Goal: Task Accomplishment & Management: Manage account settings

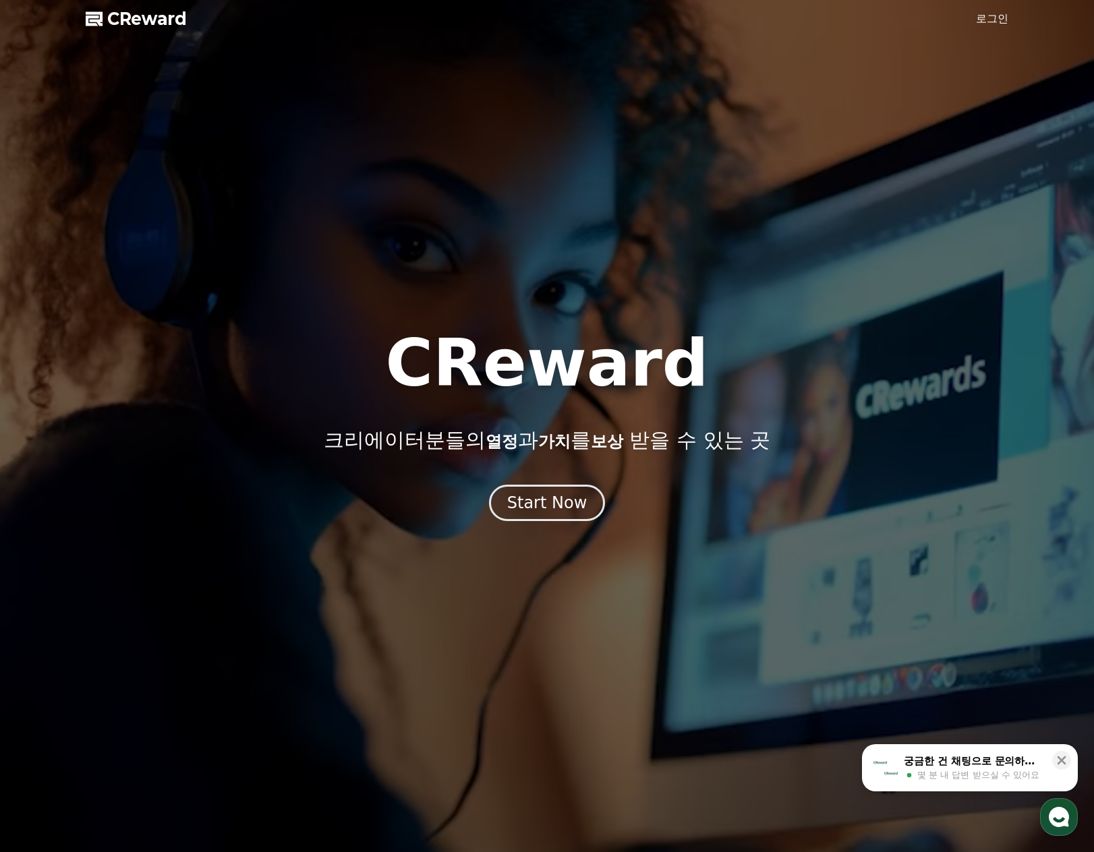
click at [1011, 768] on div "궁금한 건 채팅으로 문의하세요 몇 분 내 답변 받으실 수 있어요" at bounding box center [973, 768] width 143 height 28
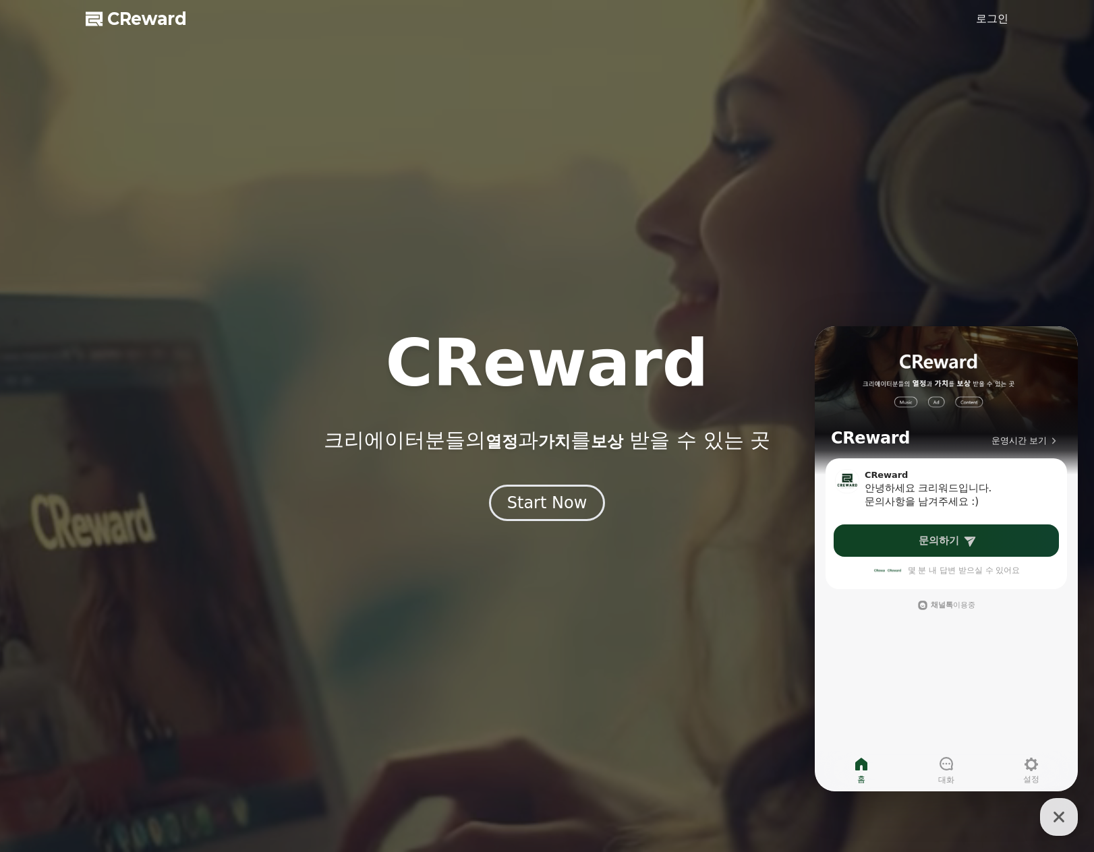
click at [939, 549] on link "문의하기" at bounding box center [945, 541] width 225 height 32
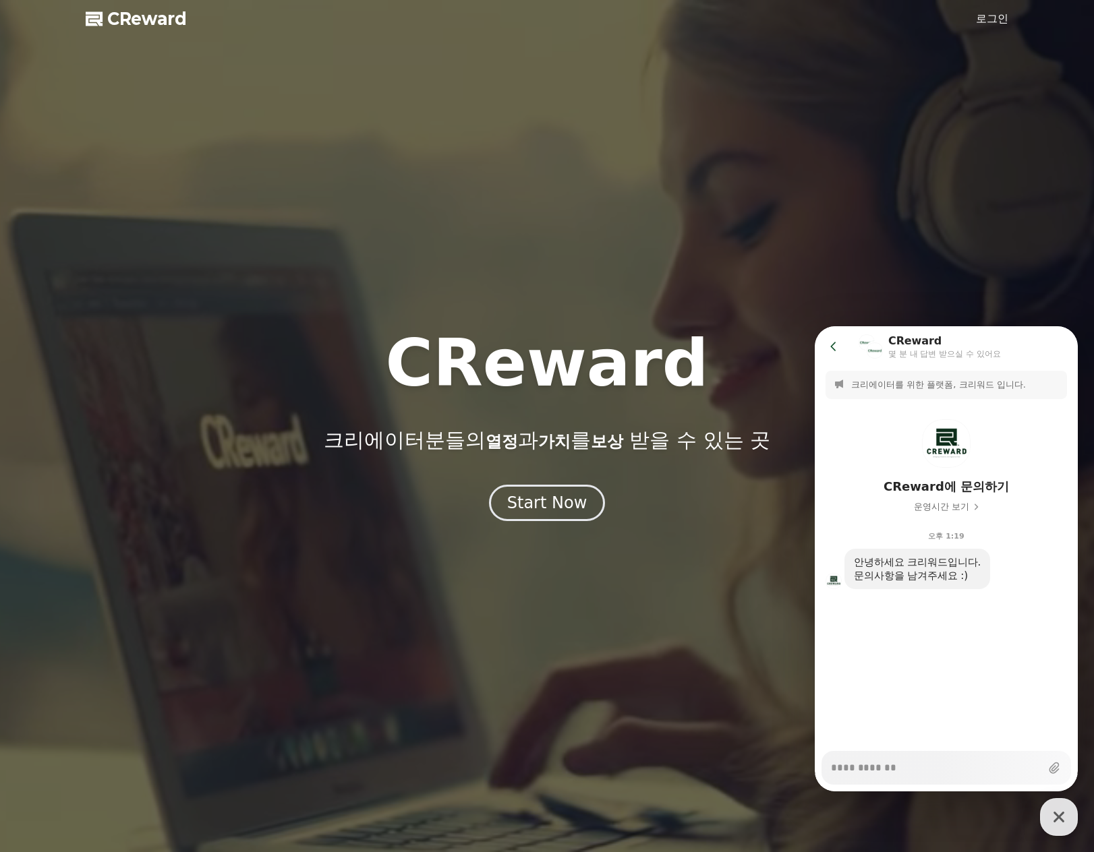
click at [880, 765] on textarea "Messenger Input Textarea" at bounding box center [936, 763] width 210 height 23
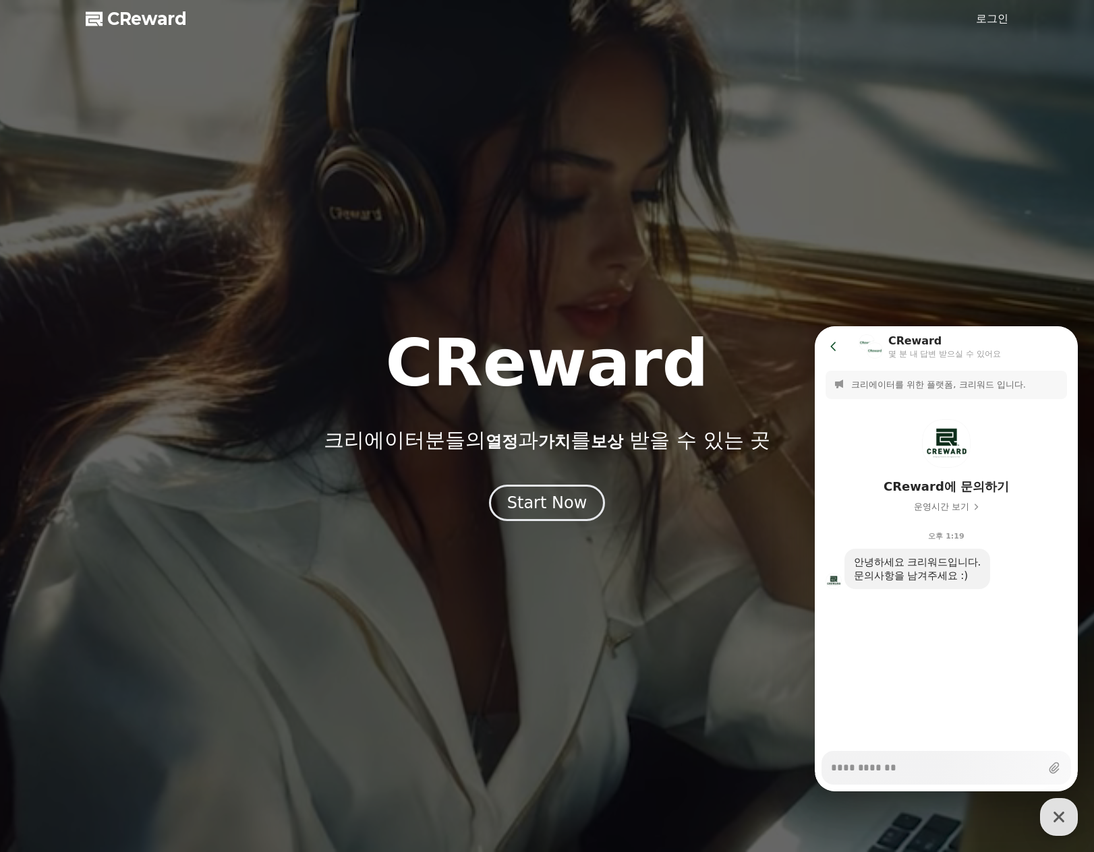
type textarea "*"
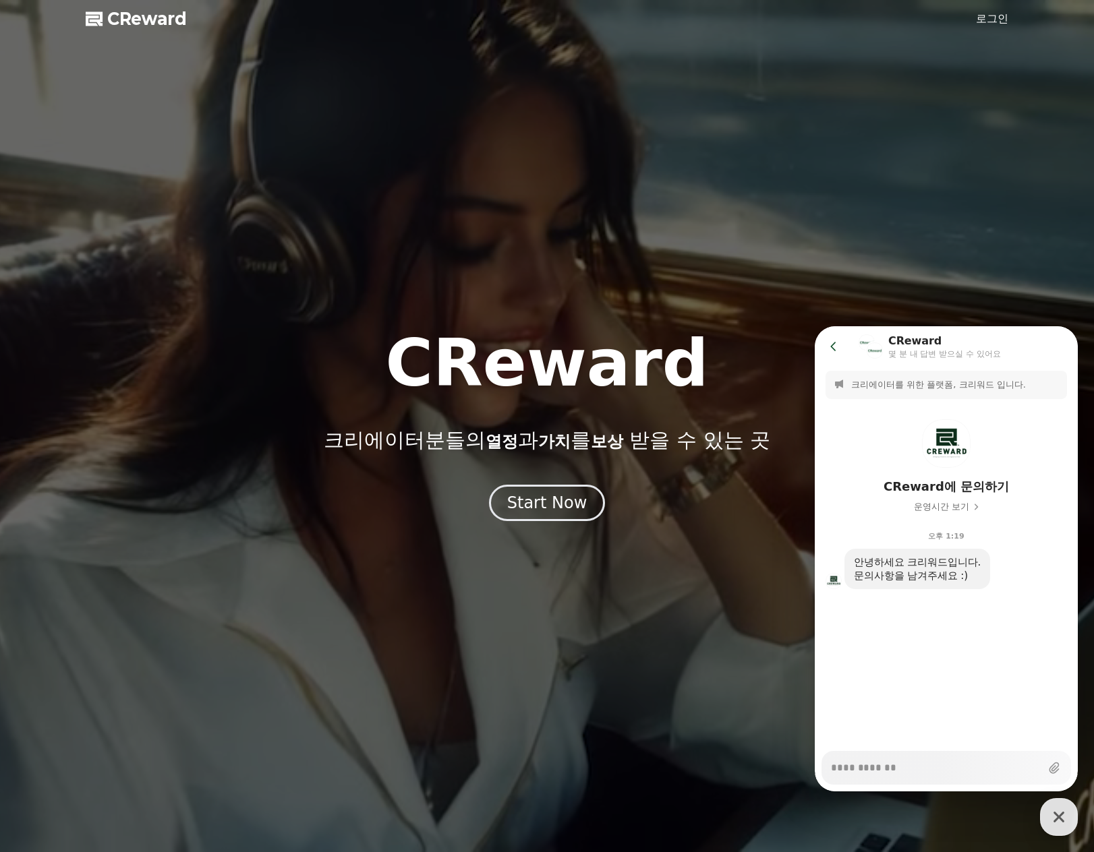
type textarea "*"
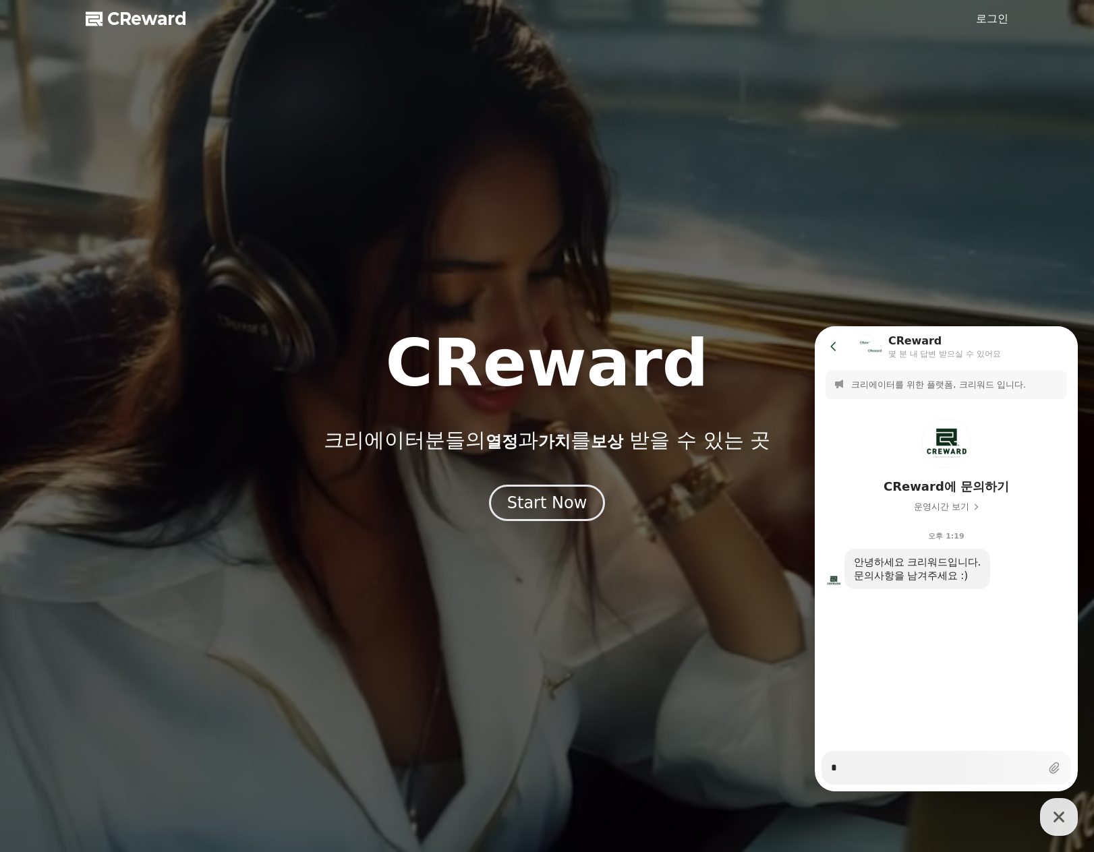
type textarea "*"
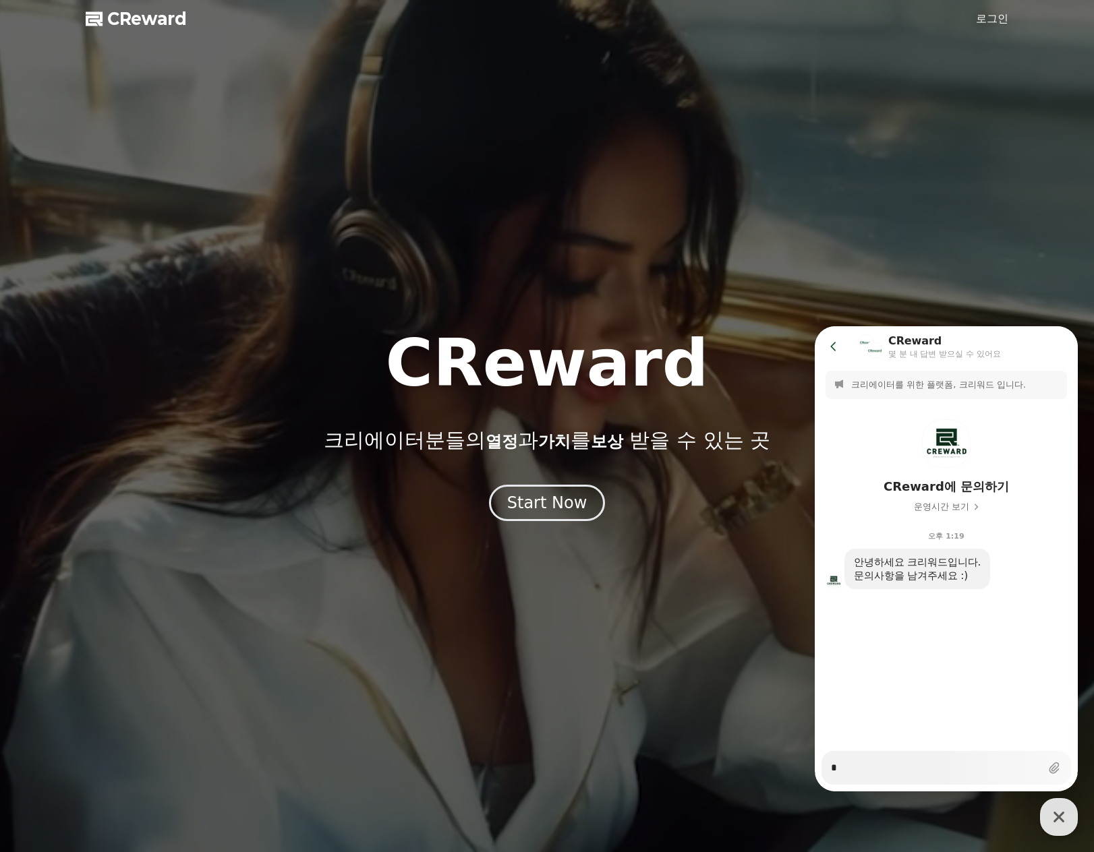
type textarea "*"
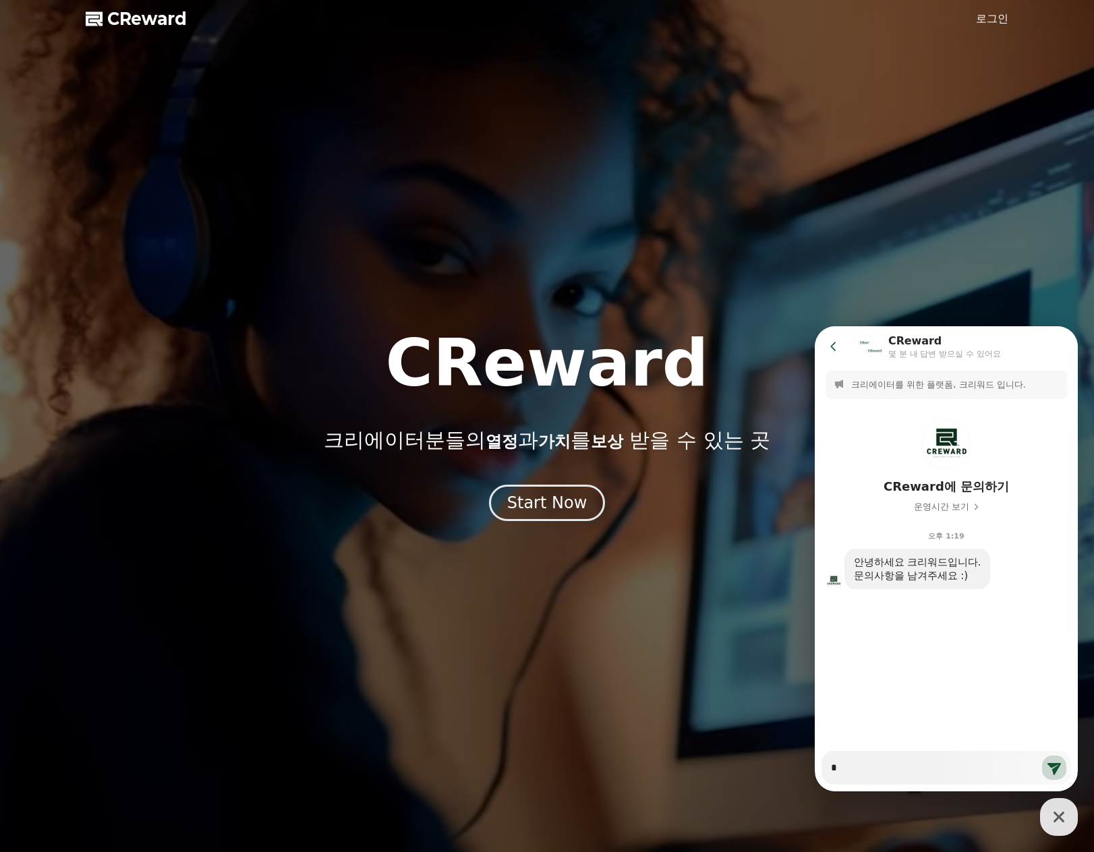
type textarea "*"
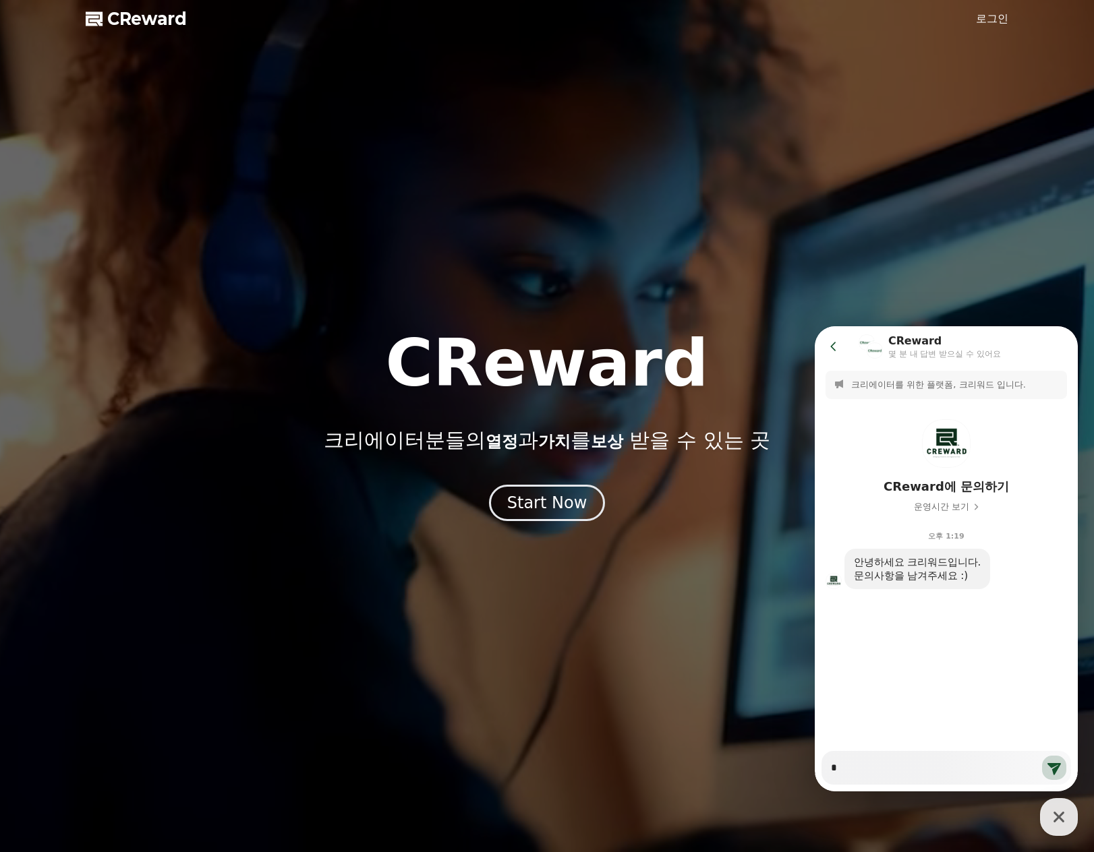
type textarea "*"
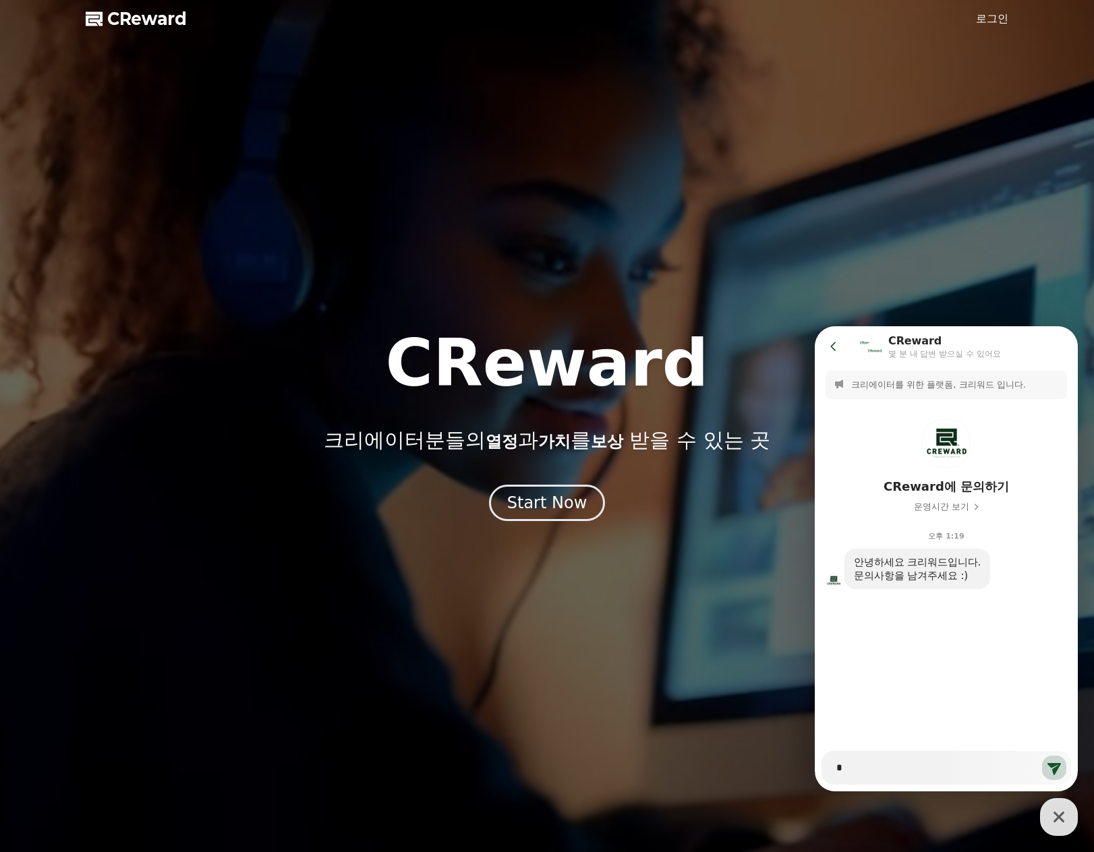
type textarea "*"
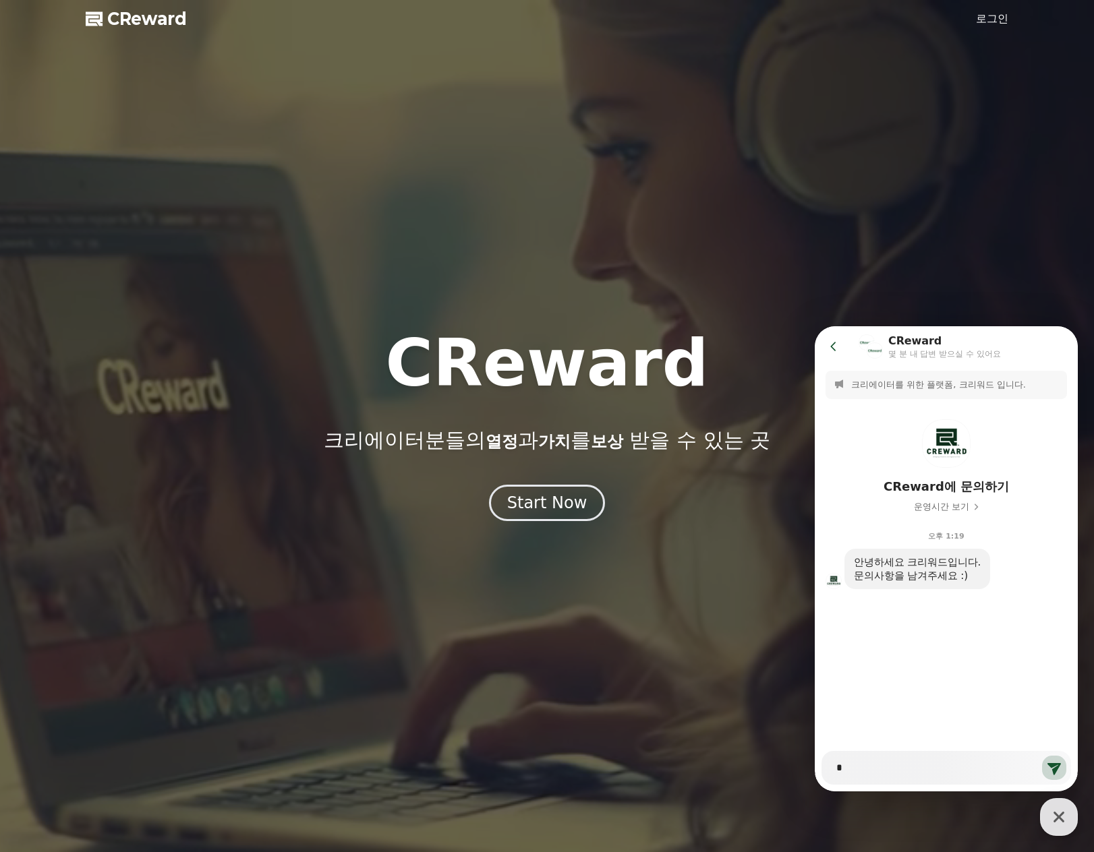
type textarea "**"
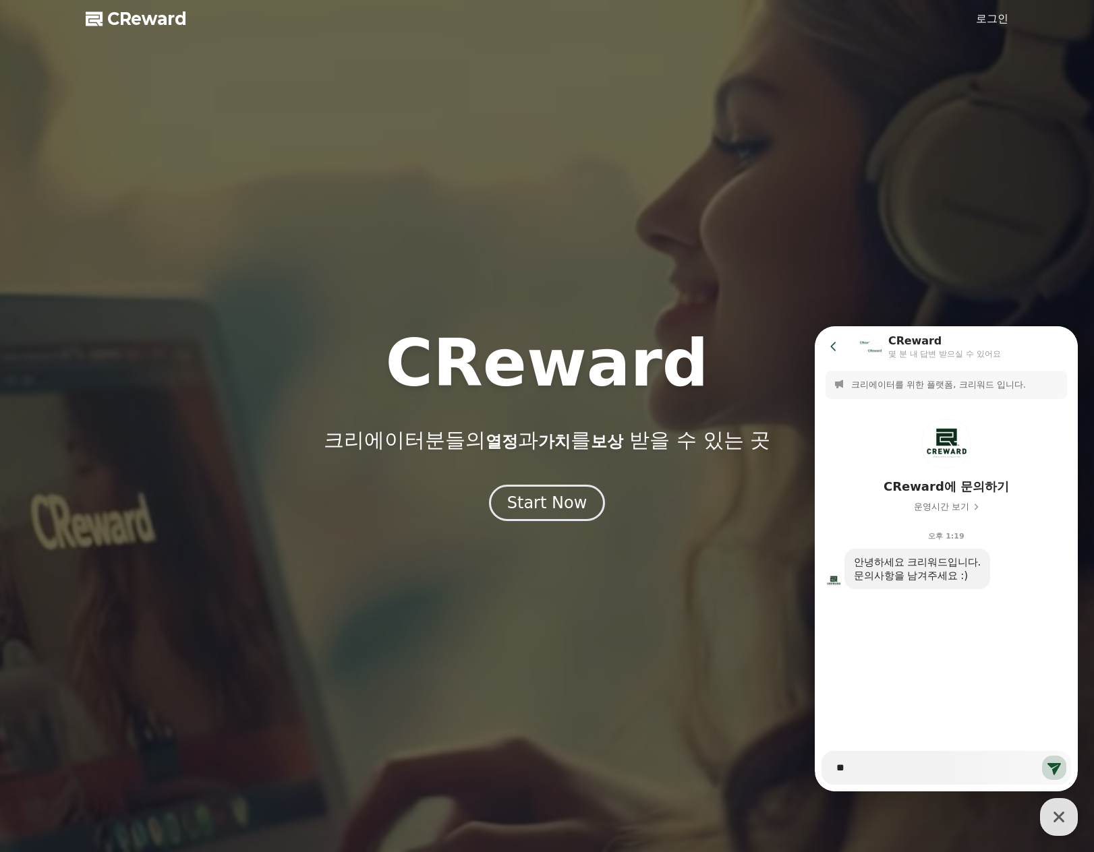
type textarea "*"
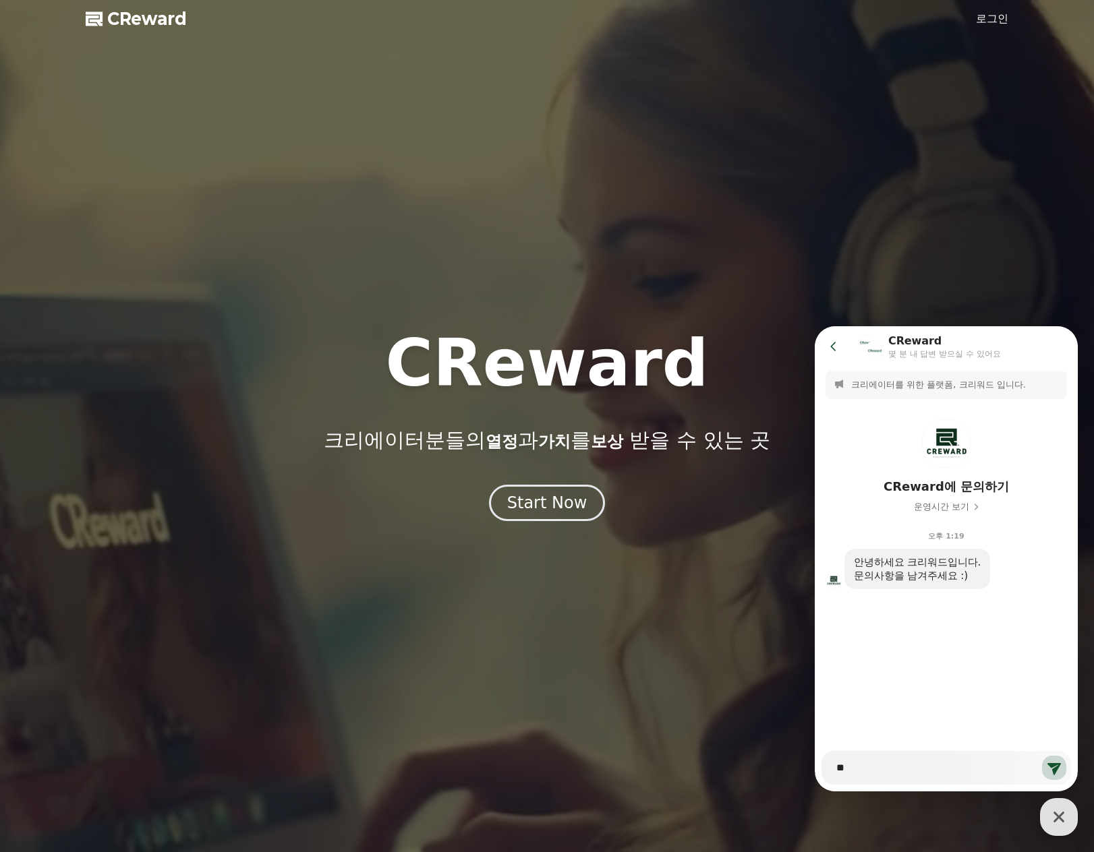
type textarea "**"
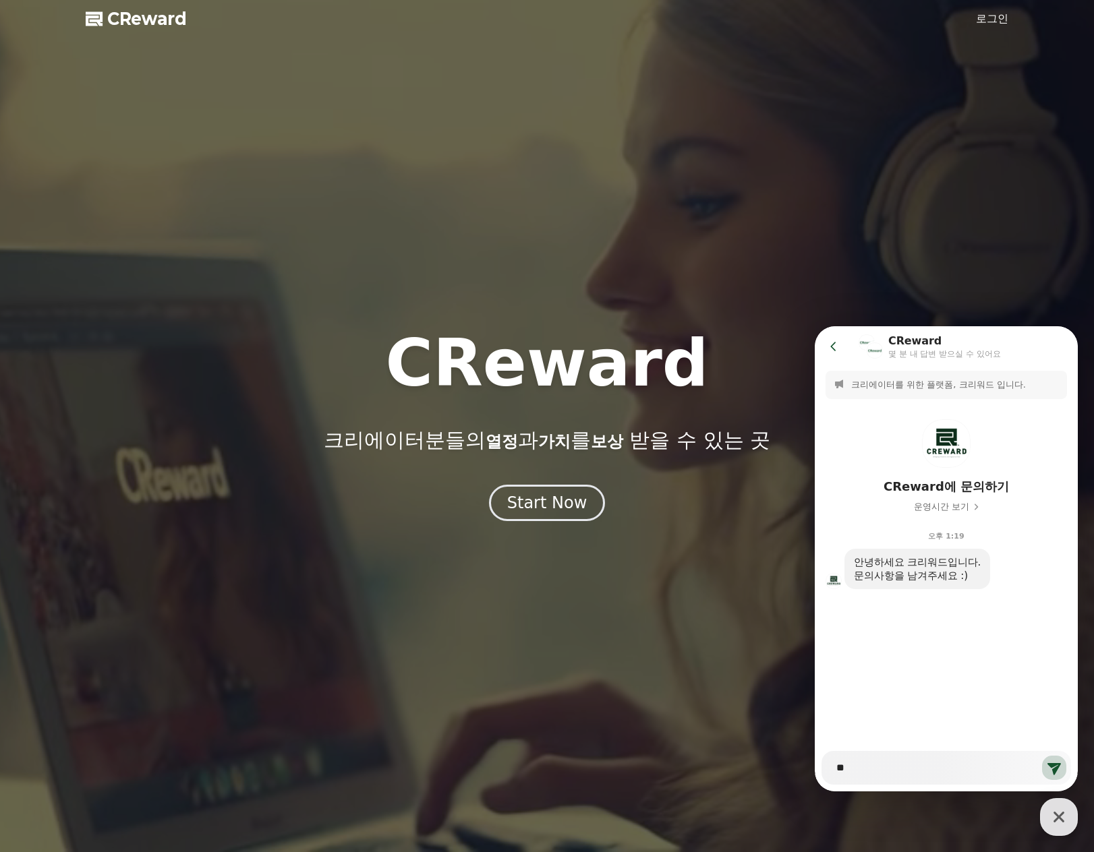
type textarea "*"
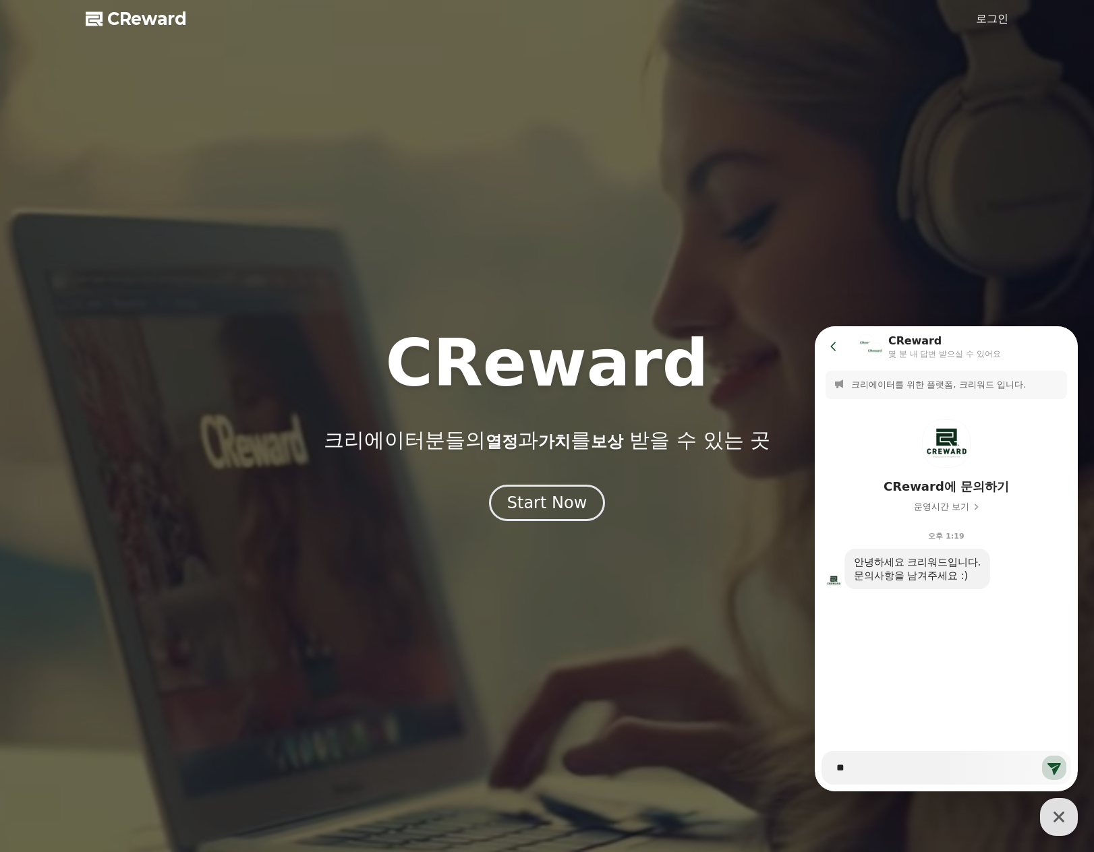
type textarea "**"
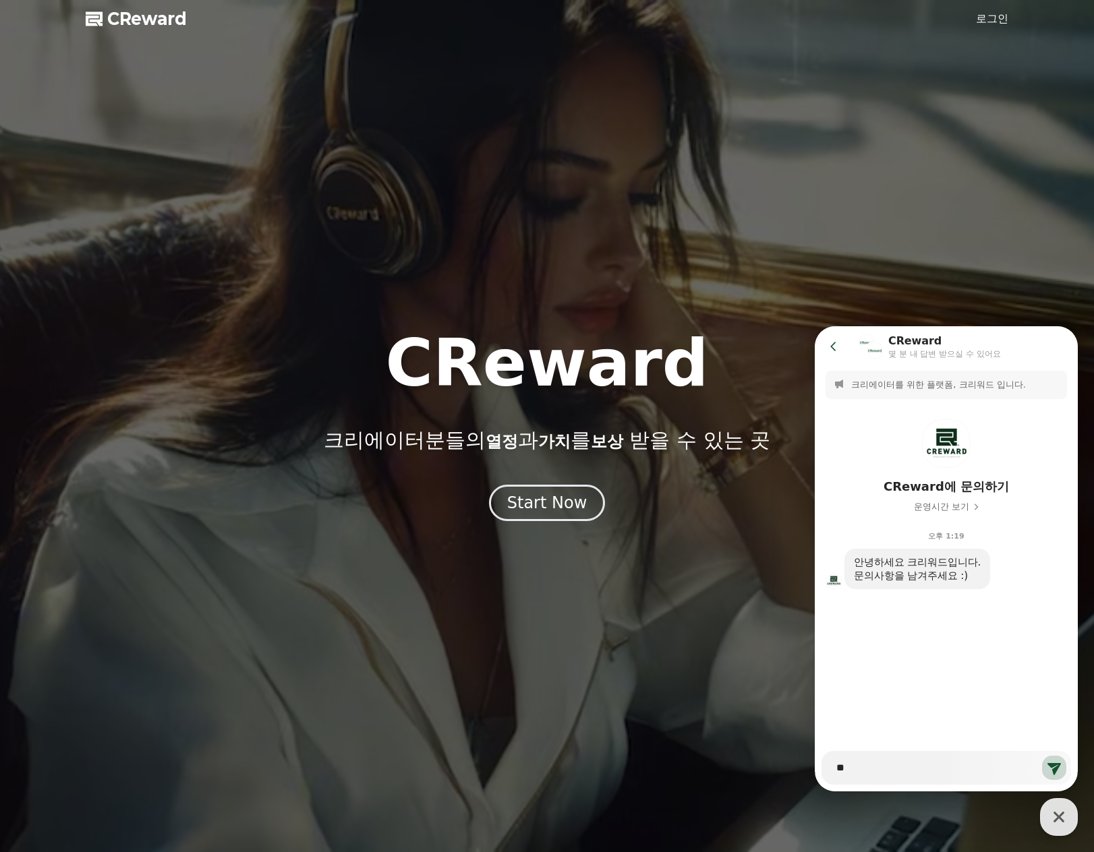
type textarea "*"
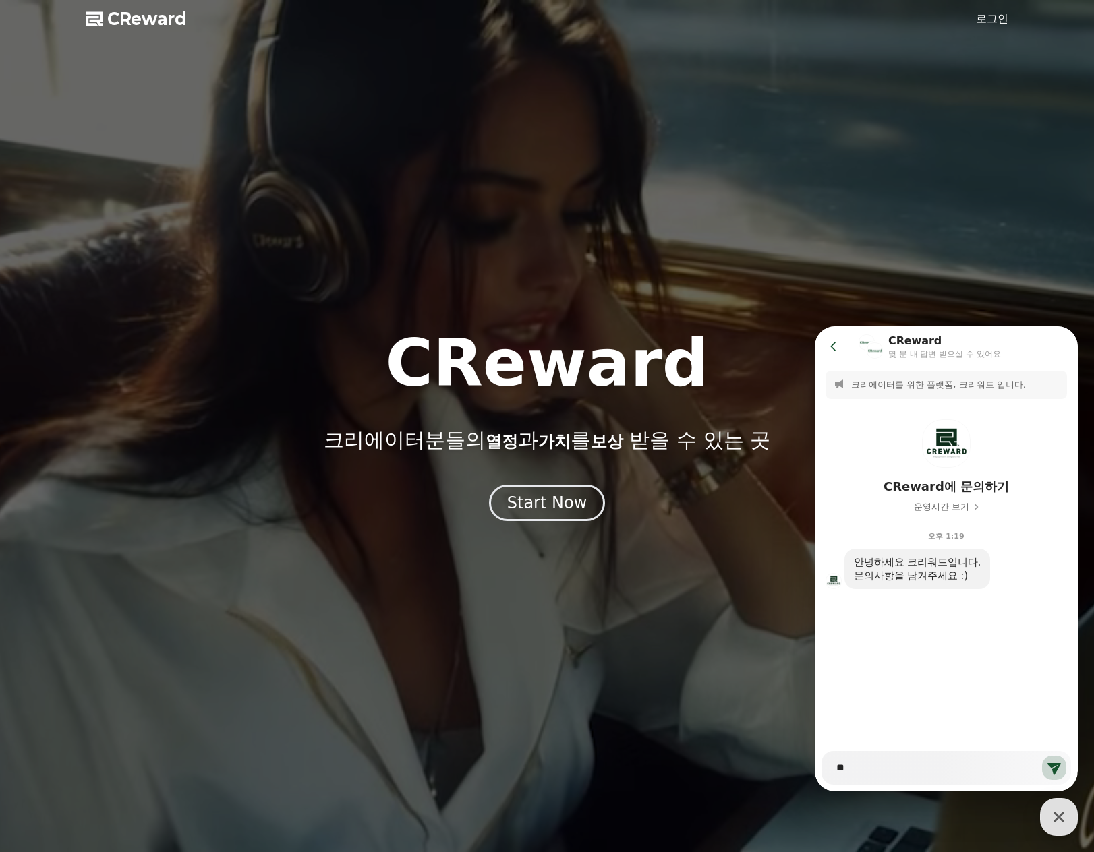
type textarea "***"
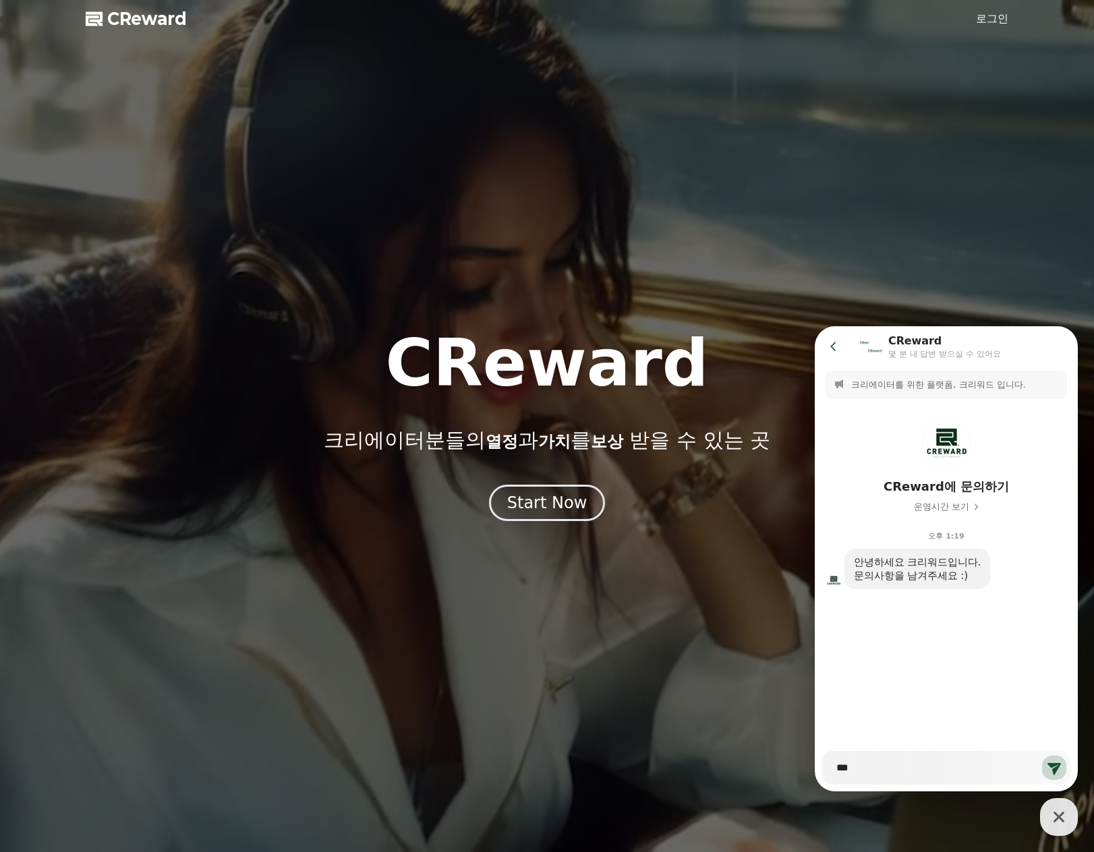
type textarea "*"
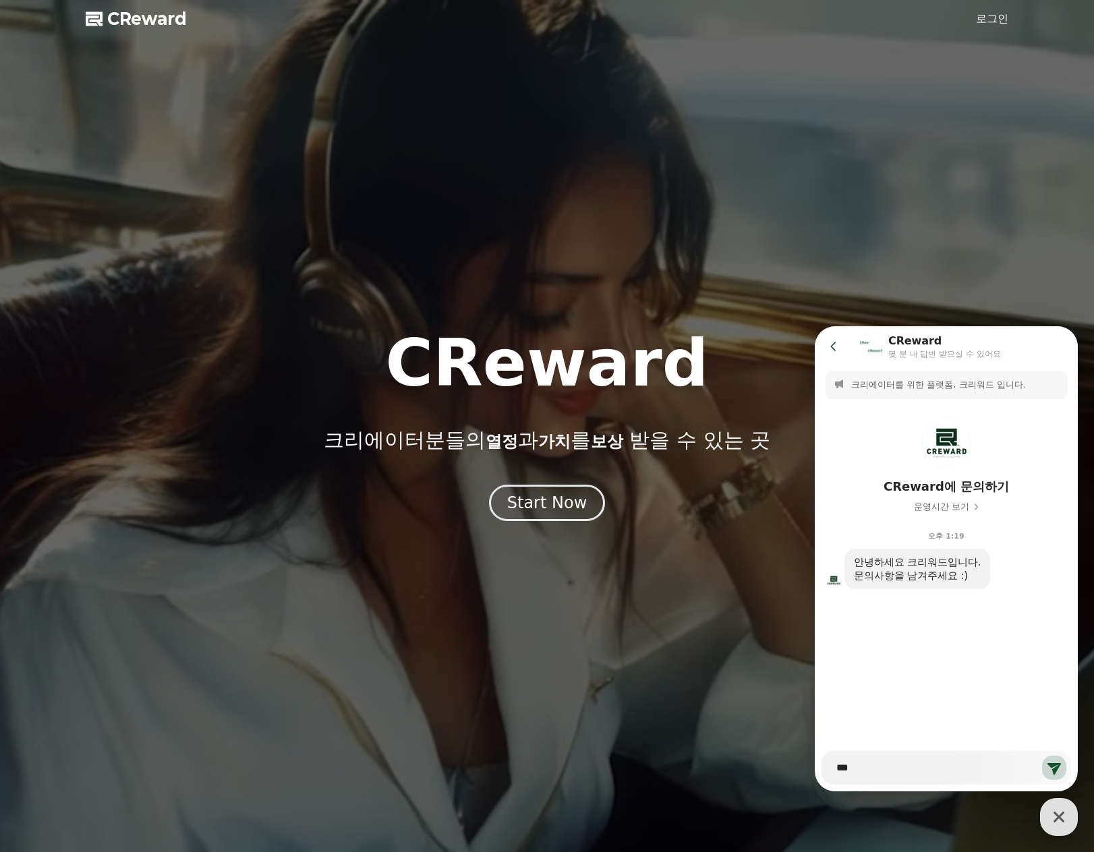
type textarea "***"
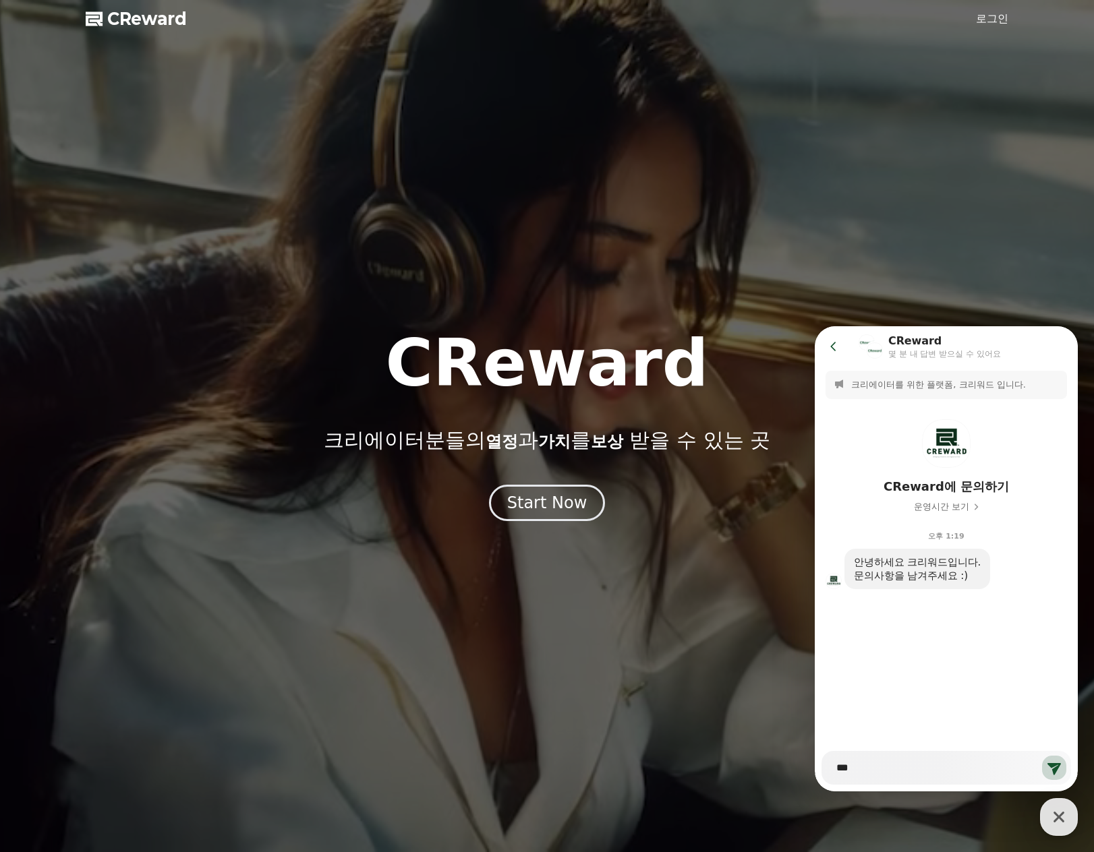
type textarea "*"
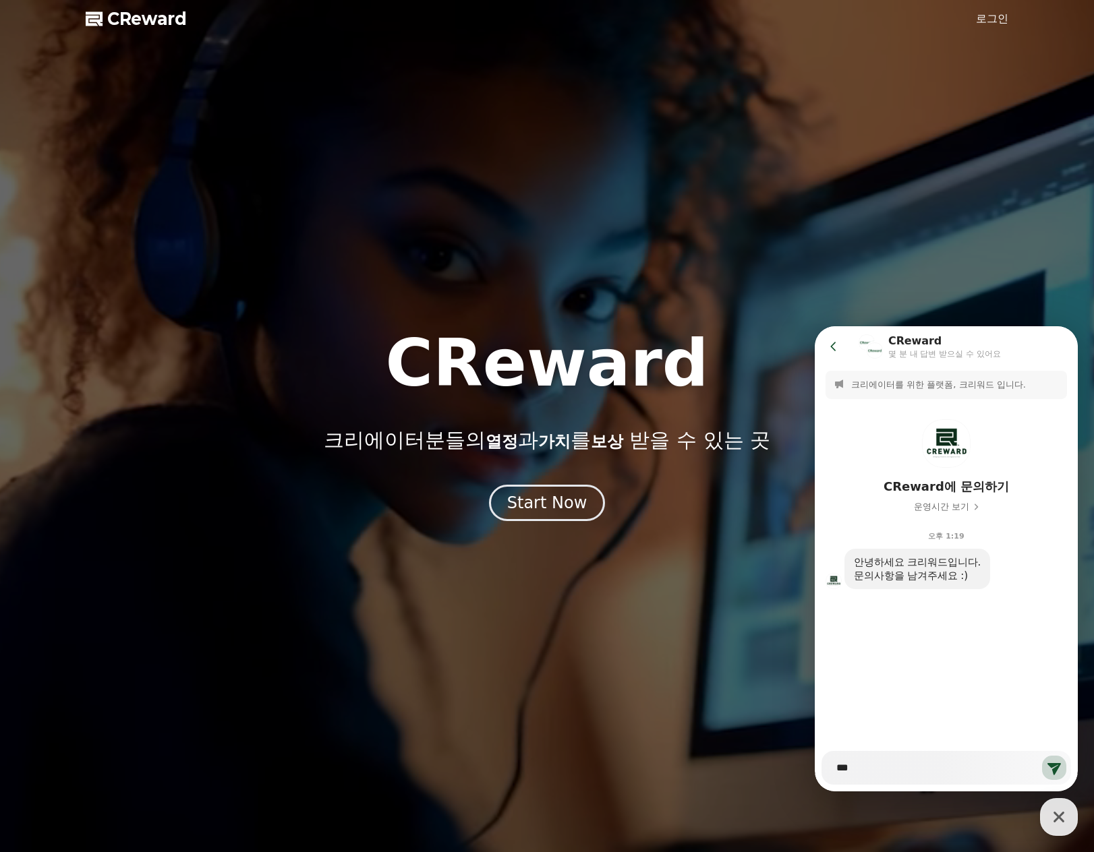
type textarea "***"
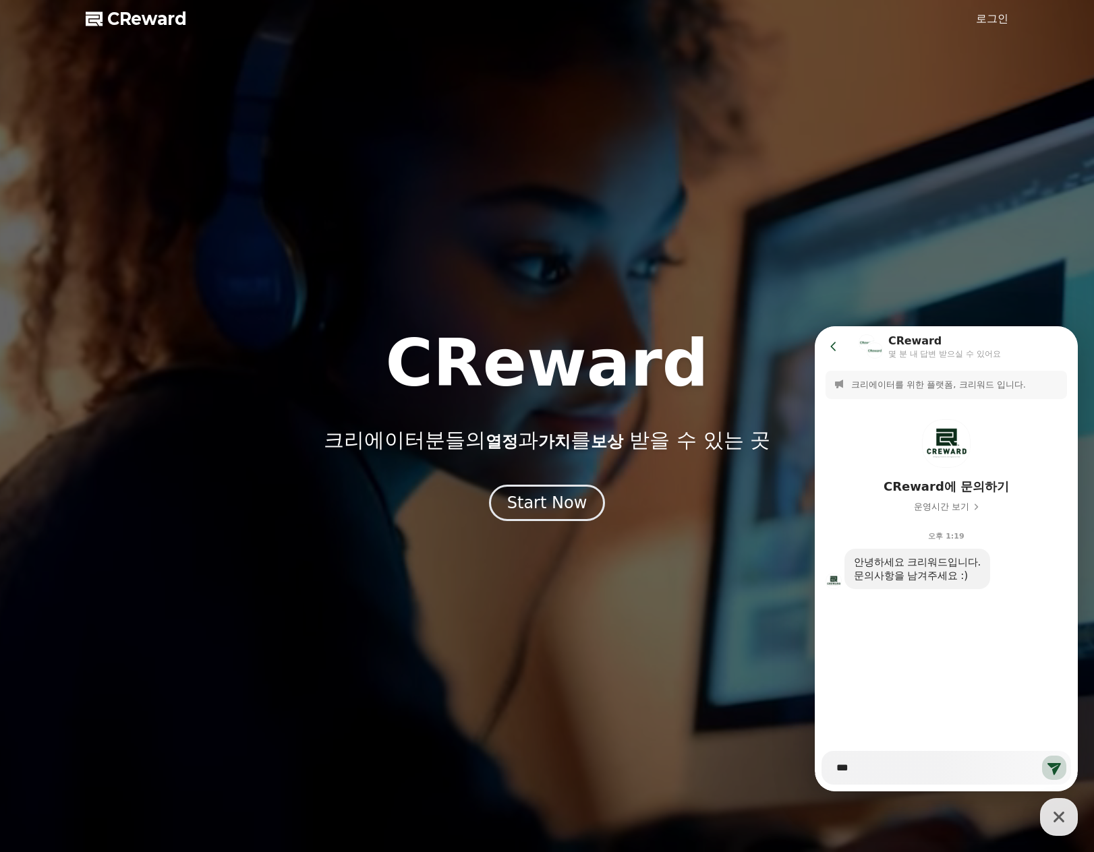
type textarea "*"
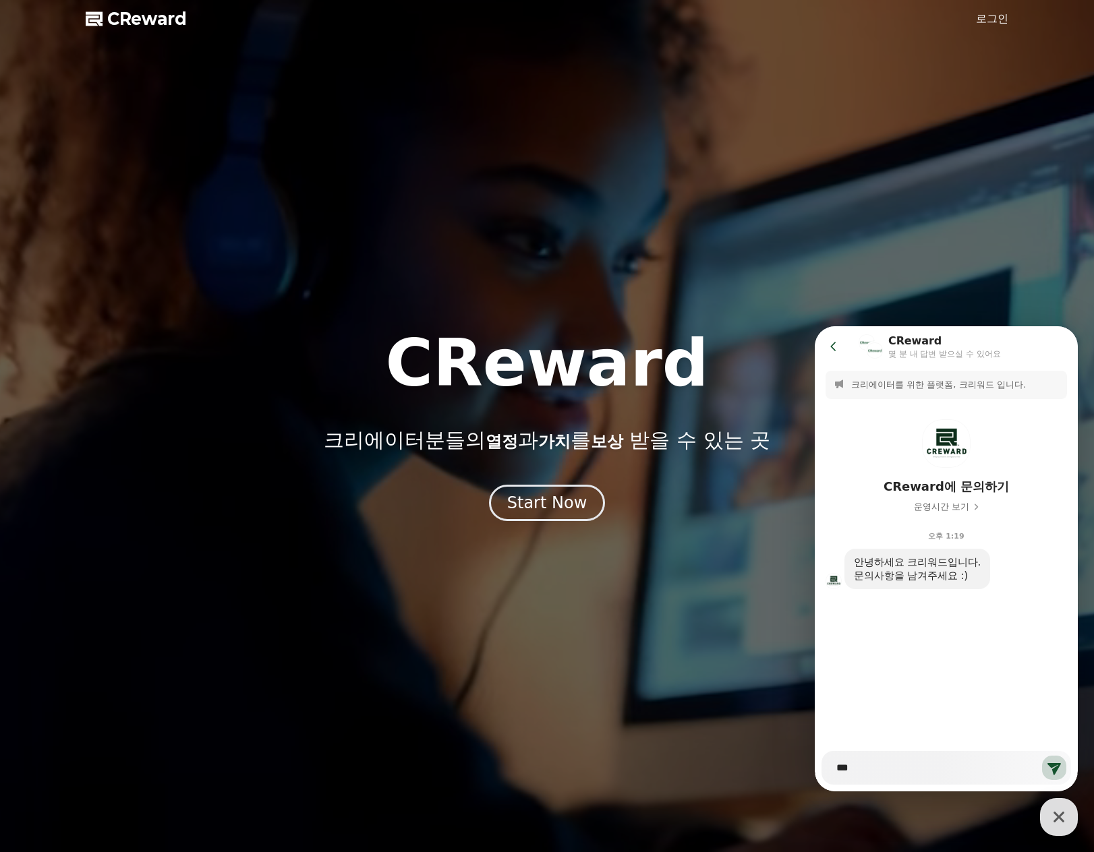
type textarea "****"
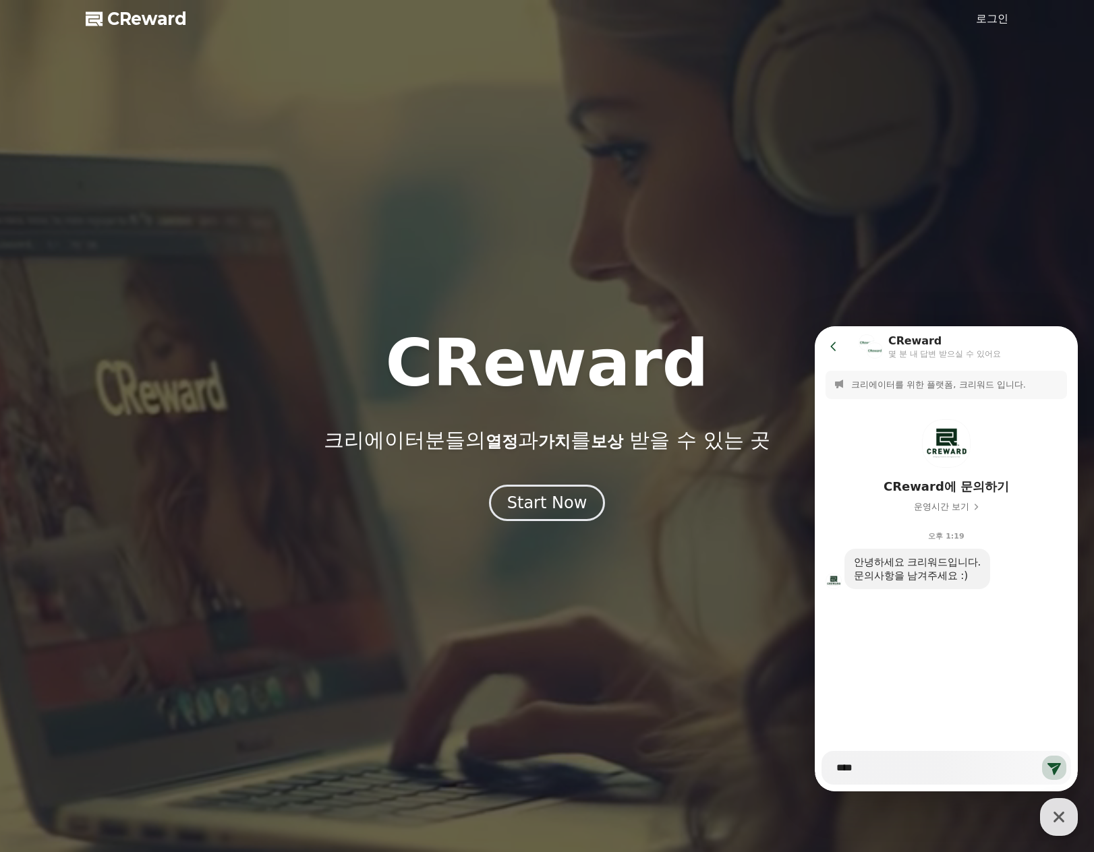
type textarea "*"
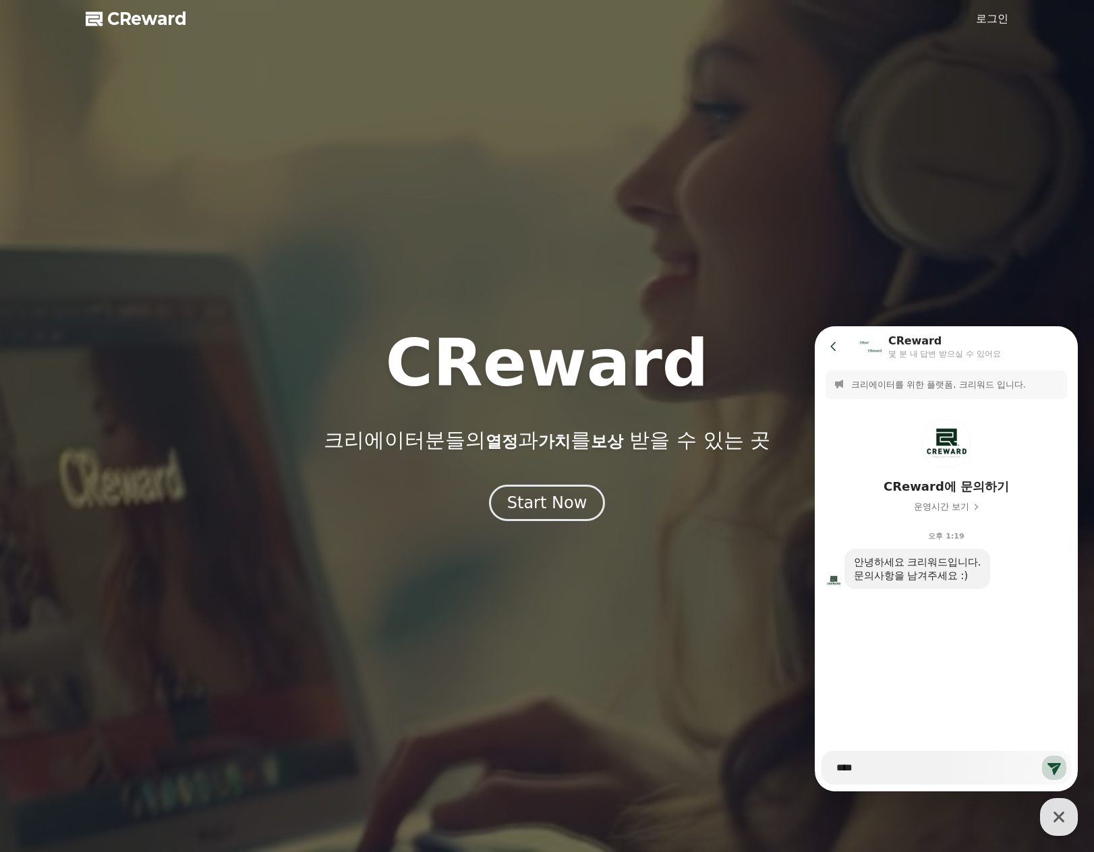
type textarea "****"
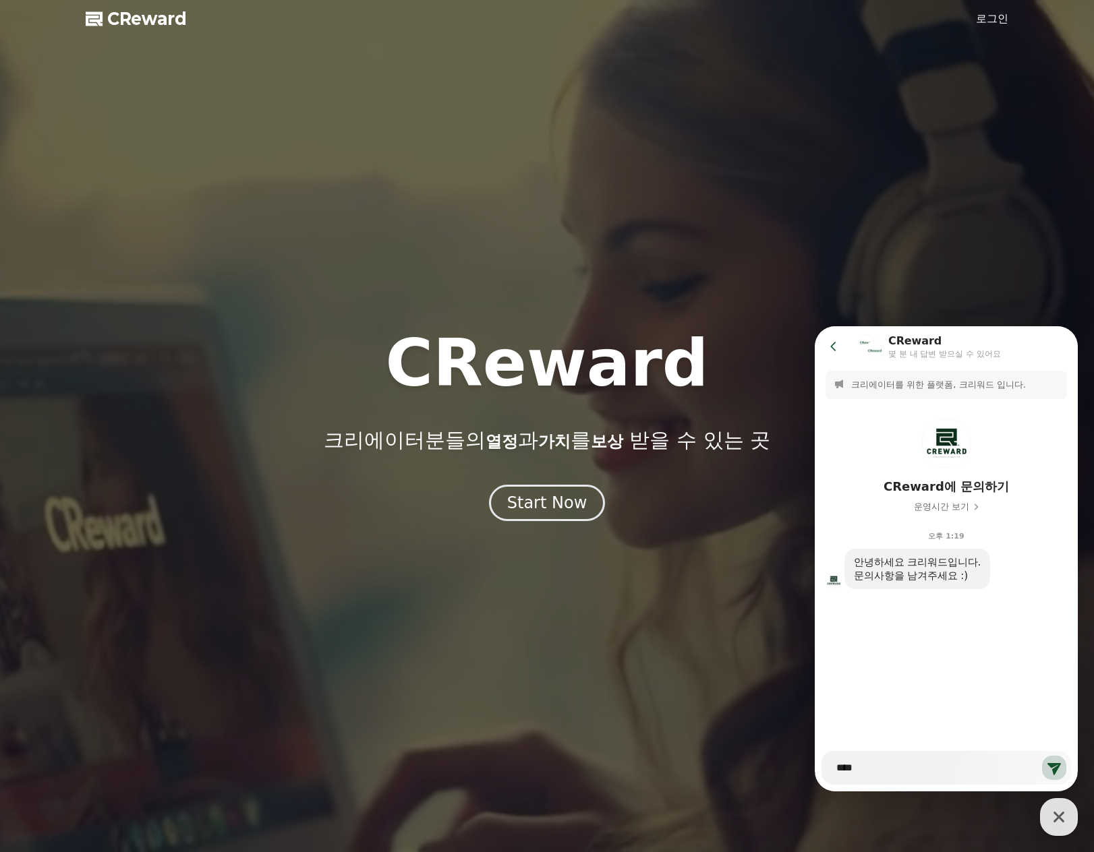
type textarea "*"
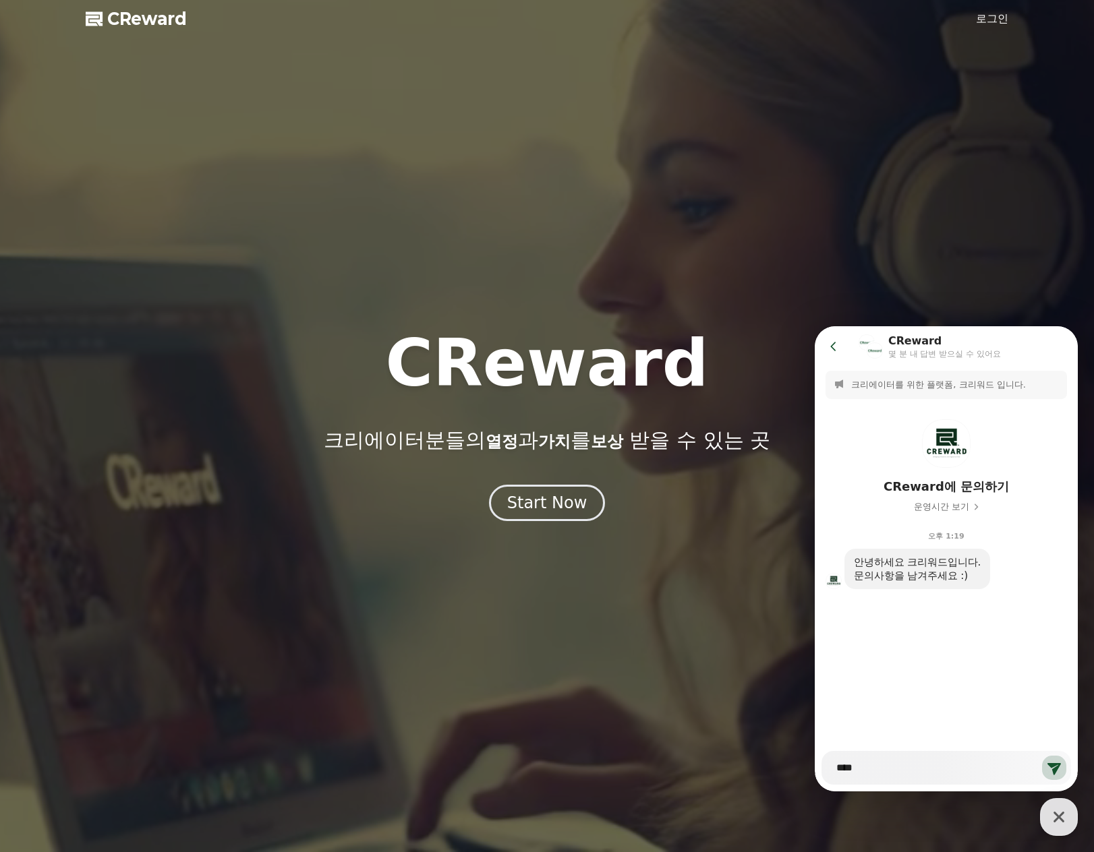
type textarea "*****"
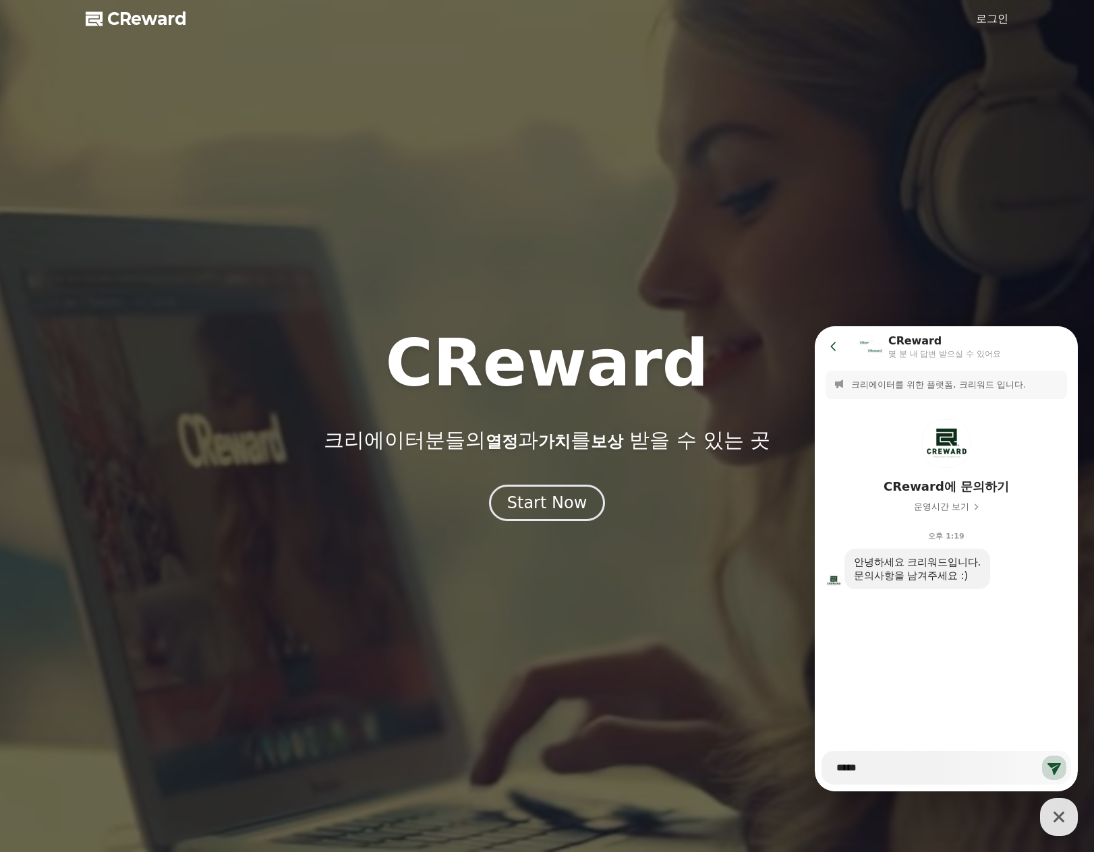
type textarea "*"
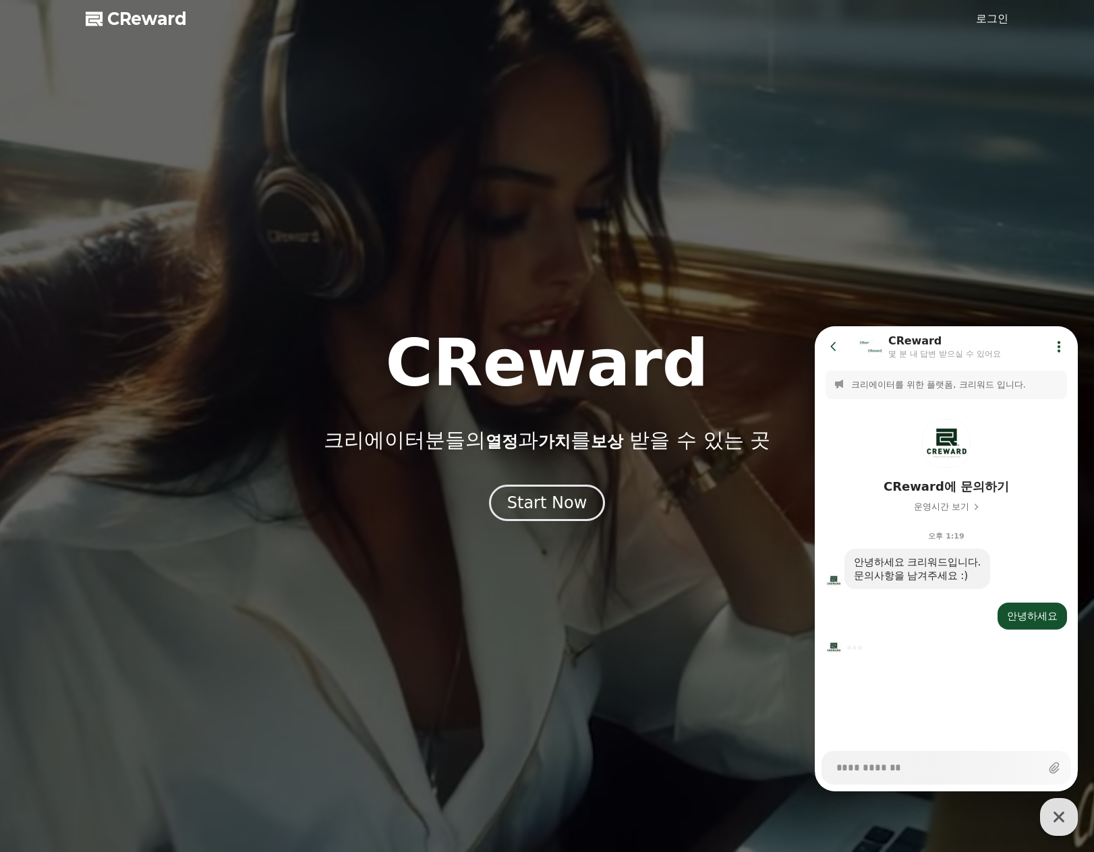
type textarea "*"
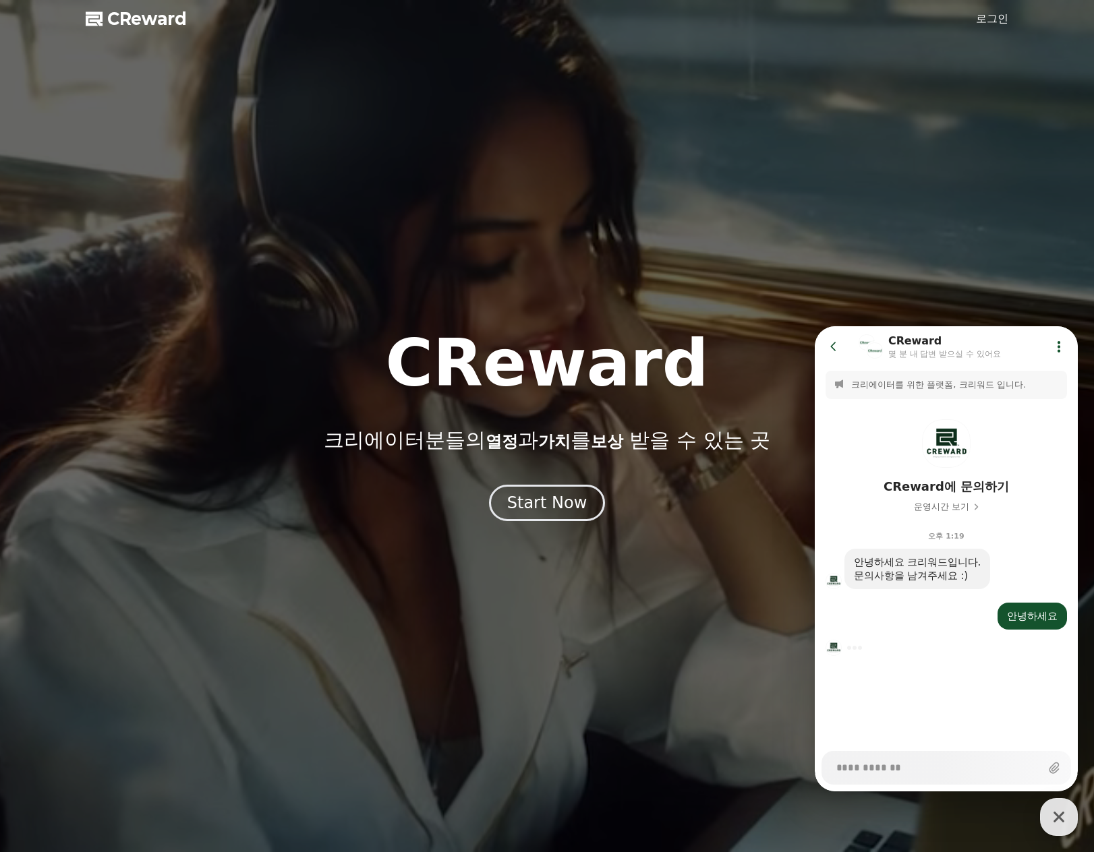
scroll to position [165, 0]
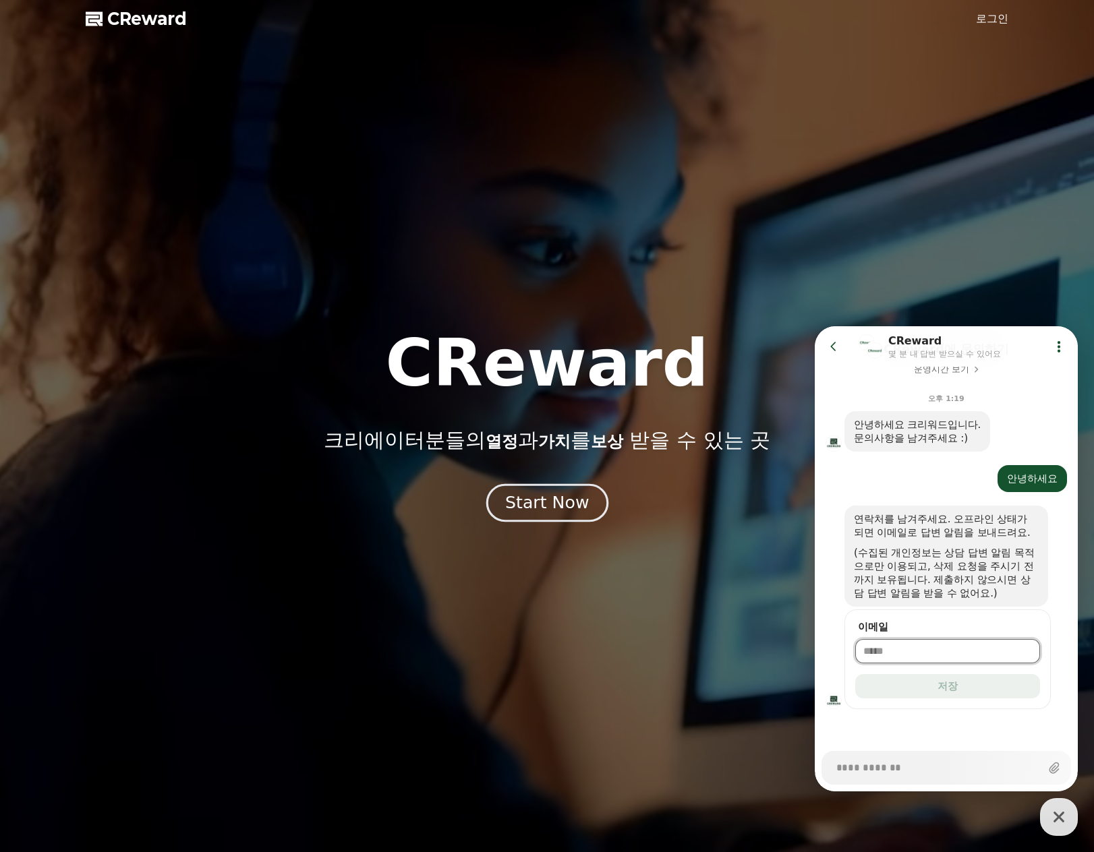
click at [541, 502] on div "Start Now" at bounding box center [547, 503] width 84 height 23
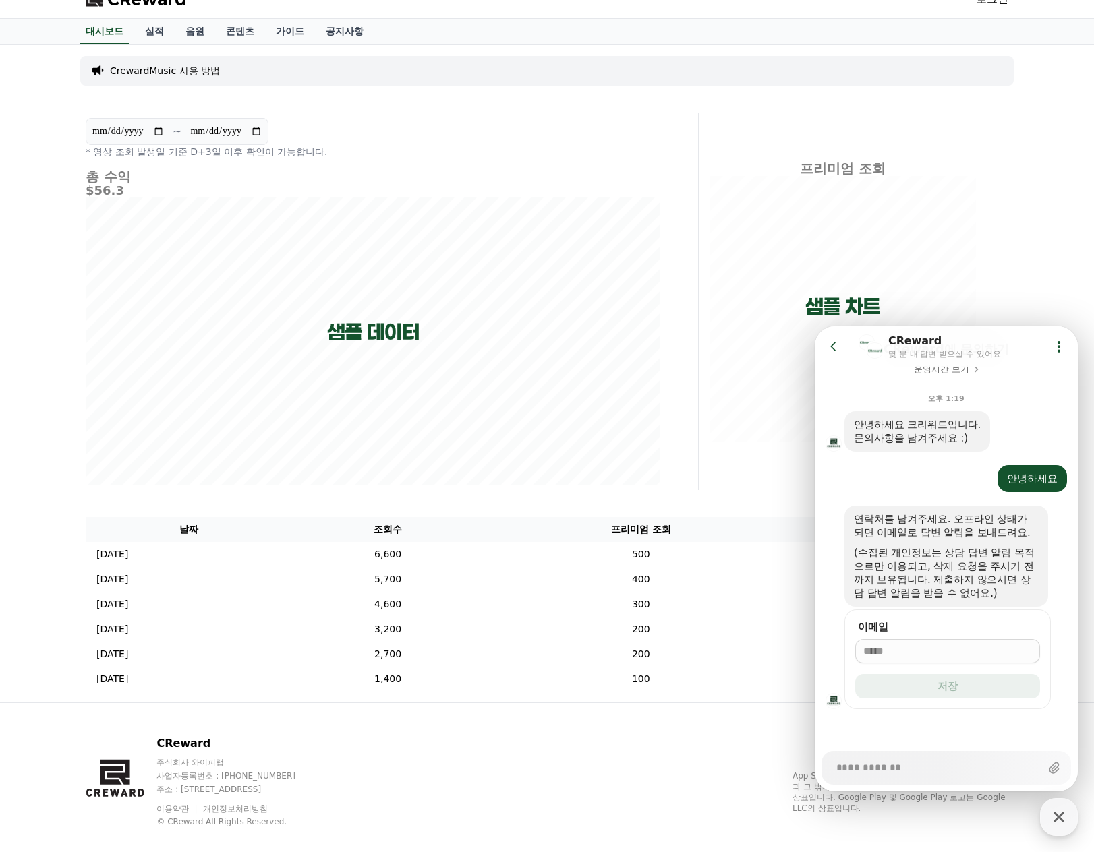
scroll to position [38, 0]
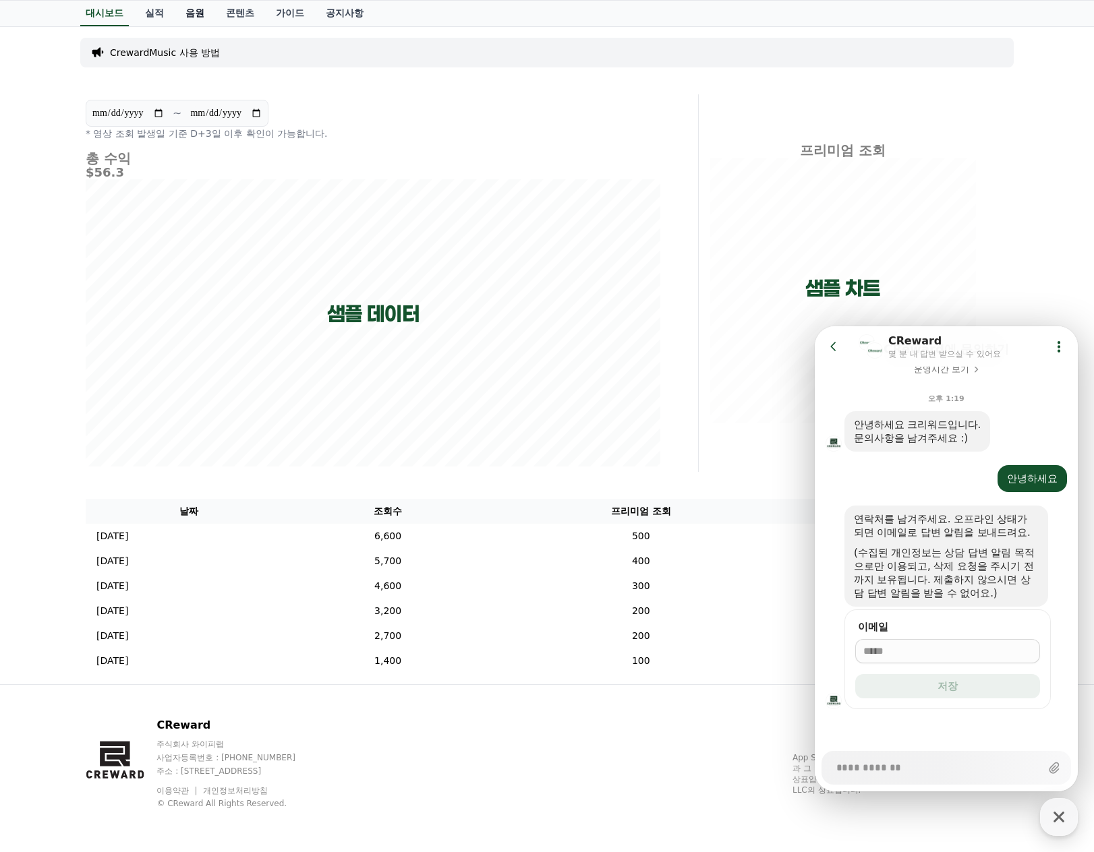
click at [189, 9] on link "음원" at bounding box center [195, 14] width 40 height 26
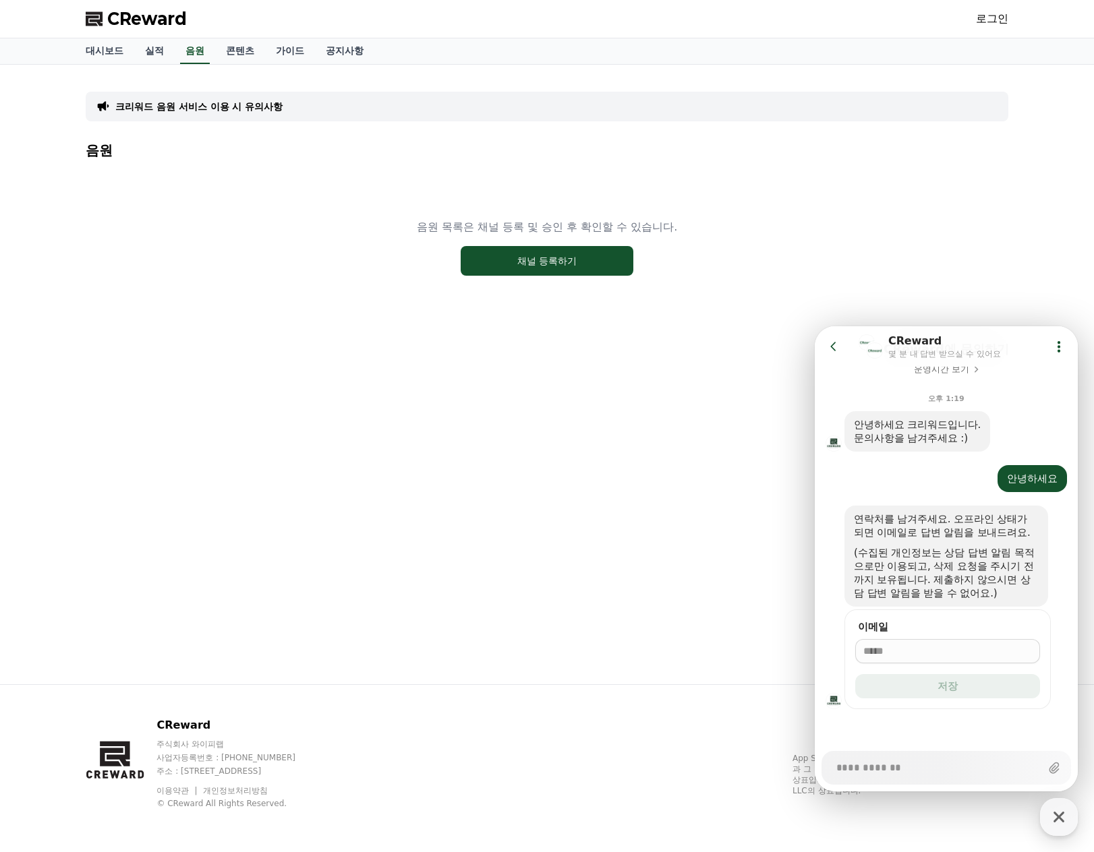
click at [909, 654] on input "이메일" at bounding box center [947, 651] width 169 height 13
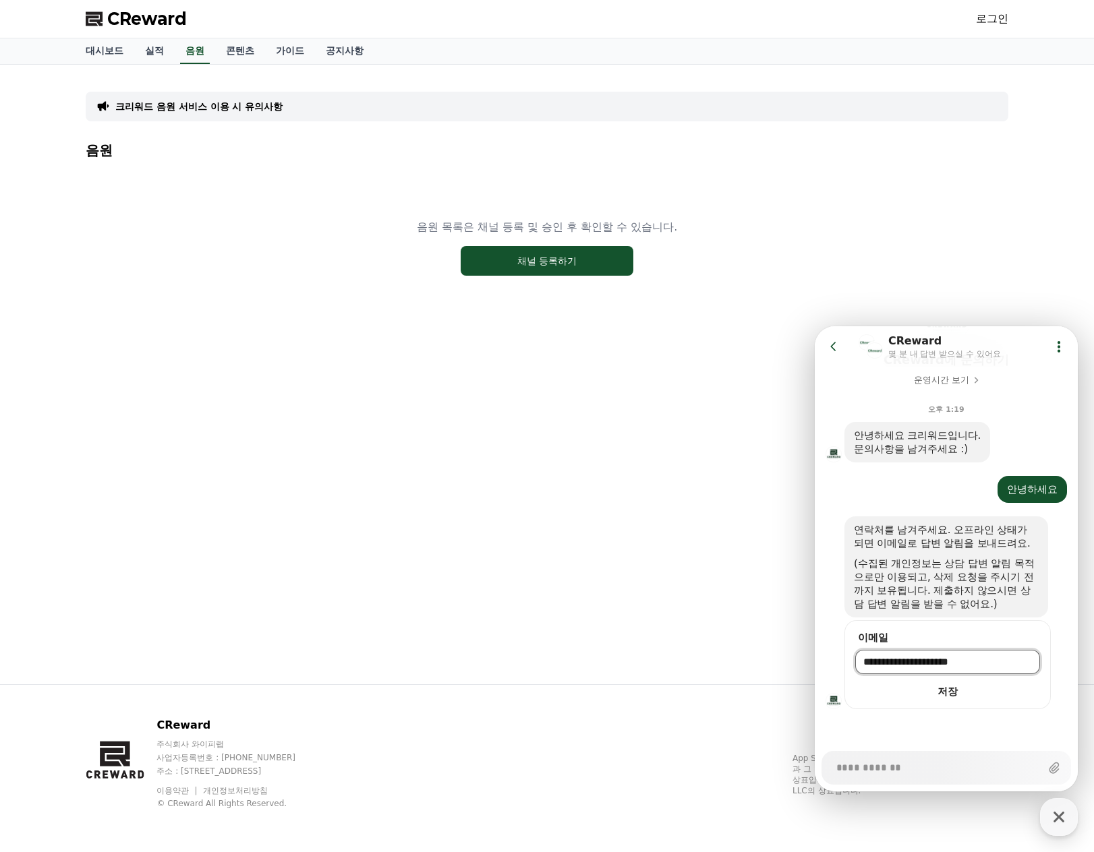
type input "**********"
click at [937, 686] on span "저장" at bounding box center [947, 692] width 20 height 12
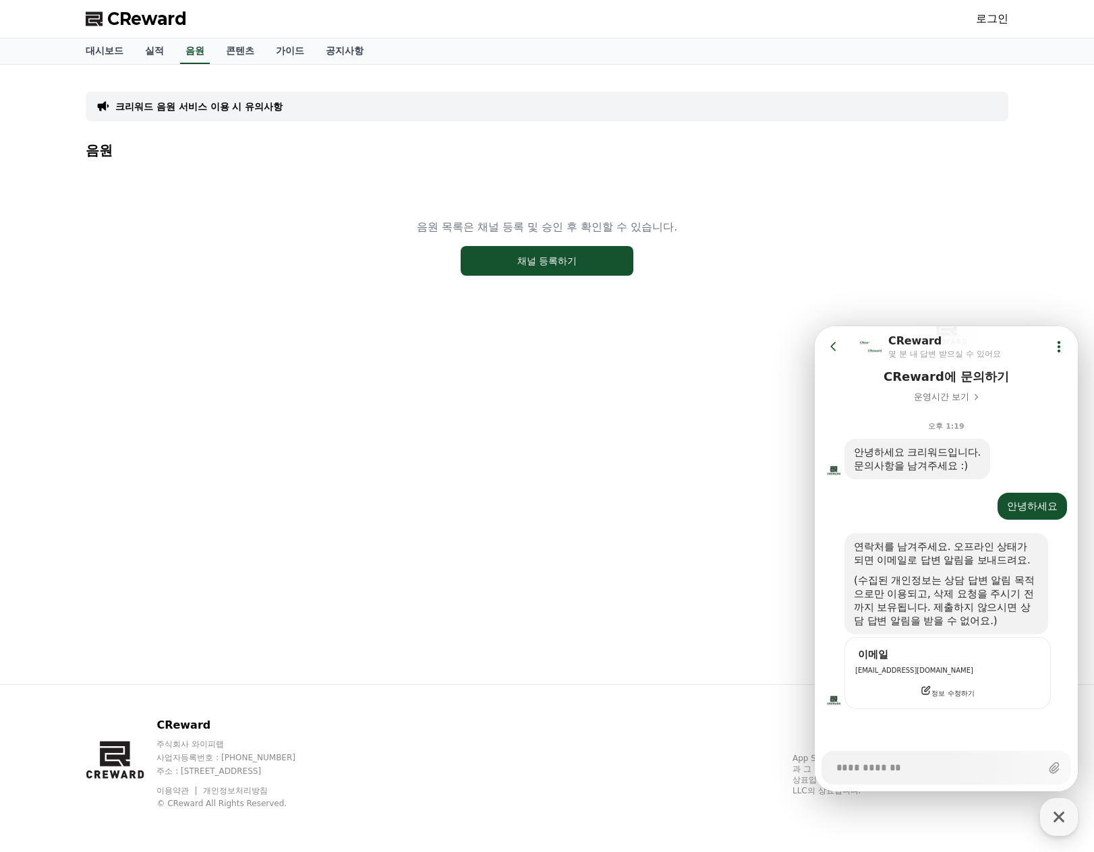
click at [909, 771] on textarea "Messenger Input Textarea" at bounding box center [936, 763] width 200 height 23
drag, startPoint x: 862, startPoint y: 529, endPoint x: 1024, endPoint y: 522, distance: 162.0
click at [1024, 540] on div "연락처를 남겨주세요. 오프라인 상태가 되면 이메일로 답변 알림을 보내드려요." at bounding box center [946, 553] width 185 height 27
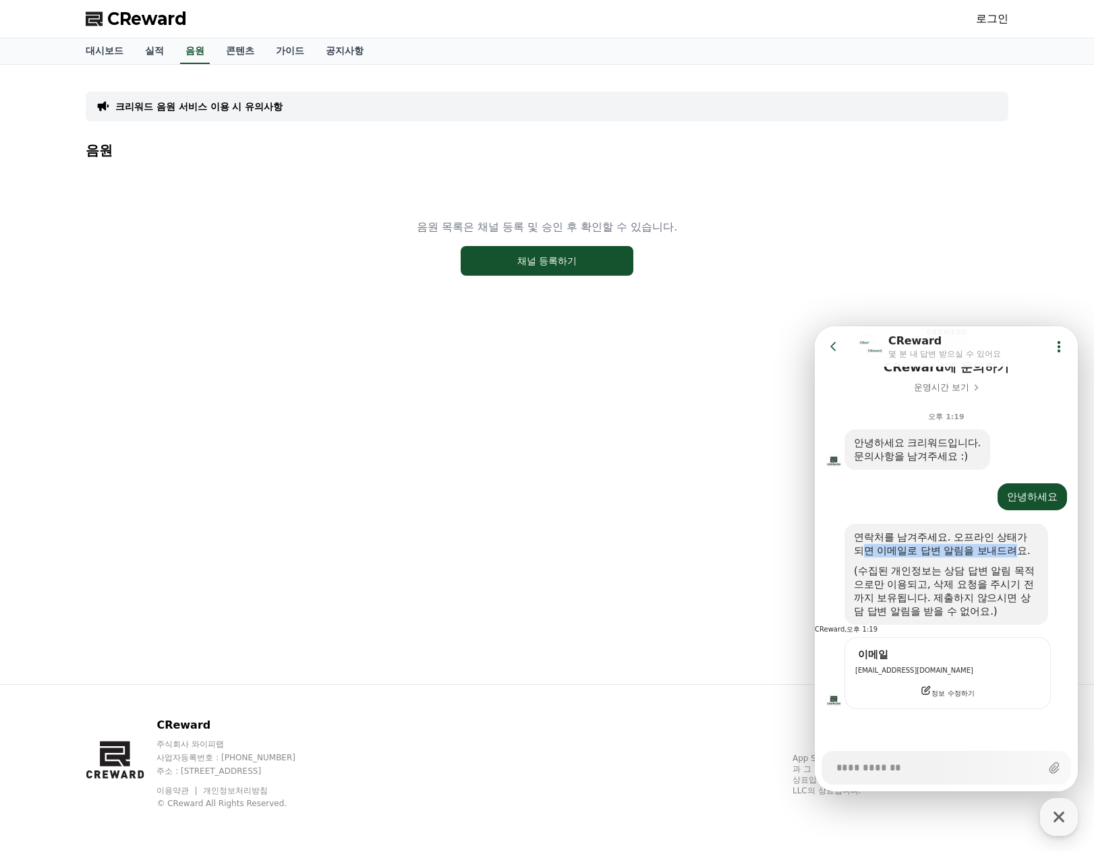
scroll to position [154, 0]
drag, startPoint x: 869, startPoint y: 550, endPoint x: 1002, endPoint y: 551, distance: 133.5
click at [1002, 564] on div "(수집된 개인정보는 상담 답변 알림 목적으로만 이용되고, 삭제 요청을 주시기 전까지 보유됩니다. 제출하지 않으시면 상담 답변 알림을 받을 수 …" at bounding box center [946, 591] width 185 height 54
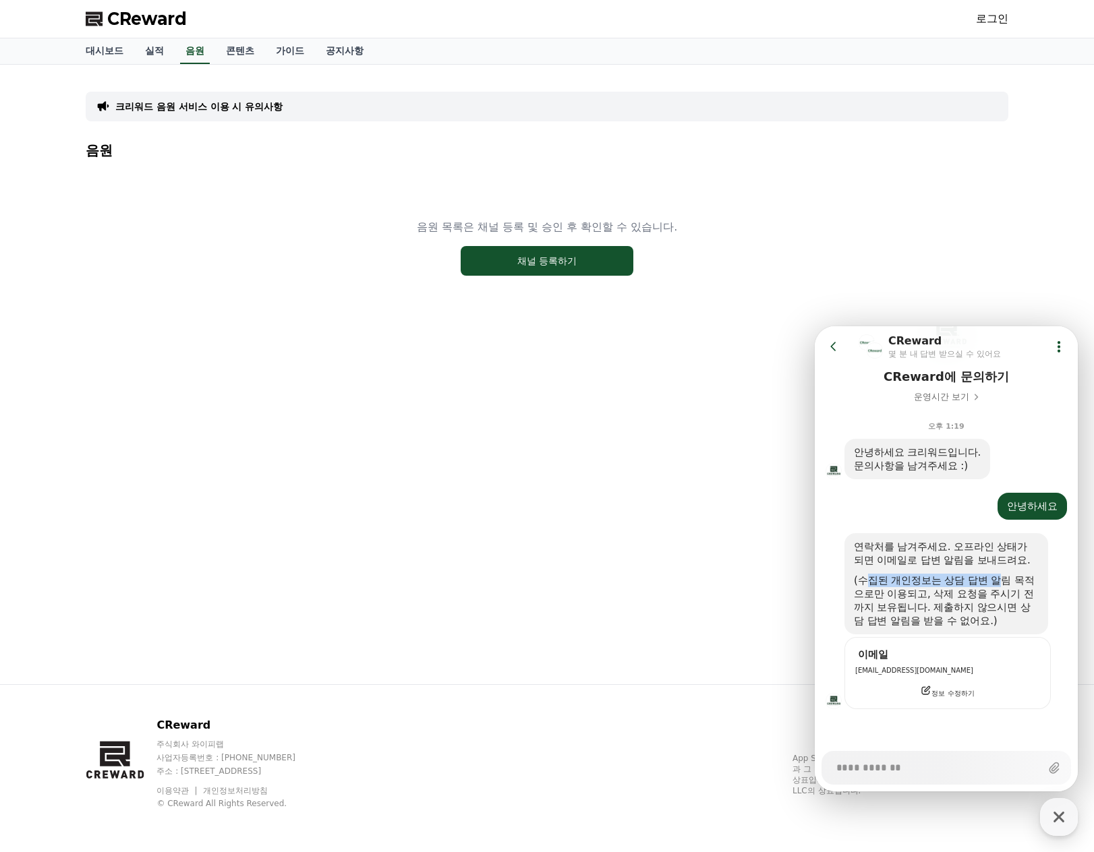
scroll to position [142, 0]
drag, startPoint x: 962, startPoint y: 595, endPoint x: 1000, endPoint y: 595, distance: 37.8
click at [1000, 595] on div "(수집된 개인정보는 상담 답변 알림 목적으로만 이용되고, 삭제 요청을 주시기 전까지 보유됩니다. 제출하지 않으시면 상담 답변 알림을 받을 수 …" at bounding box center [946, 601] width 185 height 54
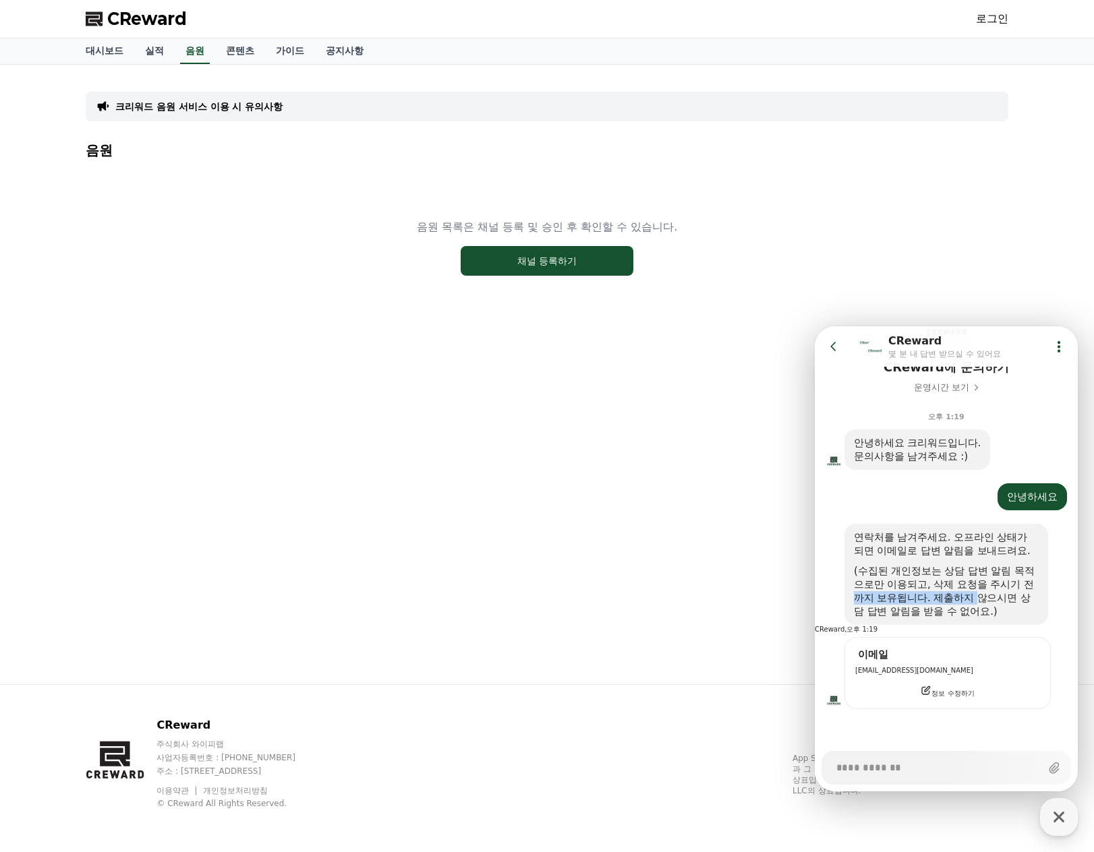
scroll to position [154, 0]
click at [906, 767] on textarea "Messenger Input Textarea" at bounding box center [936, 763] width 200 height 23
type textarea "*"
type textarea "********"
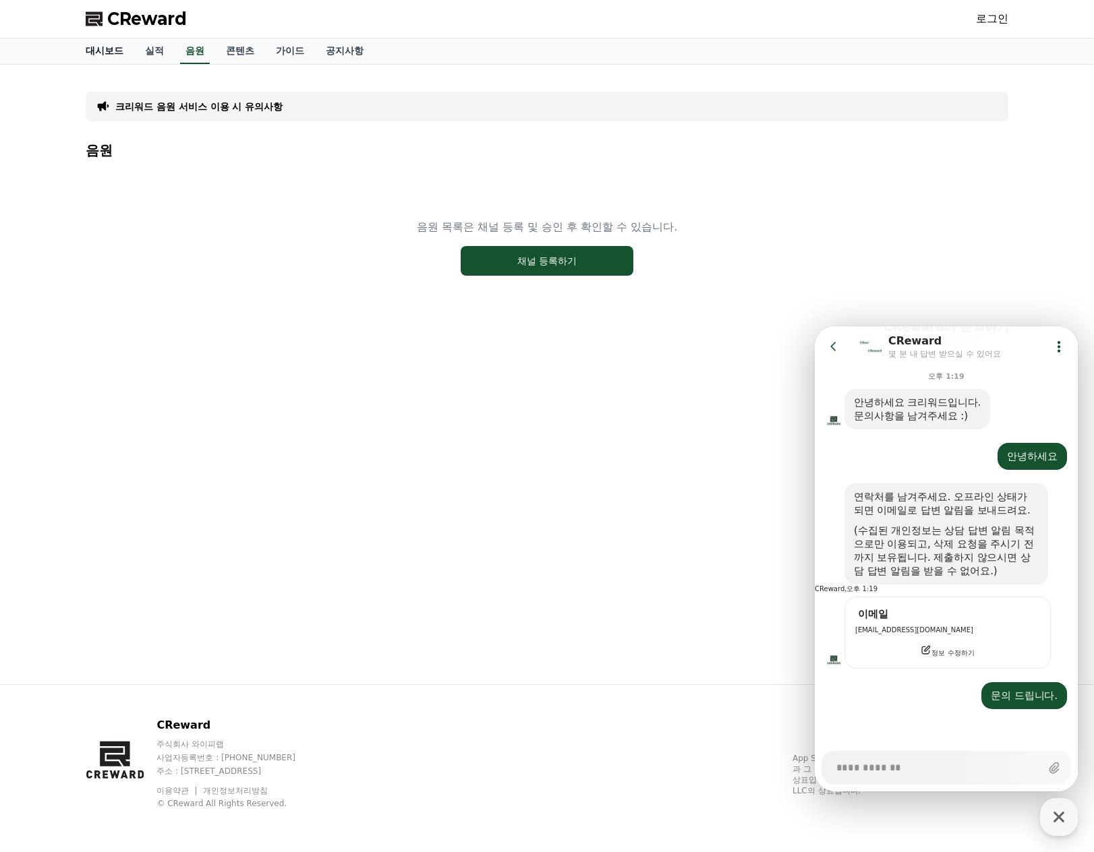
click at [101, 49] on link "대시보드" at bounding box center [104, 51] width 59 height 26
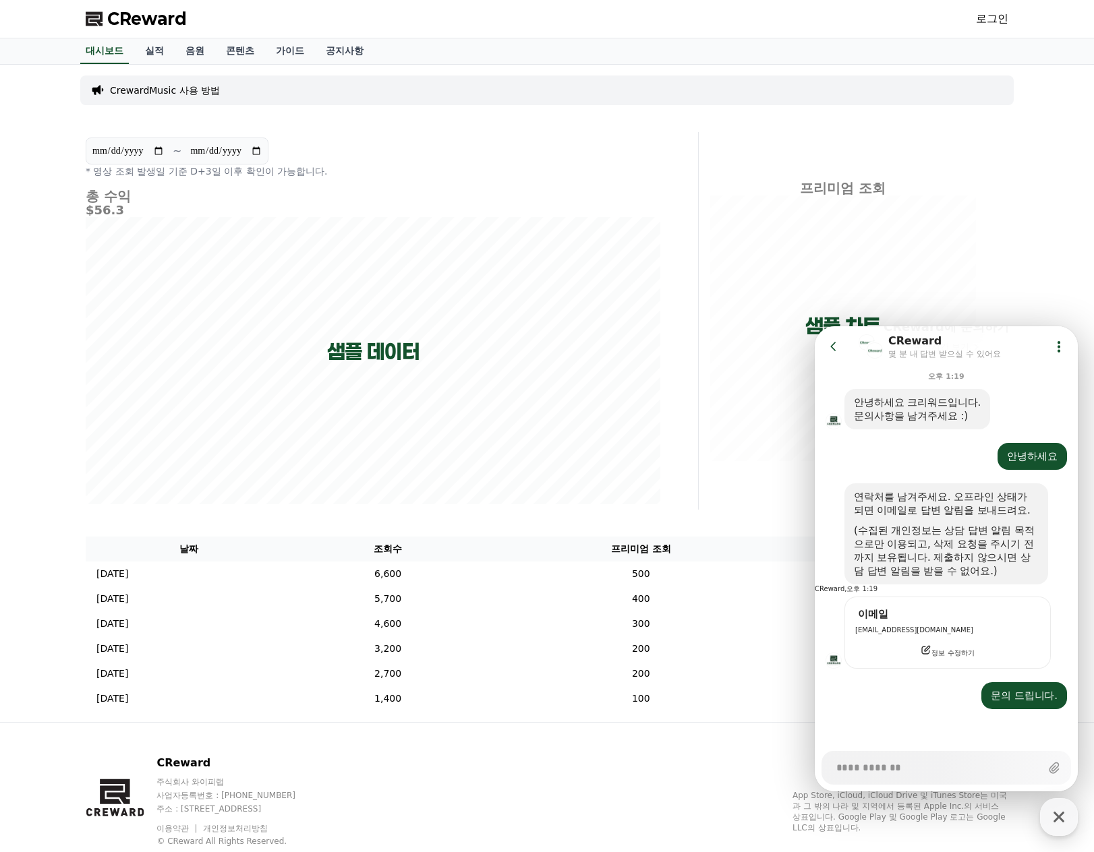
click at [1000, 20] on link "로그인" at bounding box center [992, 19] width 32 height 16
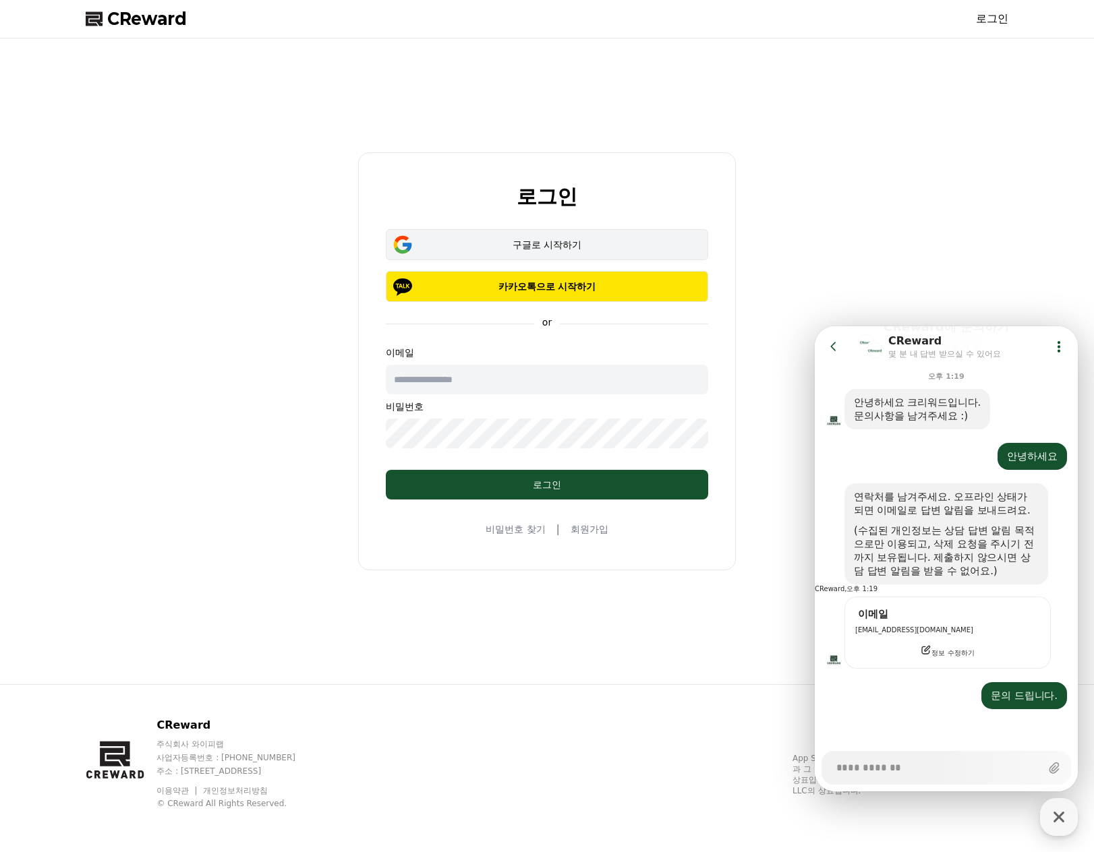
click at [572, 245] on div "구글로 시작하기" at bounding box center [546, 244] width 283 height 13
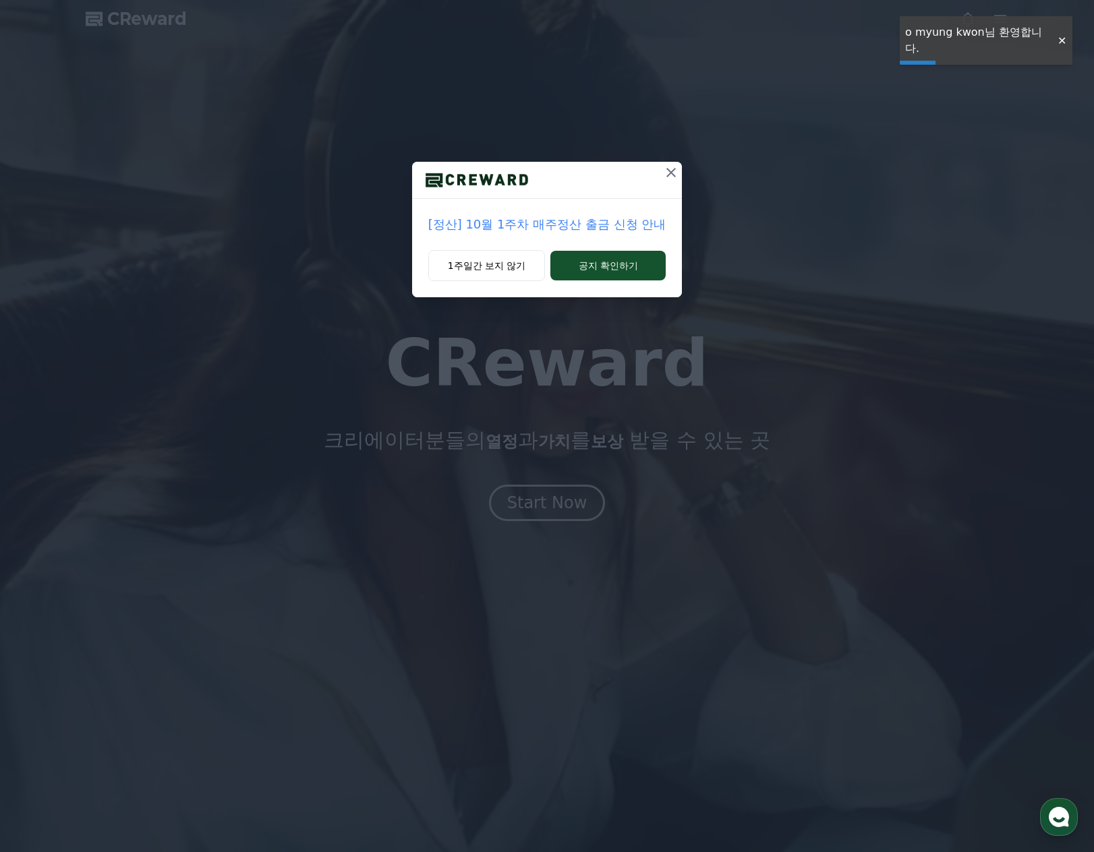
click at [1064, 40] on div at bounding box center [1062, 40] width 22 height 13
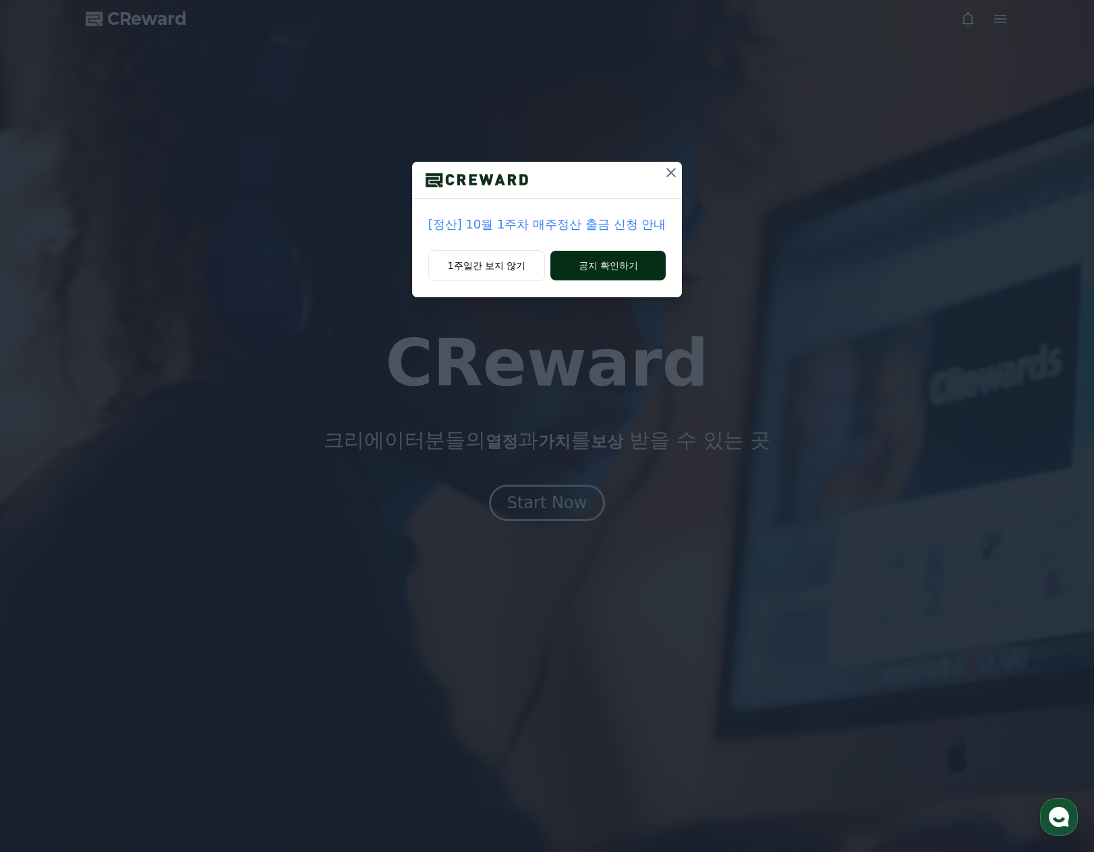
click at [596, 256] on button "공지 확인하기" at bounding box center [607, 266] width 115 height 30
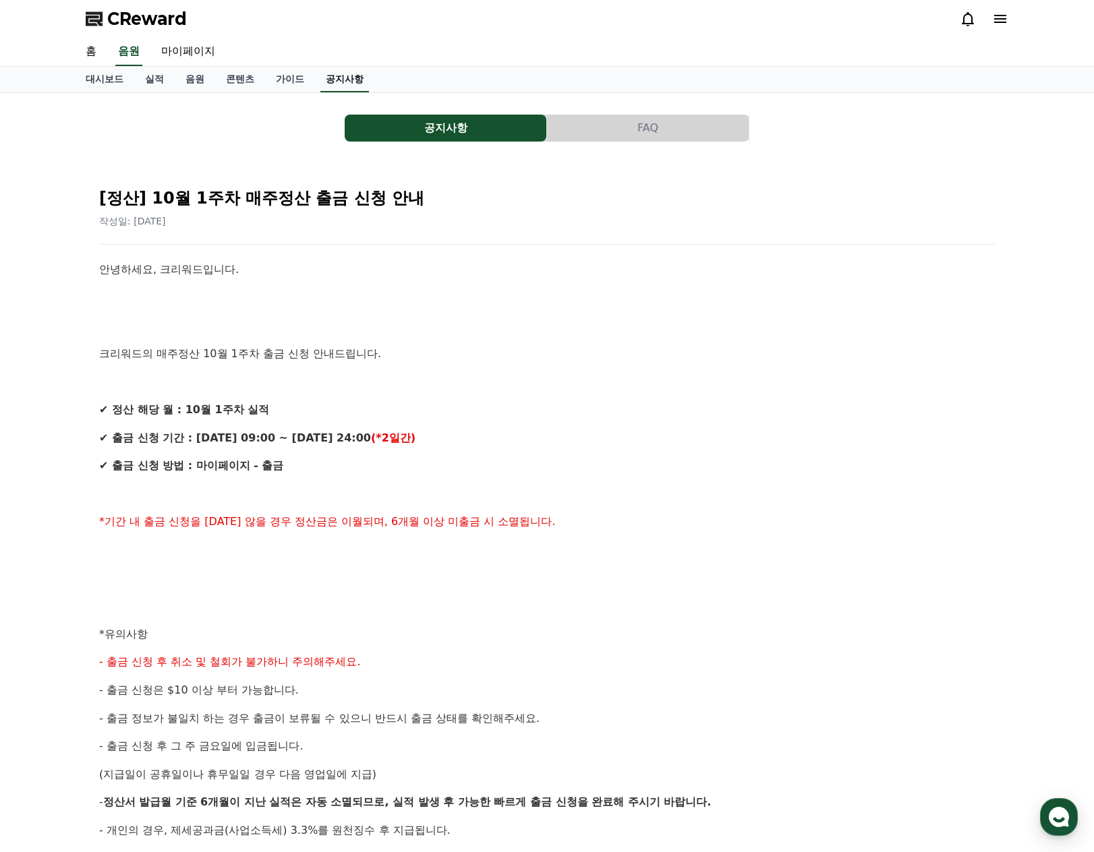
click at [346, 79] on link "공지사항" at bounding box center [344, 80] width 49 height 26
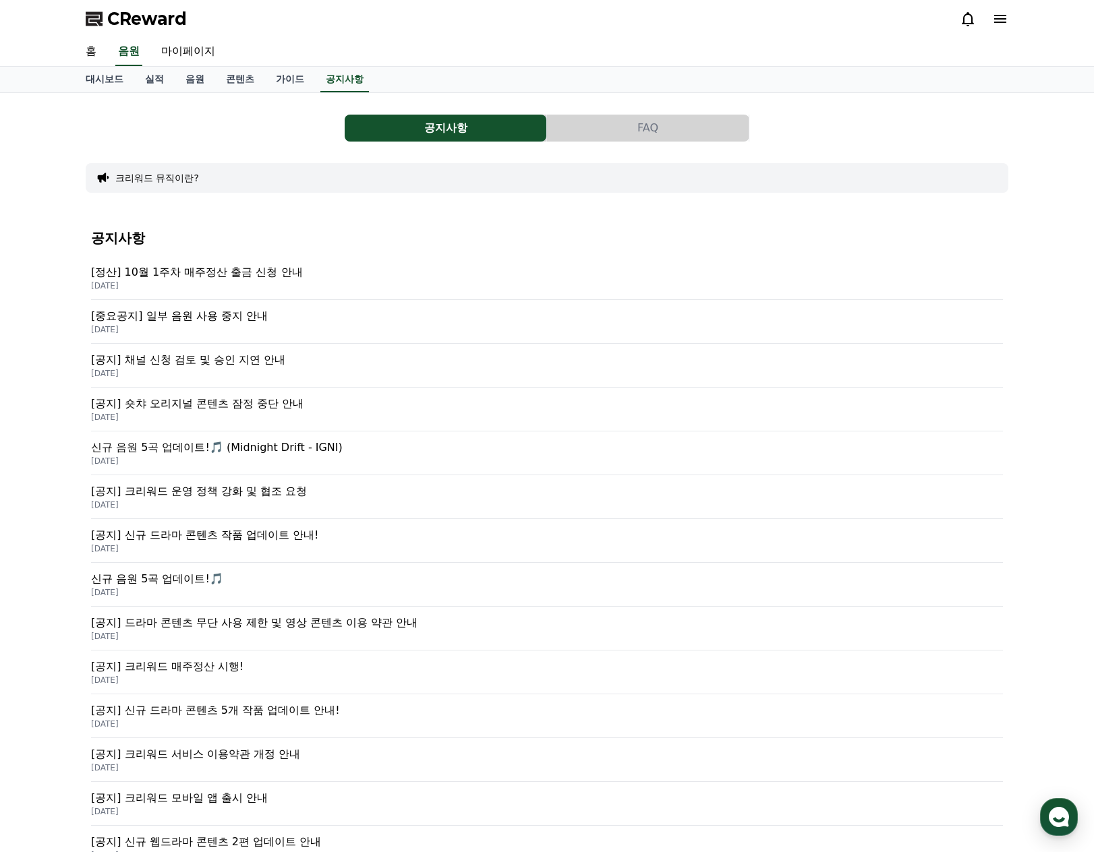
click at [258, 315] on p "[중요공지] 일부 음원 사용 중지 안내" at bounding box center [547, 316] width 912 height 16
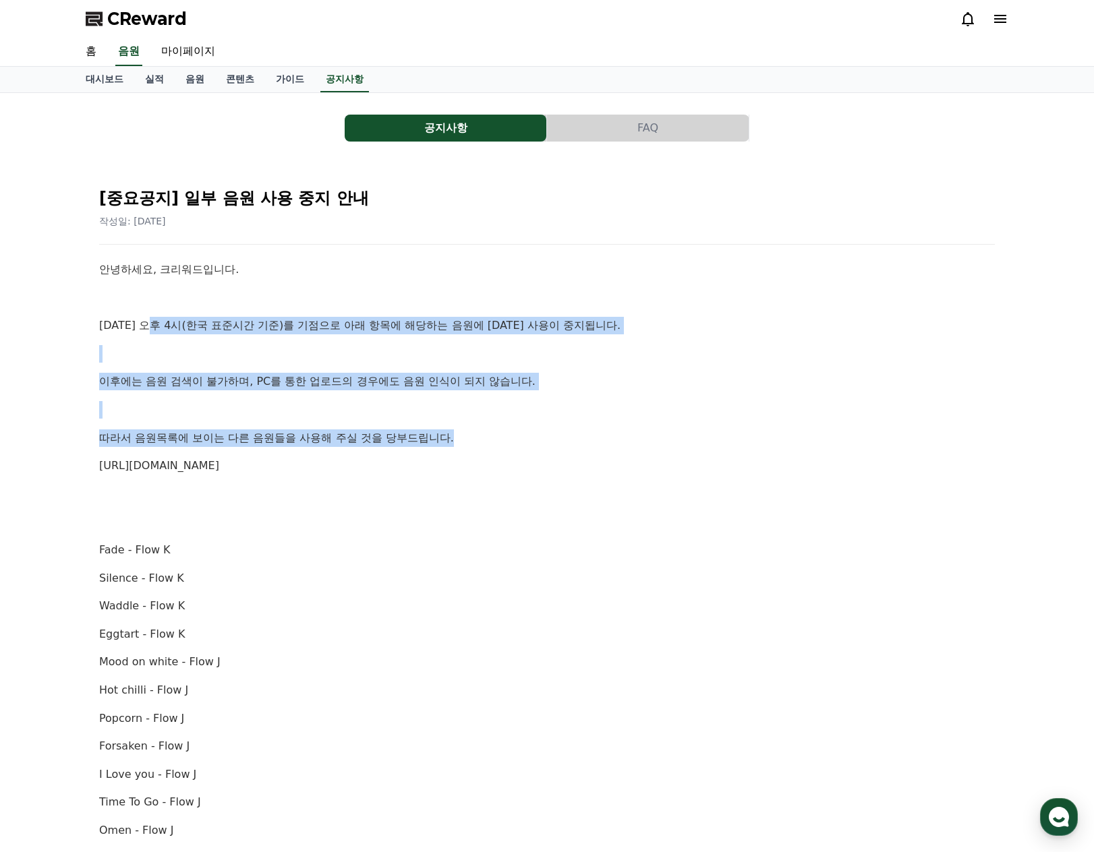
drag, startPoint x: 153, startPoint y: 326, endPoint x: 610, endPoint y: 432, distance: 468.8
click at [610, 432] on div "안녕하세요, 크리워드입니다. [DATE] 오후 4시(한국 표준시간 기준)를 기점으로 아래 항목에 해당하는 음원에 [DATE] 사용이 중지됩니다…" at bounding box center [546, 788] width 895 height 1055
click at [606, 439] on p "따라서 음원목록에 보이는 다른 음원들을 사용해 주실 것을 당부드립니다." at bounding box center [546, 439] width 895 height 18
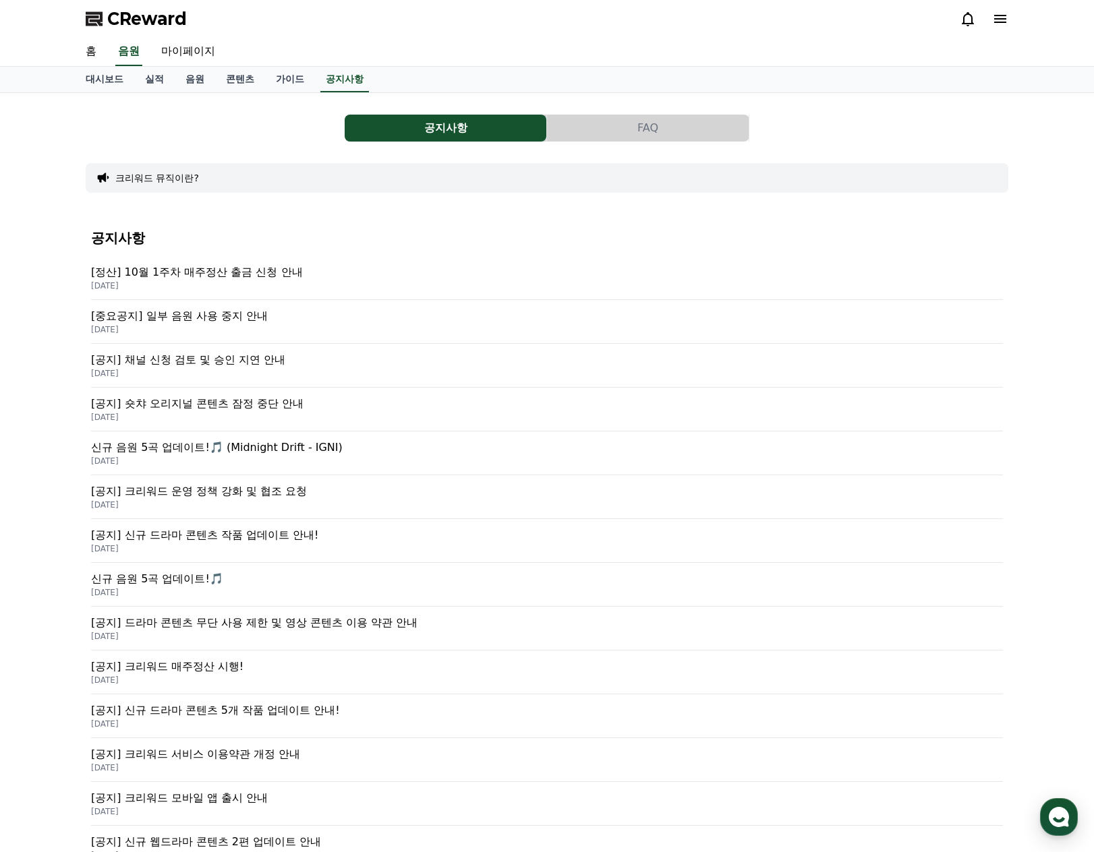
click at [237, 406] on p "[공지] 숏챠 오리지널 콘텐츠 잠정 중단 안내" at bounding box center [547, 404] width 912 height 16
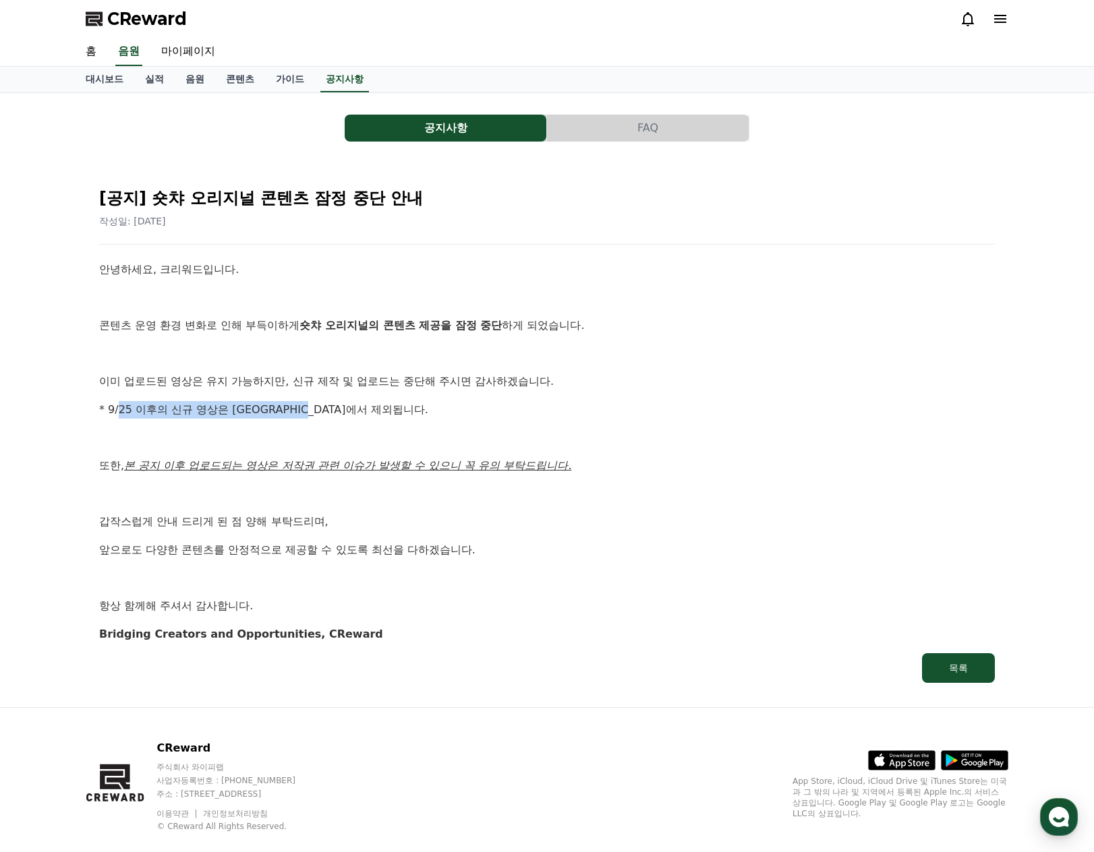
drag, startPoint x: 117, startPoint y: 409, endPoint x: 357, endPoint y: 407, distance: 239.4
click at [357, 407] on p "* 9/25 이후의 신규 영상은 정산에서 제외됩니다." at bounding box center [546, 410] width 895 height 18
click at [423, 417] on p "* 9/25 이후의 신규 영상은 정산에서 제외됩니다." at bounding box center [546, 410] width 895 height 18
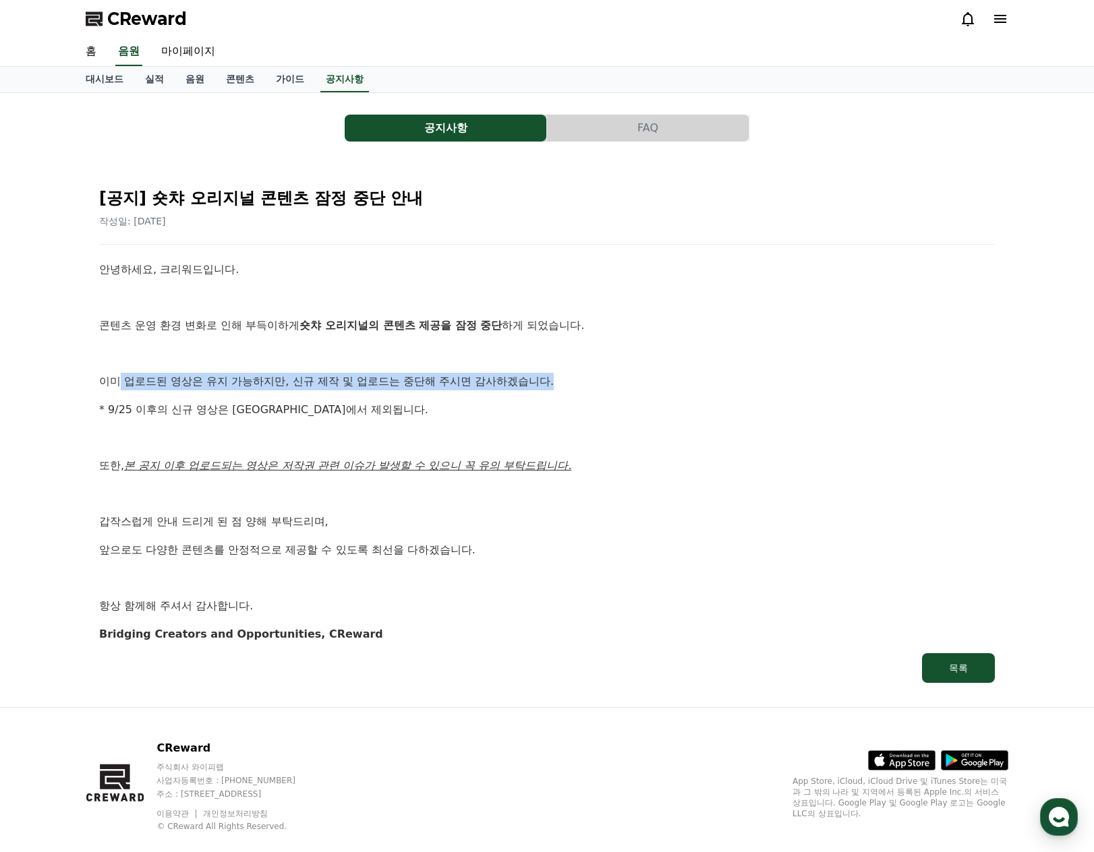
drag, startPoint x: 119, startPoint y: 378, endPoint x: 557, endPoint y: 383, distance: 438.3
click at [557, 383] on p "이미 업로드된 영상은 유지 가능하지만, 신규 제작 및 업로드는 중단해 주시면 감사하겠습니다." at bounding box center [546, 382] width 895 height 18
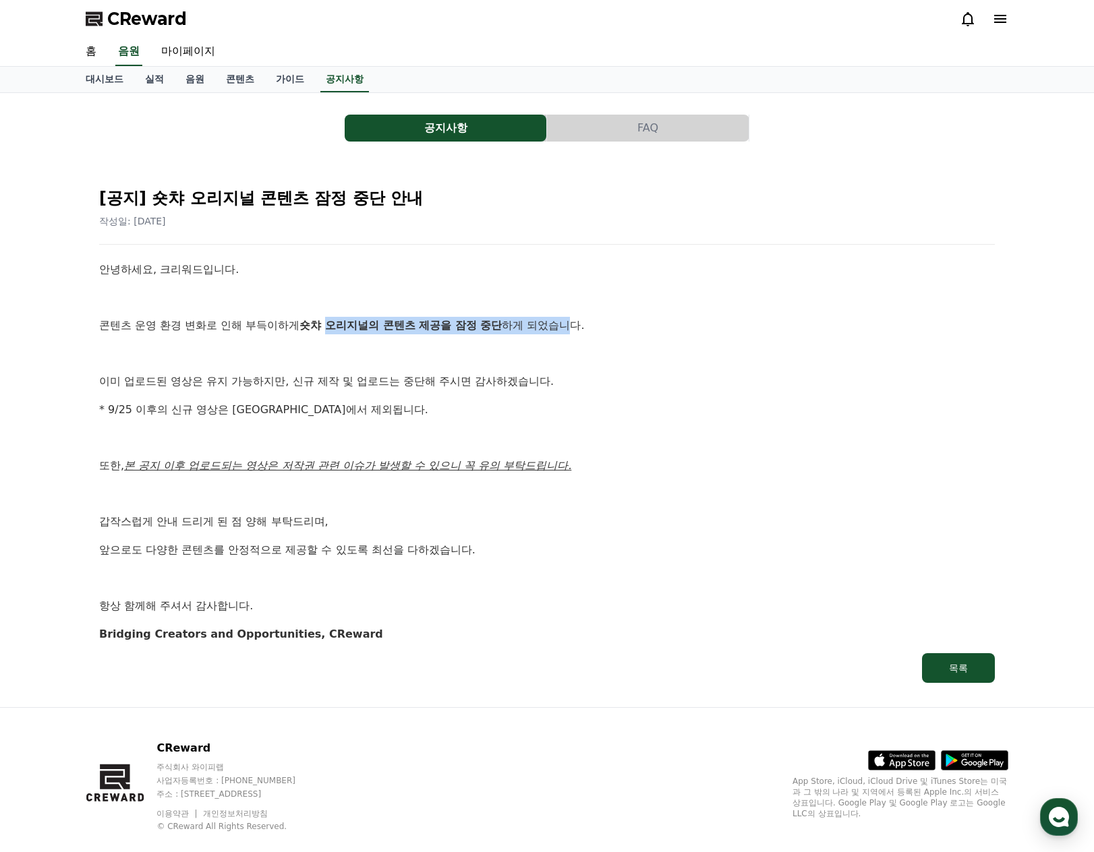
drag, startPoint x: 332, startPoint y: 324, endPoint x: 579, endPoint y: 324, distance: 246.8
click at [579, 324] on p "콘텐츠 운영 환경 변화로 인해 부득이하게 숏챠 오리지널의 콘텐츠 제공을 잠정 중단 하게 되었습니다." at bounding box center [546, 326] width 895 height 18
click at [707, 361] on p at bounding box center [546, 354] width 895 height 18
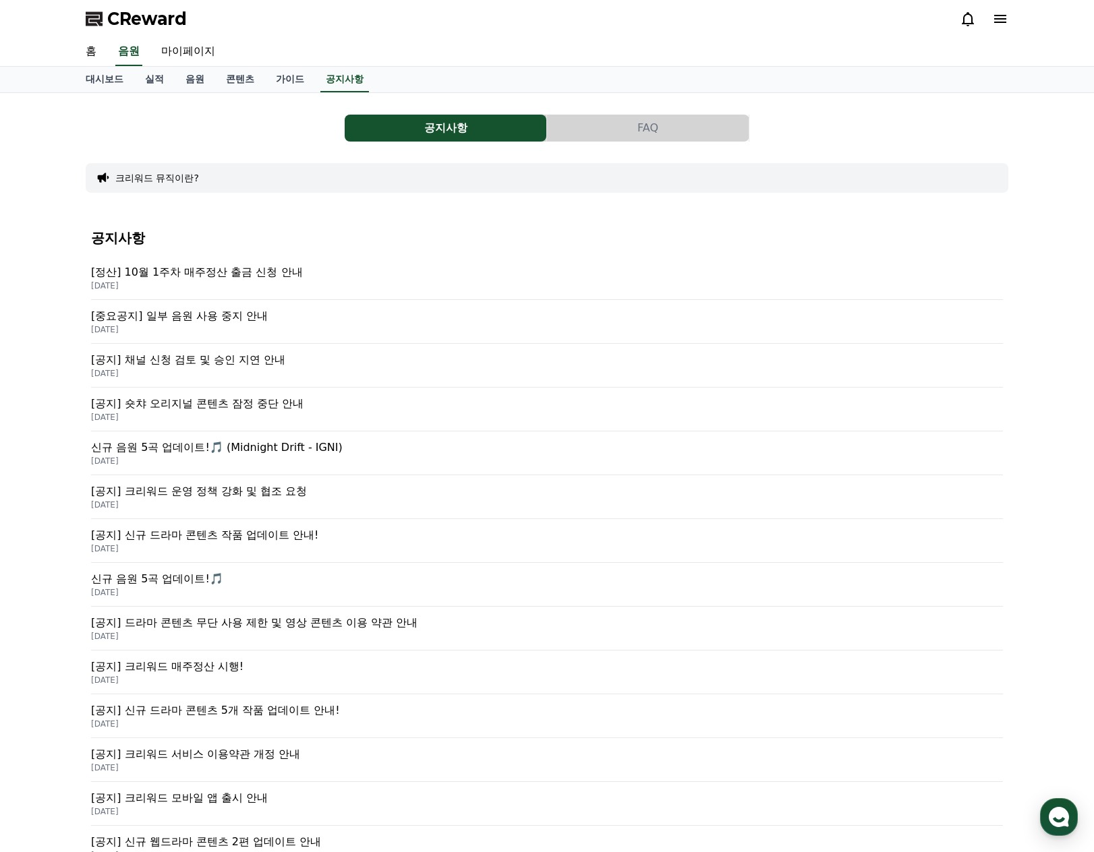
click at [305, 453] on p "신규 음원 5곡 업데이트!🎵 (Midnight Drift - IGNI)" at bounding box center [547, 448] width 912 height 16
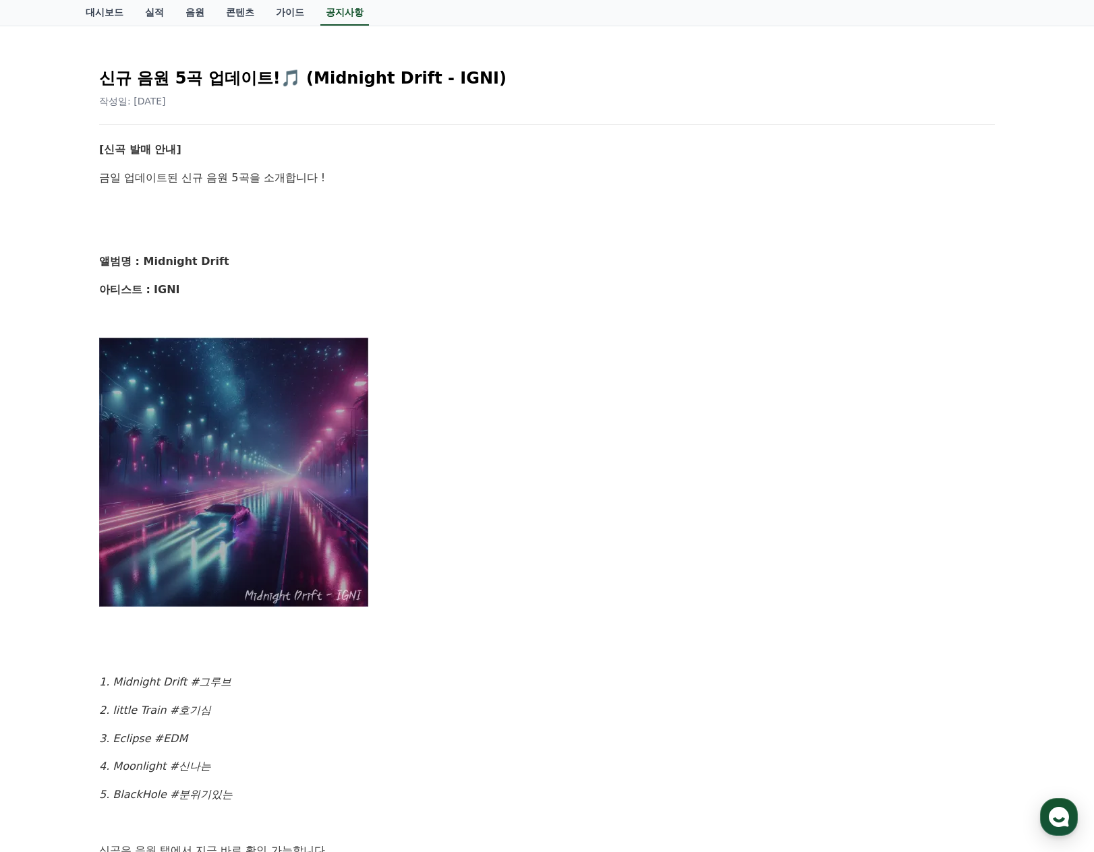
scroll to position [270, 0]
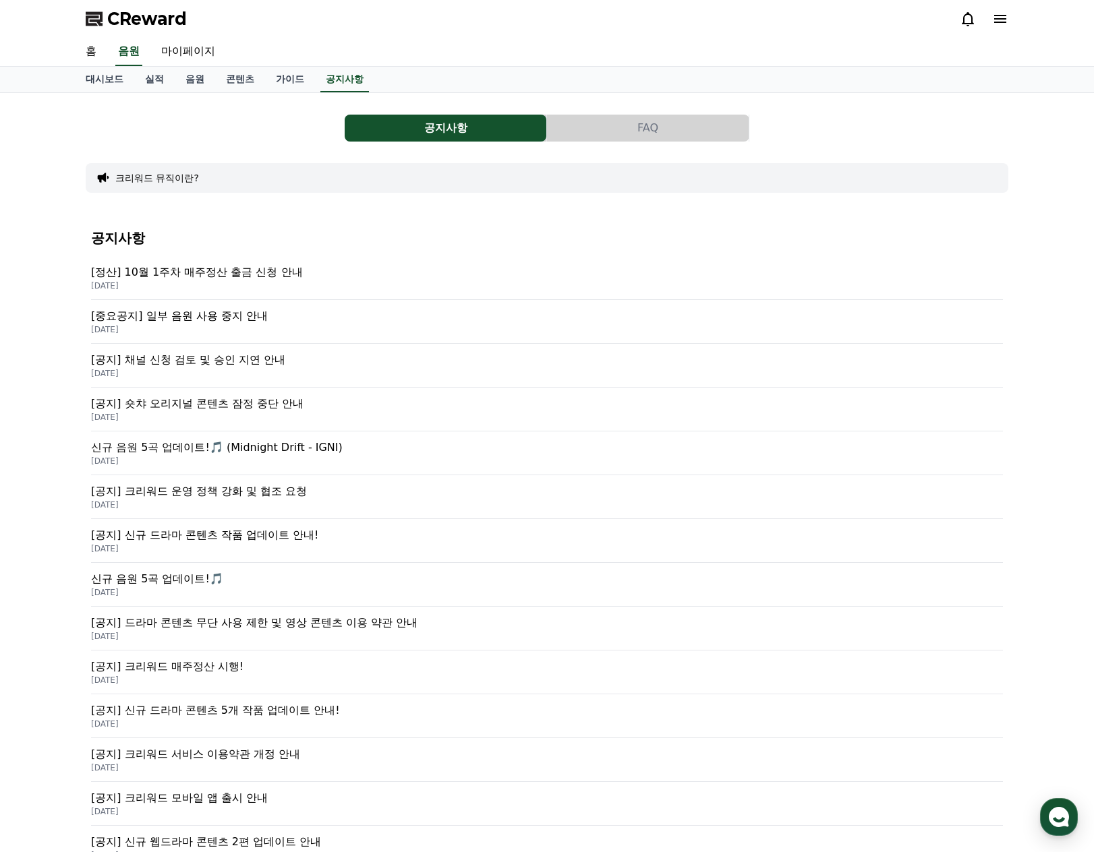
click at [212, 320] on p "[중요공지] 일부 음원 사용 중지 안내" at bounding box center [547, 316] width 912 height 16
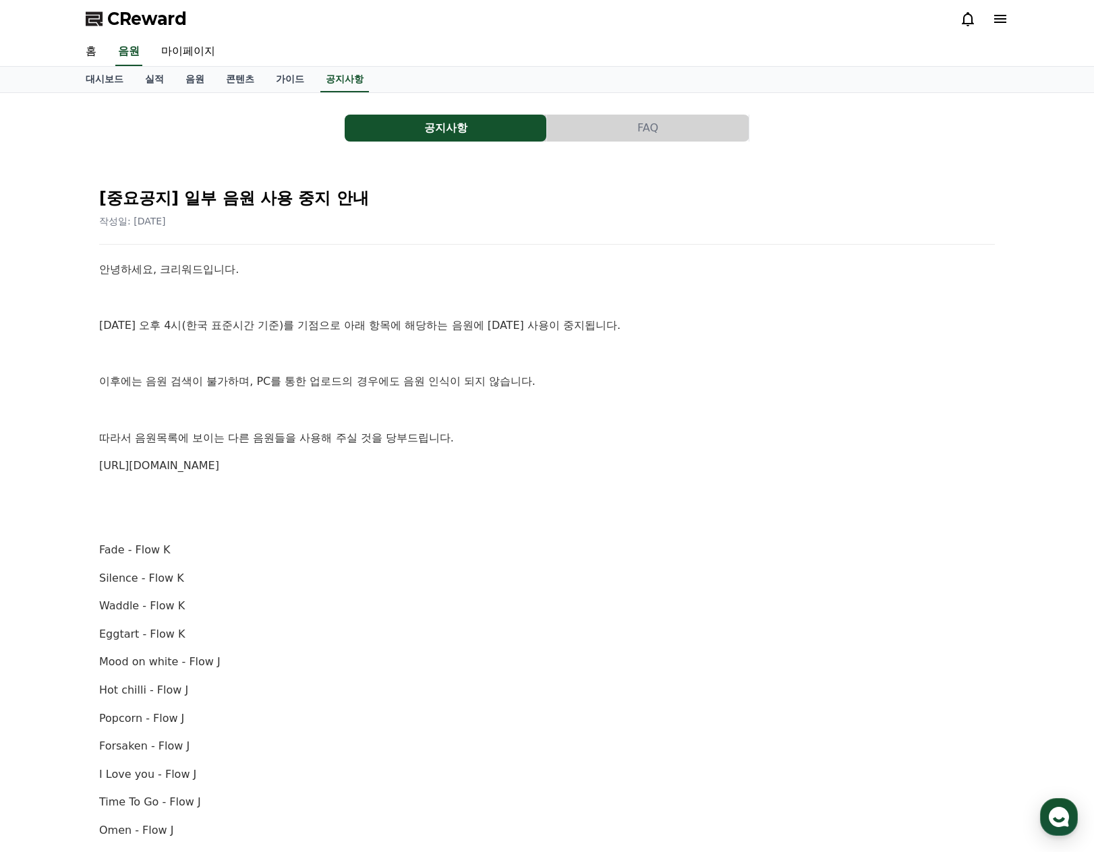
click at [196, 467] on link "https://creward.net/music/list/public" at bounding box center [159, 465] width 120 height 13
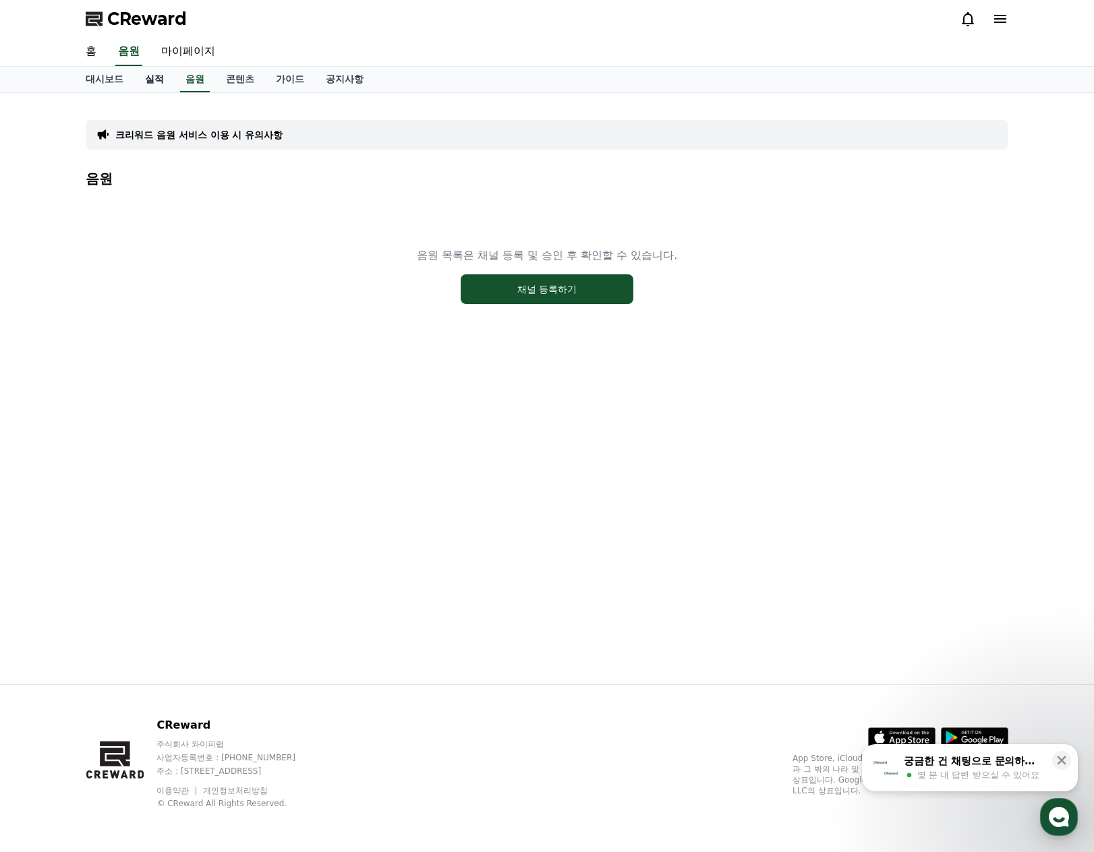
click at [155, 80] on link "실적" at bounding box center [154, 80] width 40 height 26
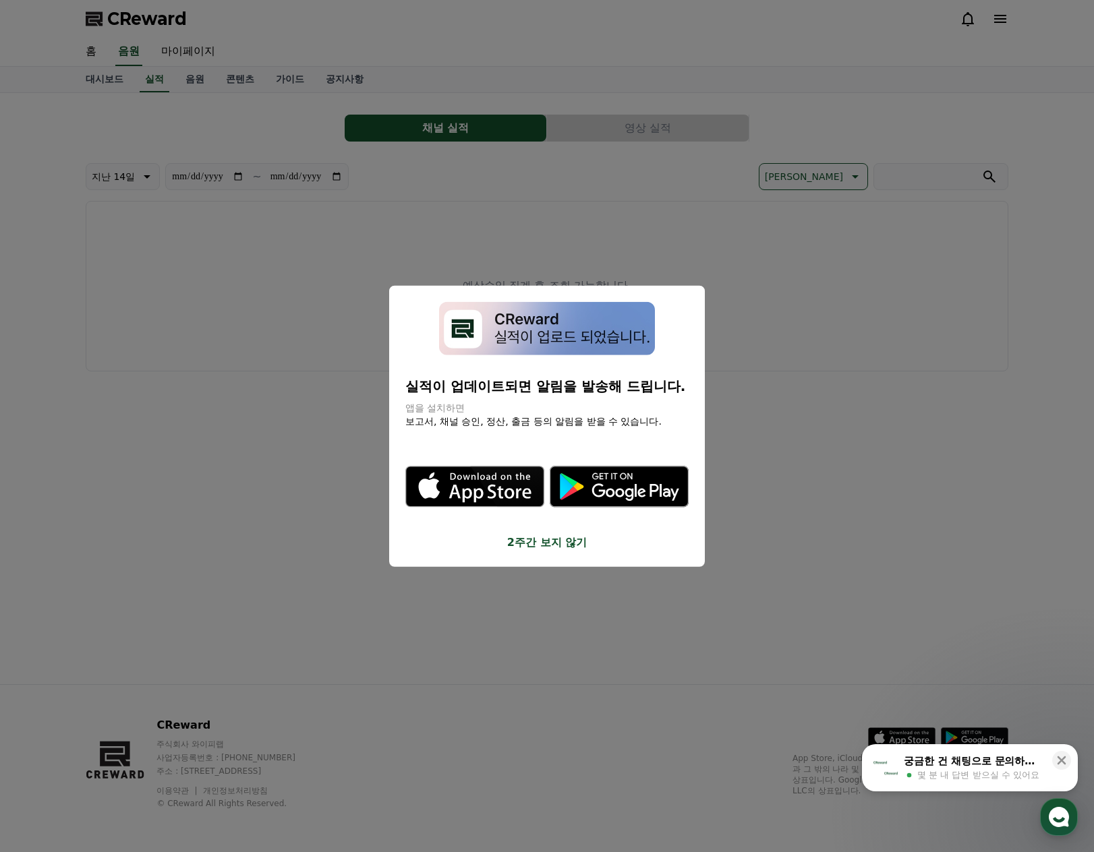
click at [531, 539] on button "2주간 보지 않기" at bounding box center [546, 542] width 283 height 16
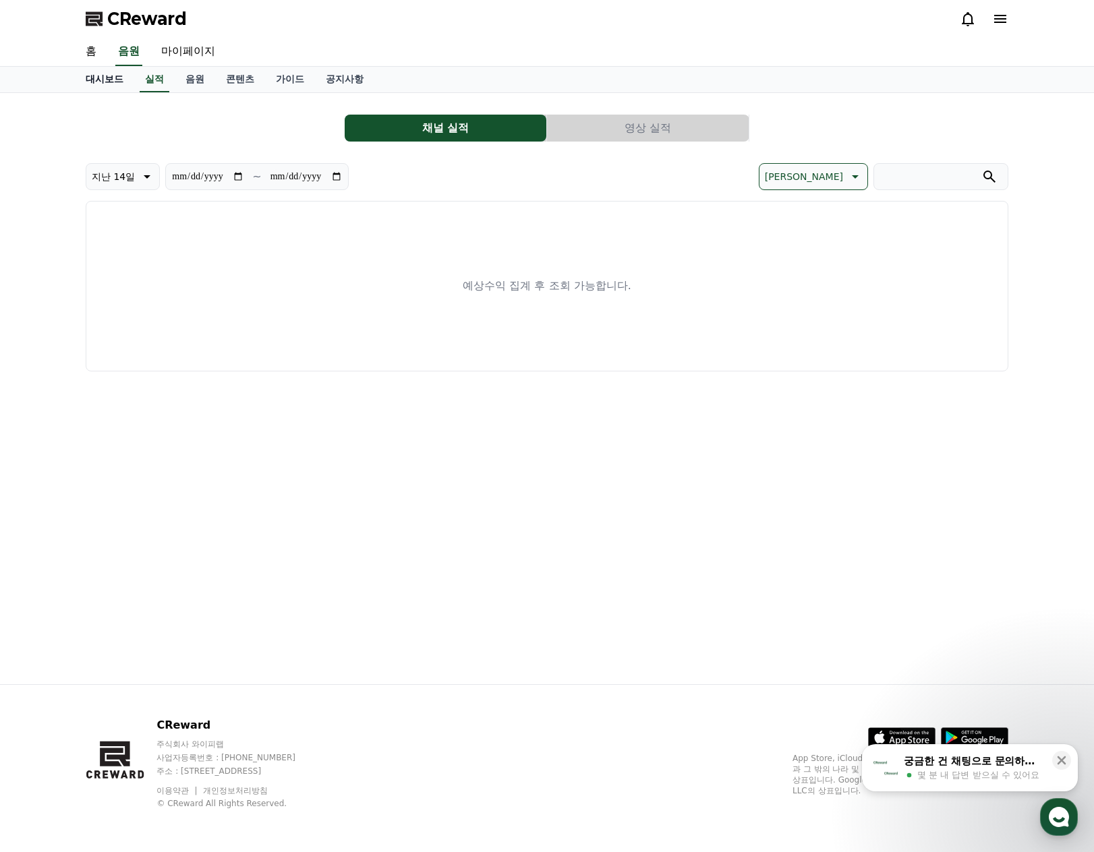
click at [92, 71] on link "대시보드" at bounding box center [104, 80] width 59 height 26
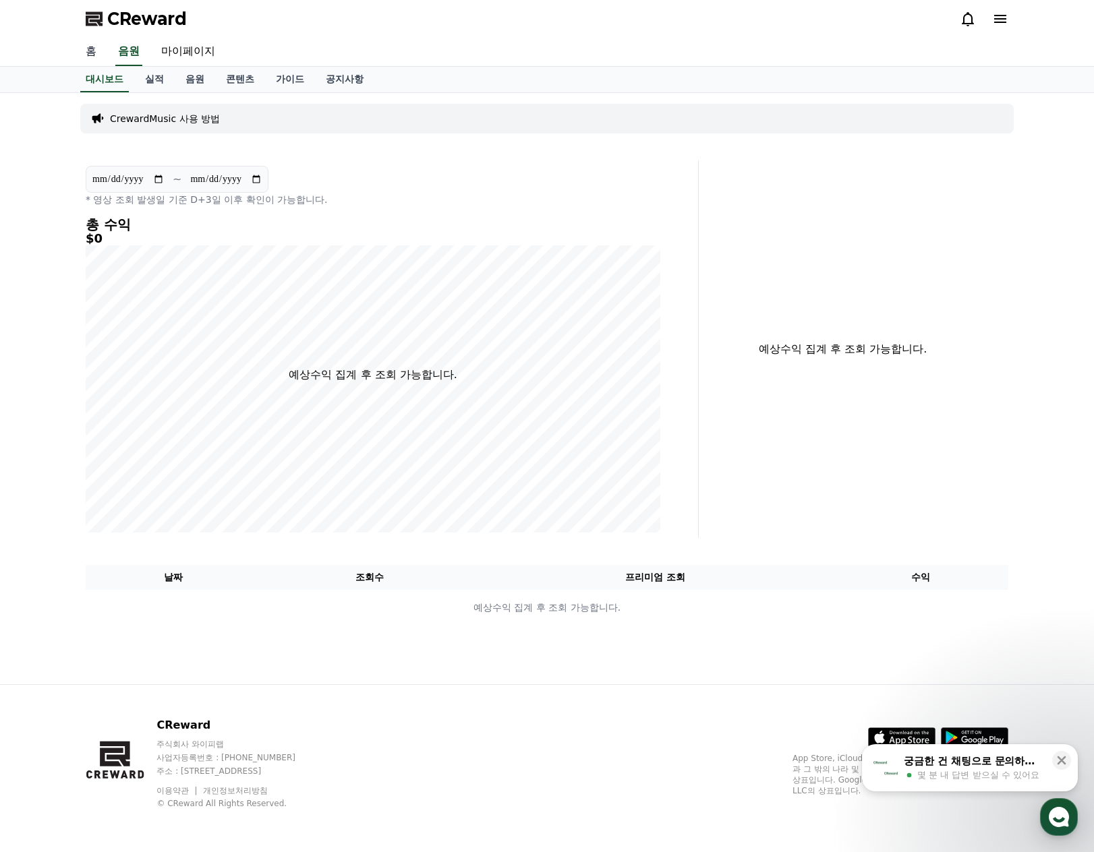
click at [85, 53] on link "홈" at bounding box center [91, 52] width 32 height 28
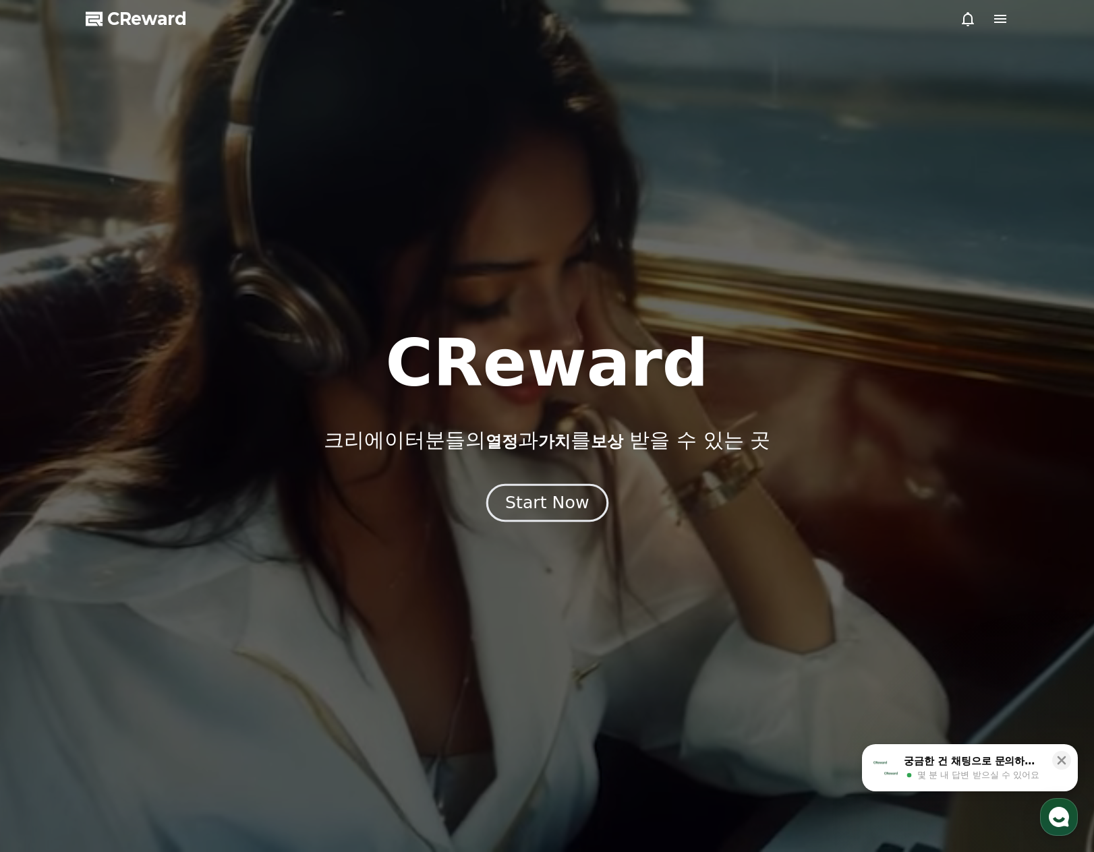
click at [561, 510] on div "Start Now" at bounding box center [547, 503] width 84 height 23
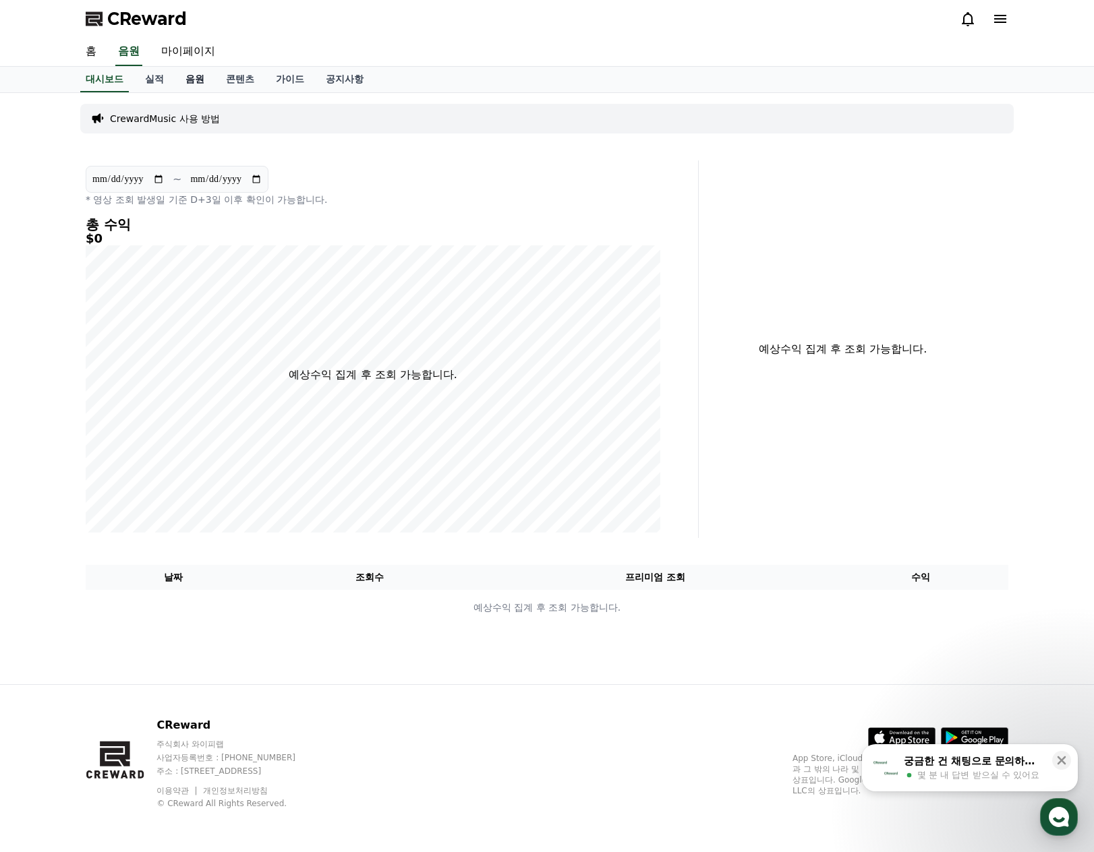
click at [192, 81] on link "음원" at bounding box center [195, 80] width 40 height 26
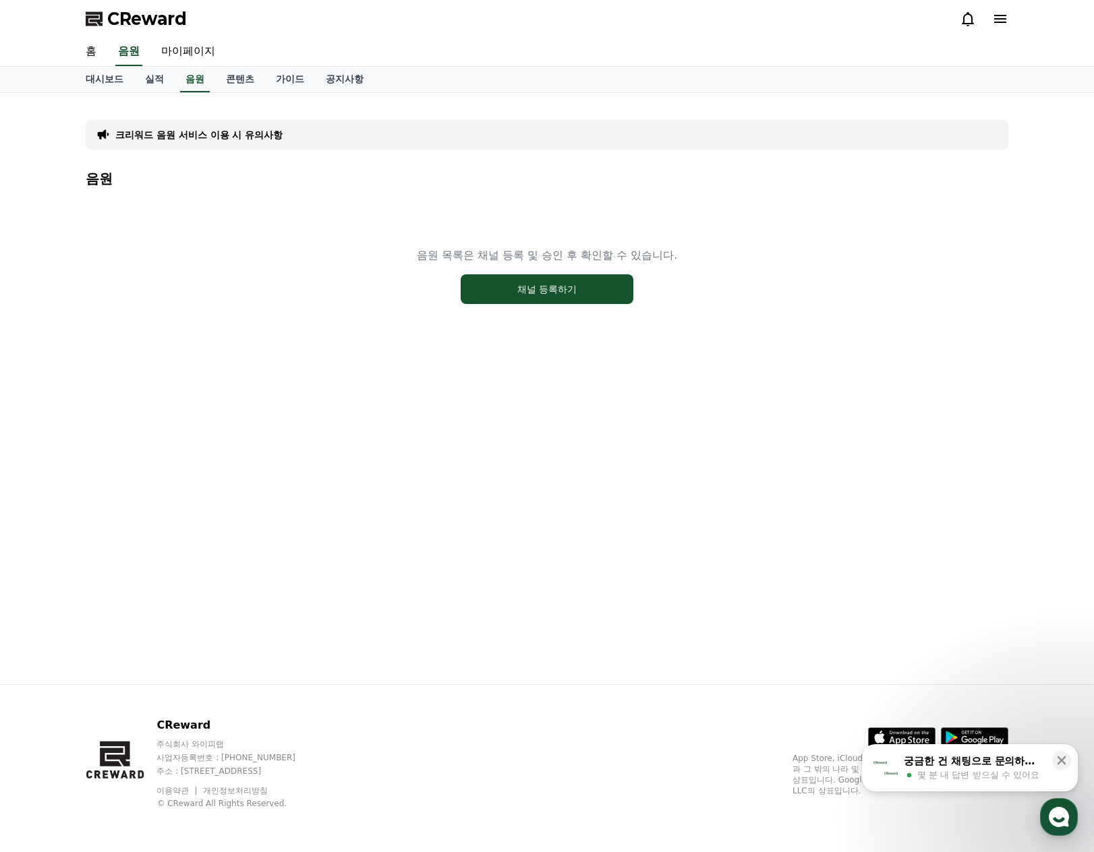
click at [1014, 770] on span "몇 분 내 답변 받으실 수 있어요" at bounding box center [978, 775] width 122 height 12
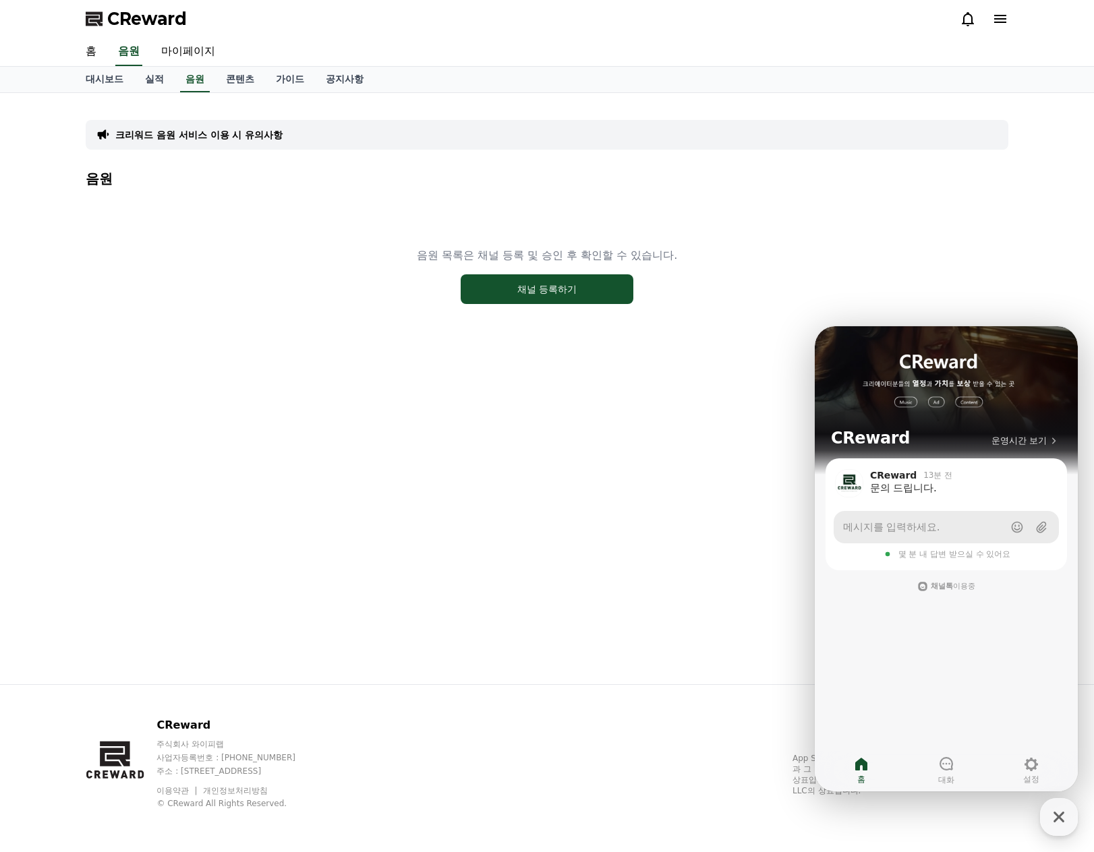
click at [924, 526] on span "메시지를 입력하세요." at bounding box center [891, 527] width 96 height 13
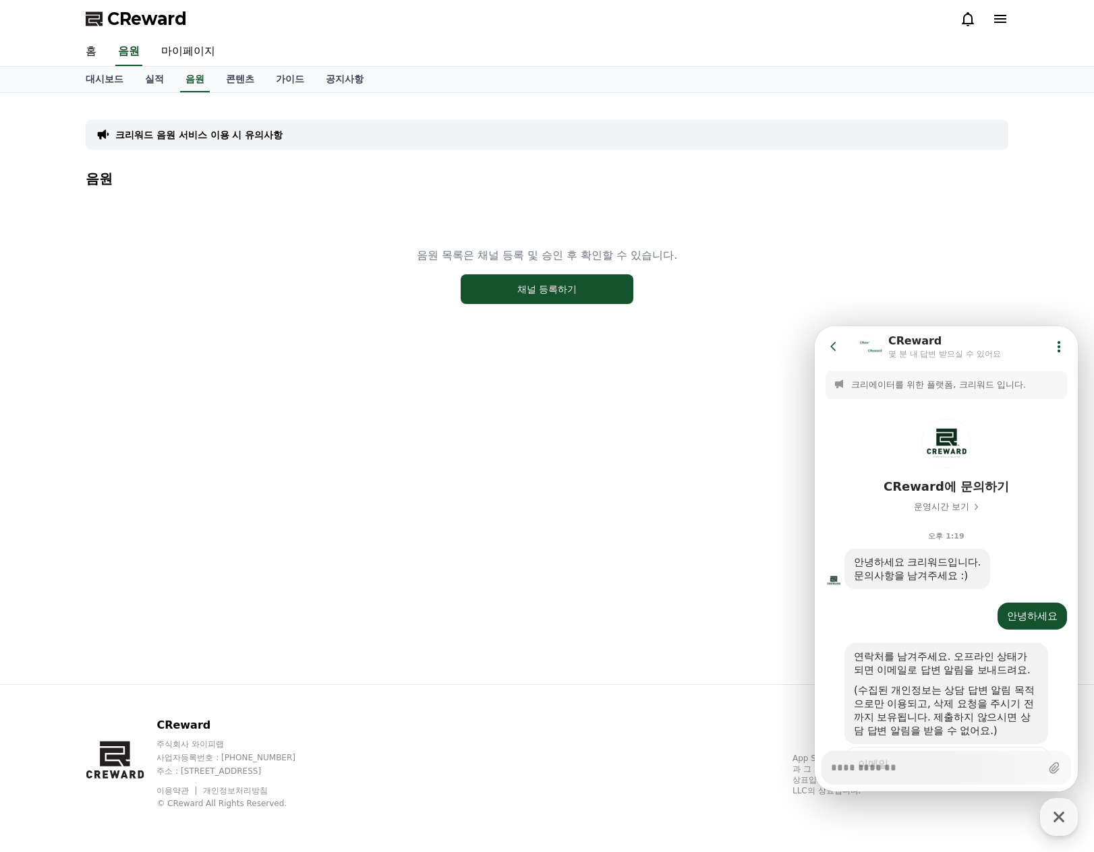
scroll to position [182, 0]
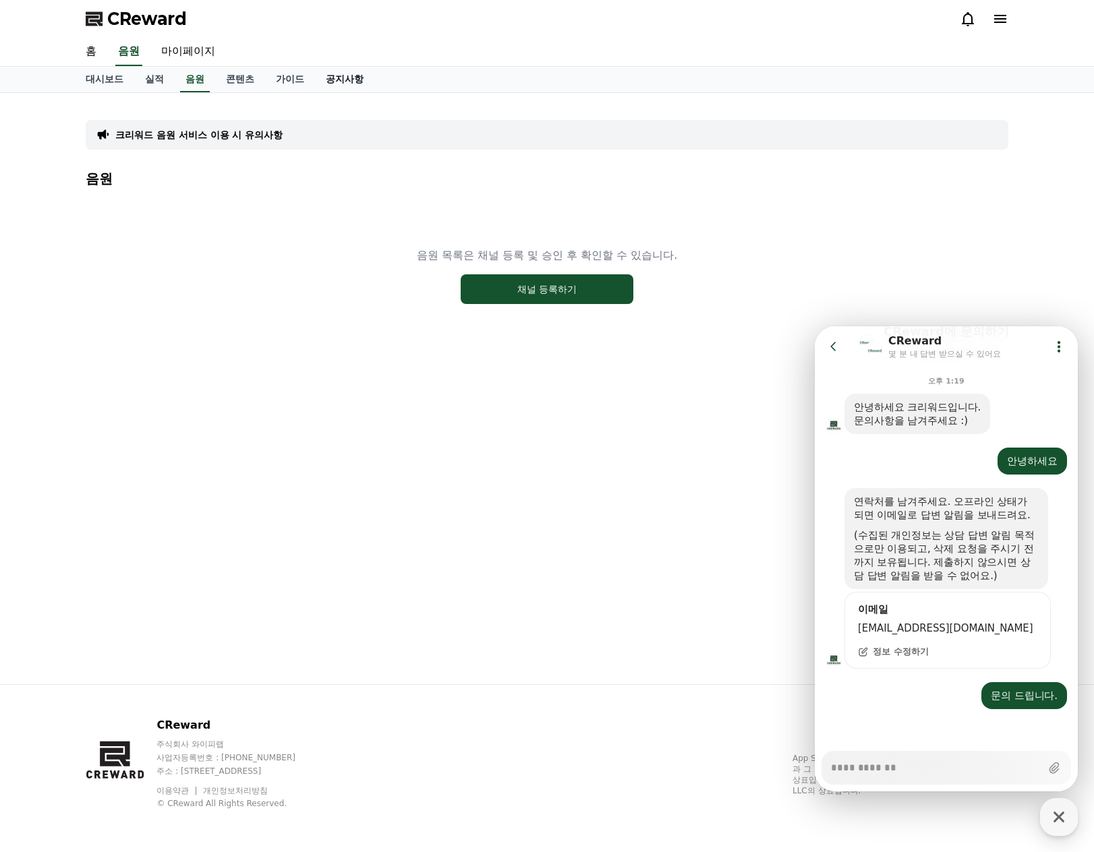
type textarea "*"
click at [347, 76] on link "공지사항" at bounding box center [344, 80] width 59 height 26
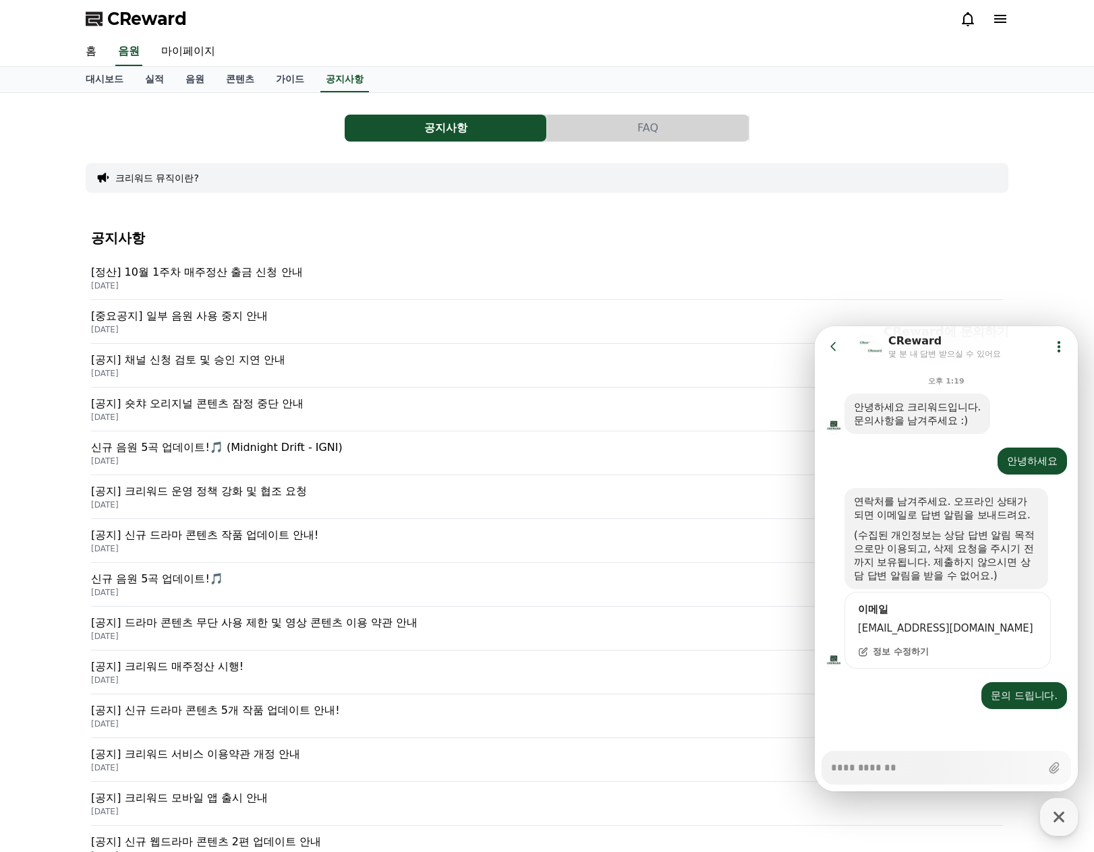
click at [246, 274] on p "[정산] 10월 1주차 매주정산 출금 신청 안내" at bounding box center [547, 272] width 912 height 16
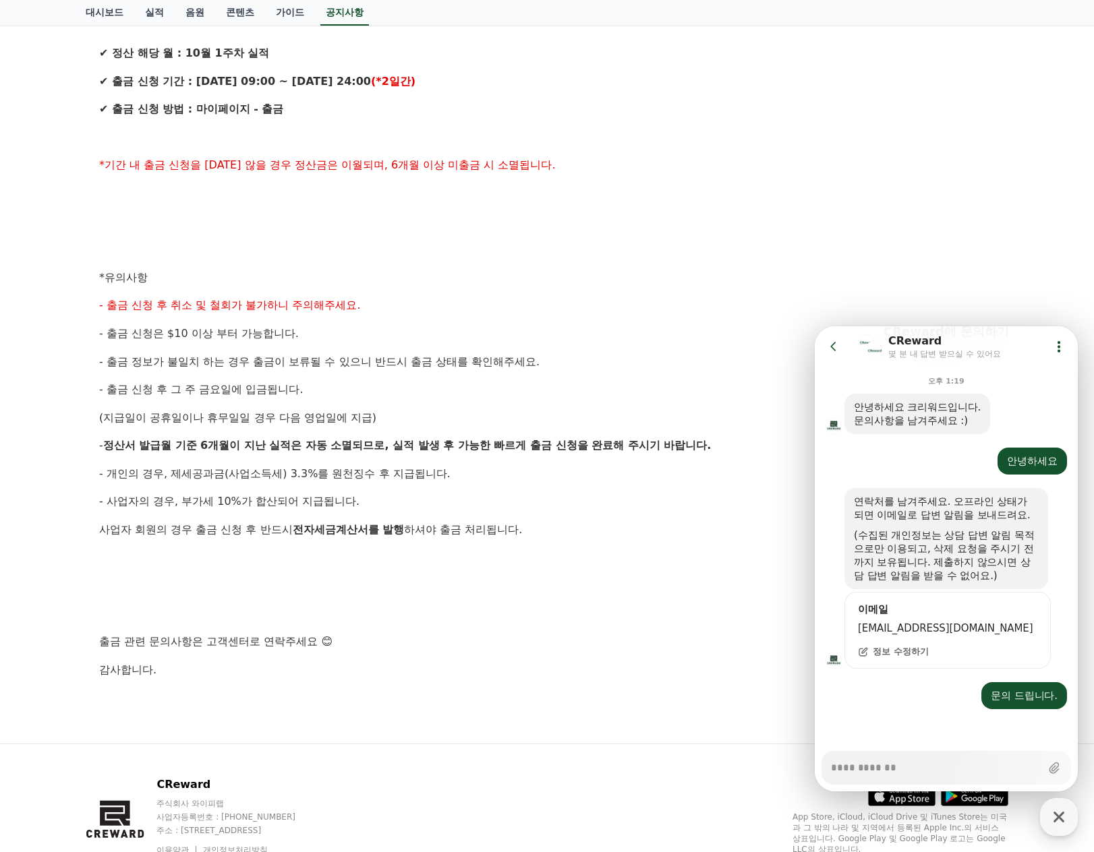
scroll to position [405, 0]
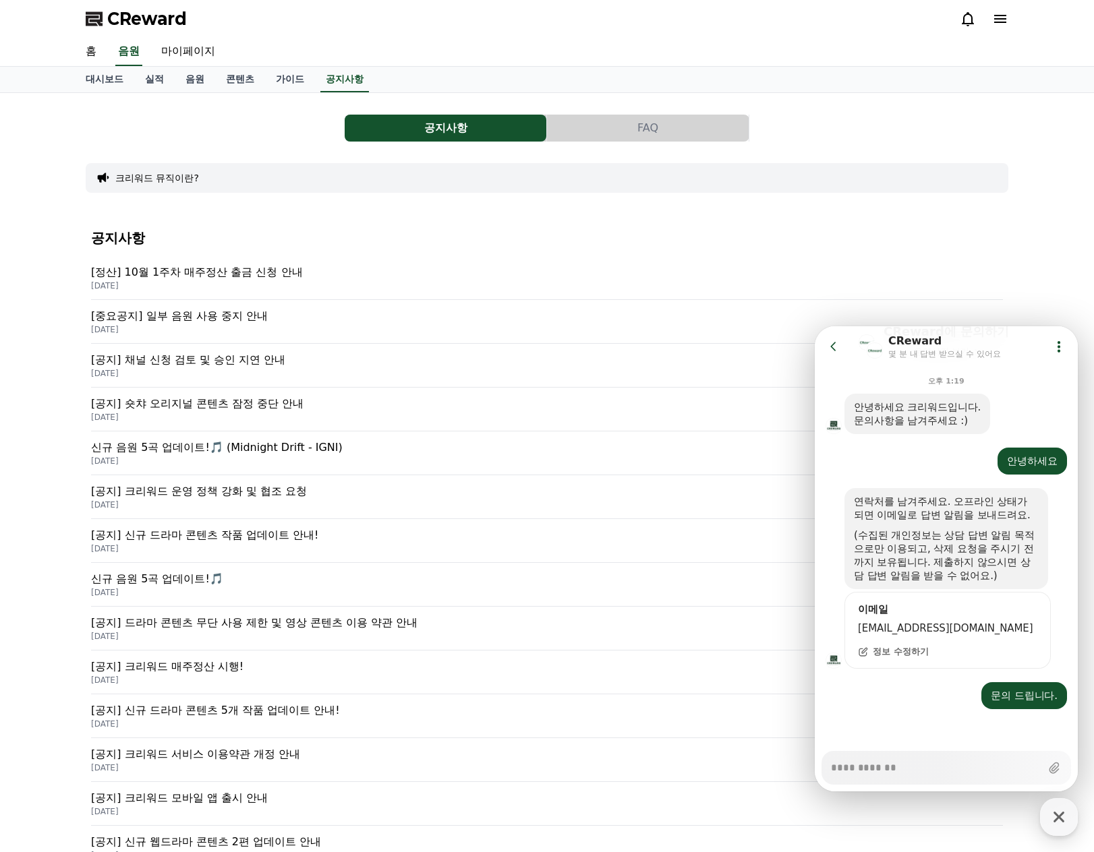
click at [234, 496] on p "[공지] 크리워드 운영 정책 강화 및 협조 요청" at bounding box center [547, 491] width 912 height 16
click at [637, 125] on button "FAQ" at bounding box center [648, 128] width 202 height 27
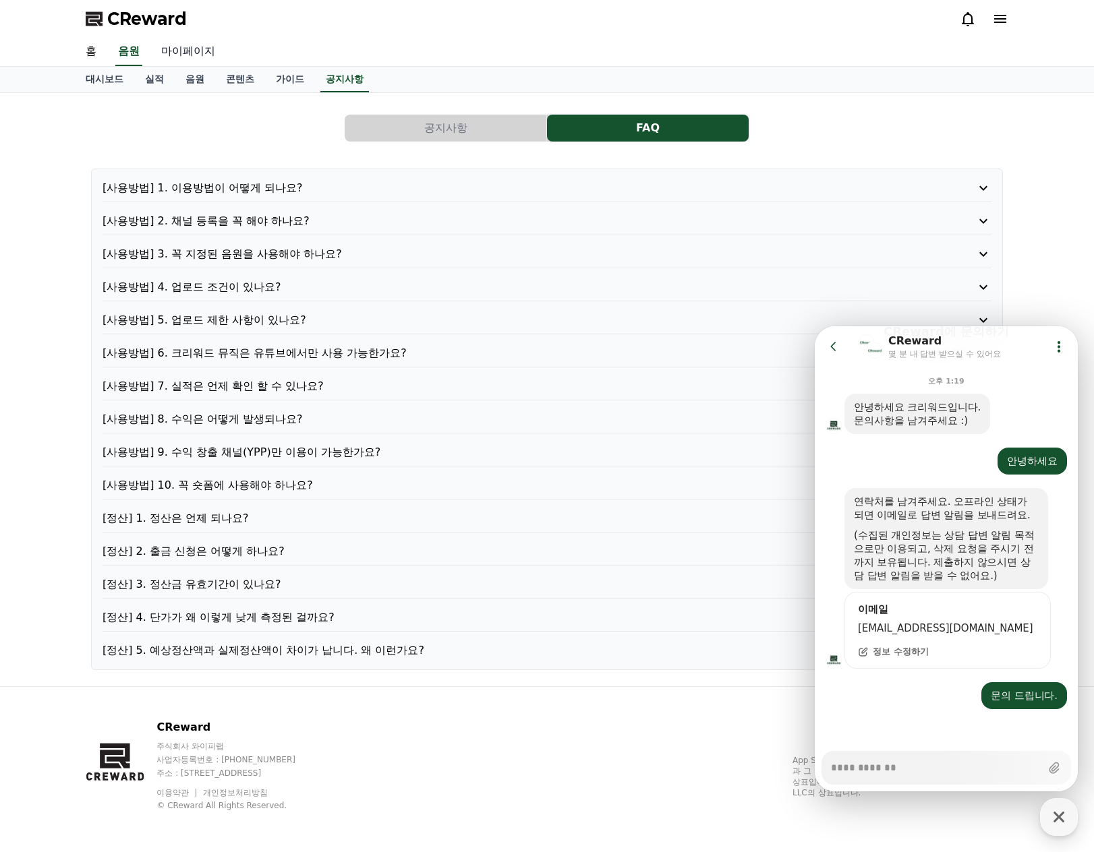
click at [192, 58] on link "마이페이지" at bounding box center [188, 52] width 76 height 28
select select "**********"
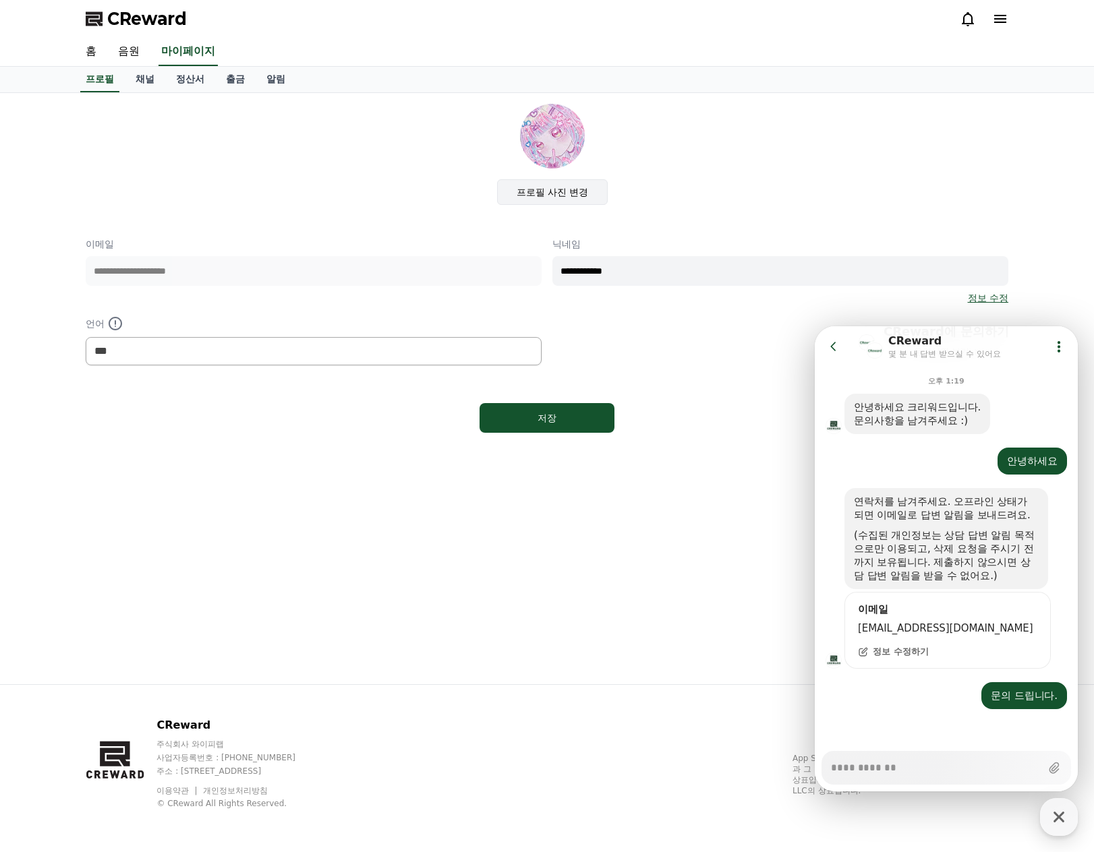
click at [558, 192] on label "프로필 사진 변경" at bounding box center [552, 192] width 111 height 26
click at [0, 0] on input "프로필 사진 변경" at bounding box center [0, 0] width 0 height 0
click at [189, 77] on link "정산서" at bounding box center [190, 80] width 50 height 26
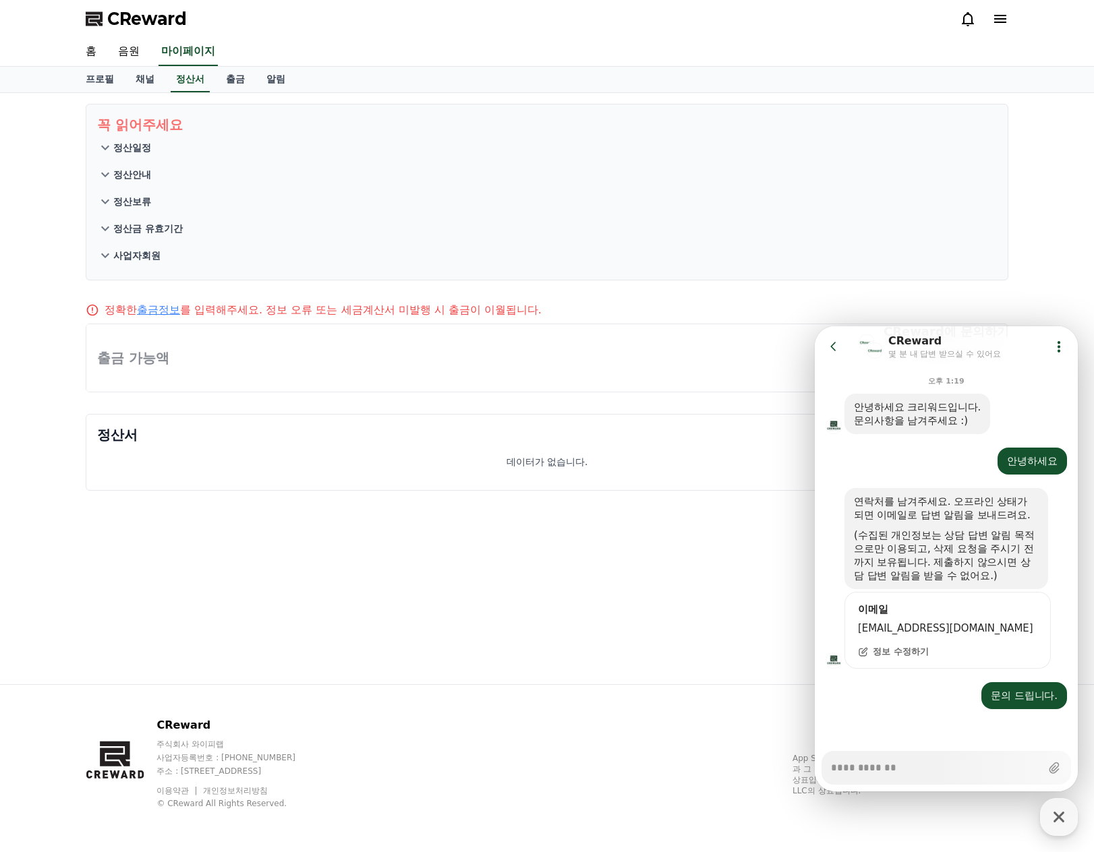
click at [680, 488] on div "정산서 데이터가 없습니다." at bounding box center [547, 452] width 922 height 77
click at [245, 538] on div "꼭 읽어주세요 정산일정 정산안내 정산보류 정산금 유효기간 사업자회원 정확한 출금정보 를 입력해주세요. 정보 오류 또는 세금계산서 미발행 시 출…" at bounding box center [547, 388] width 944 height 591
click at [147, 76] on link "채널" at bounding box center [145, 80] width 40 height 26
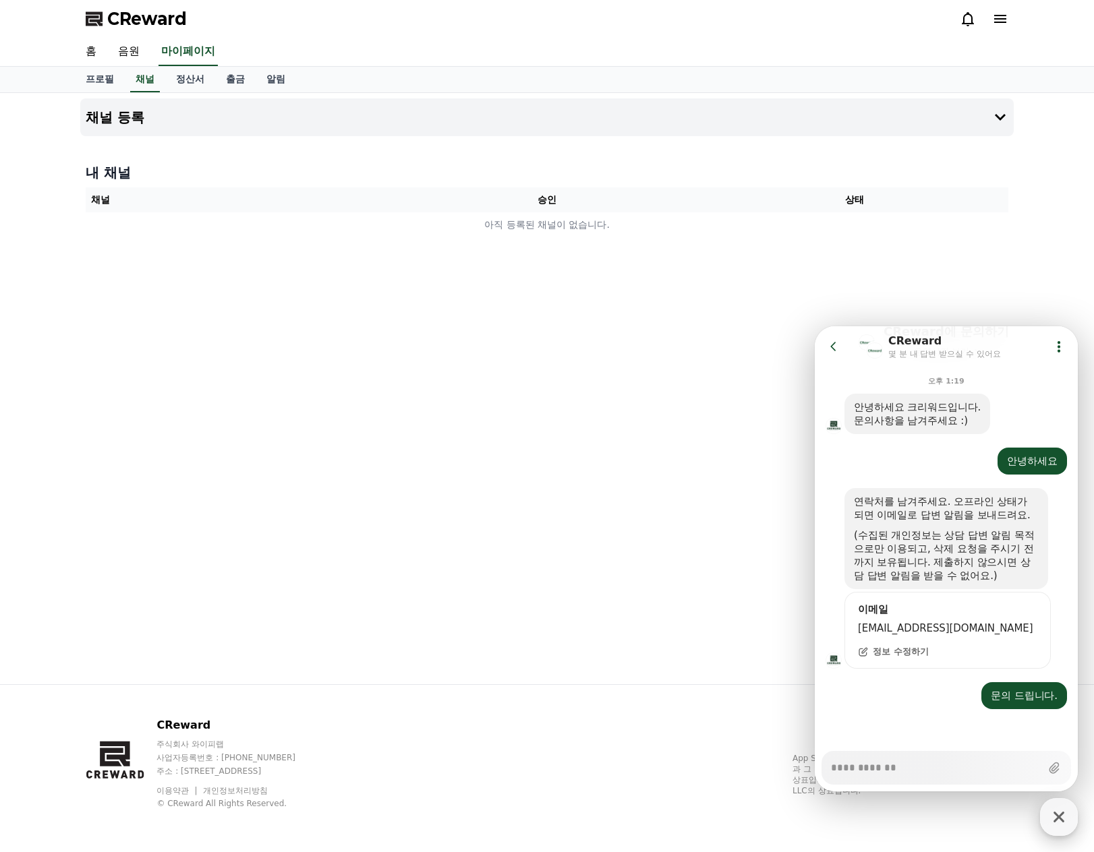
click at [1062, 821] on icon "button" at bounding box center [1058, 817] width 11 height 11
type textarea "*"
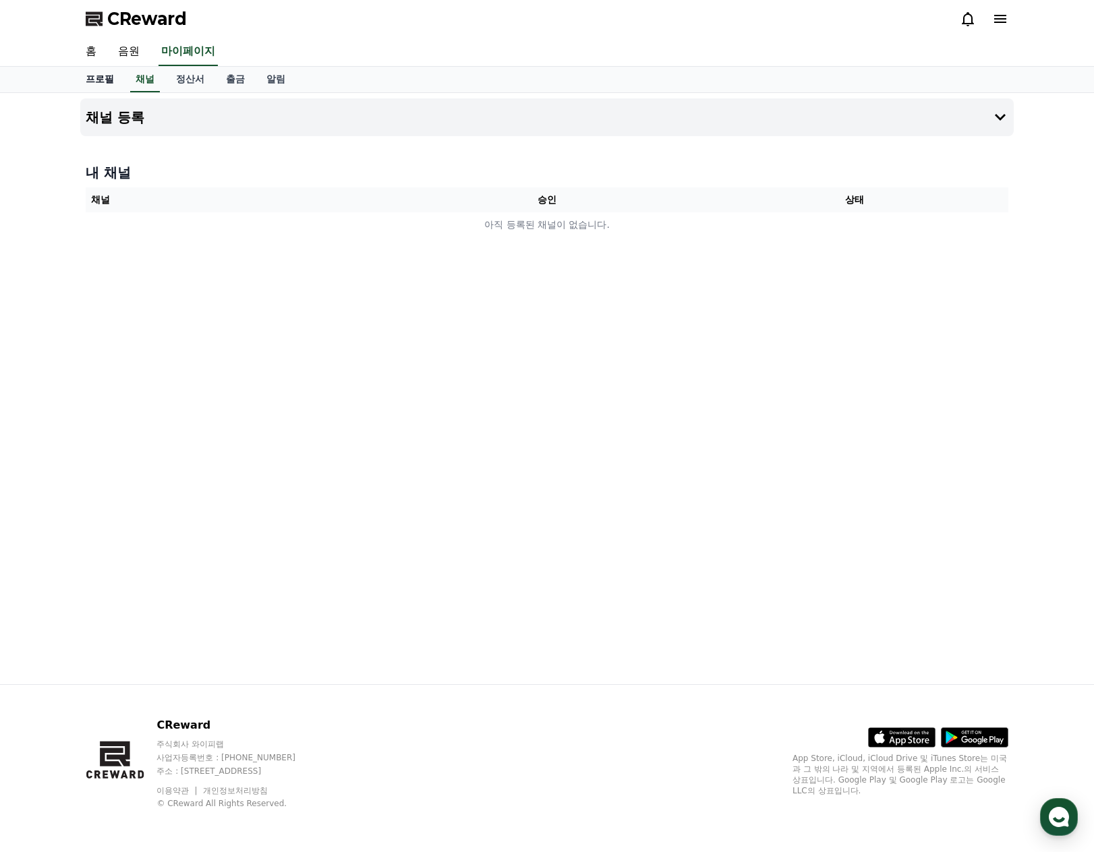
click at [99, 76] on link "프로필" at bounding box center [100, 80] width 50 height 26
select select "**********"
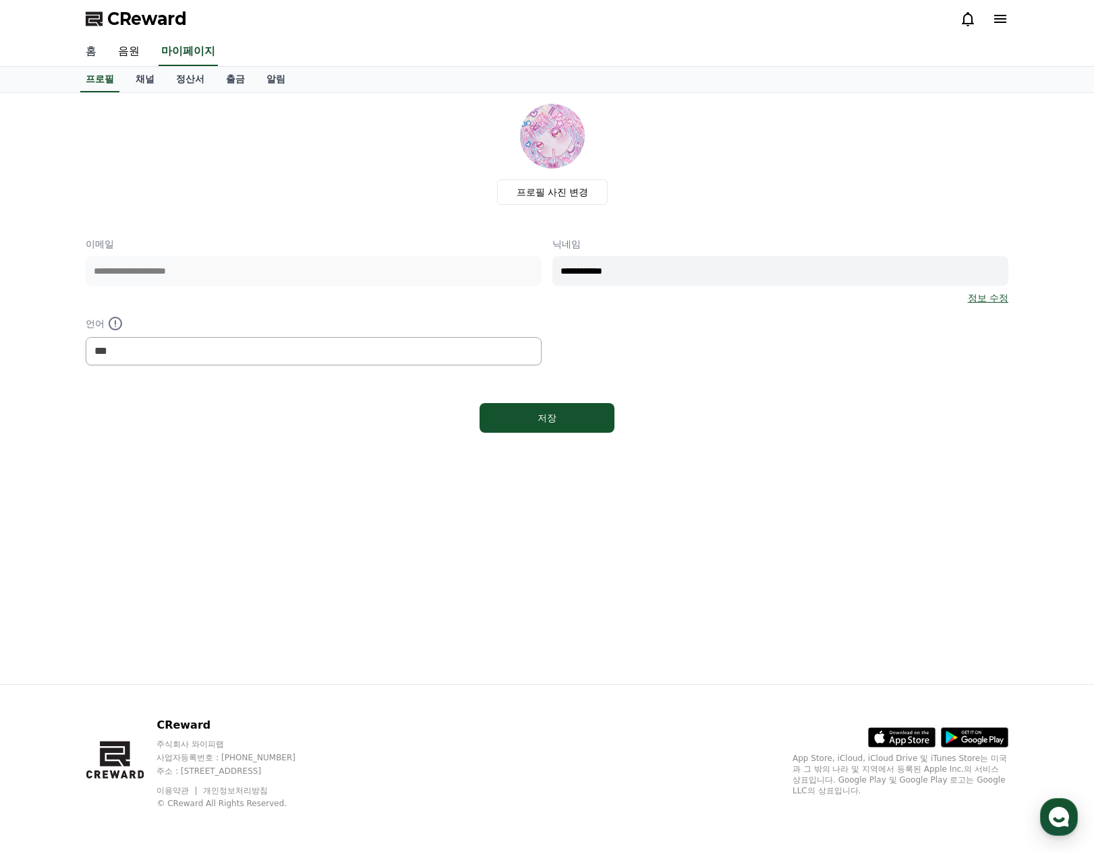
click at [91, 54] on link "홈" at bounding box center [91, 52] width 32 height 28
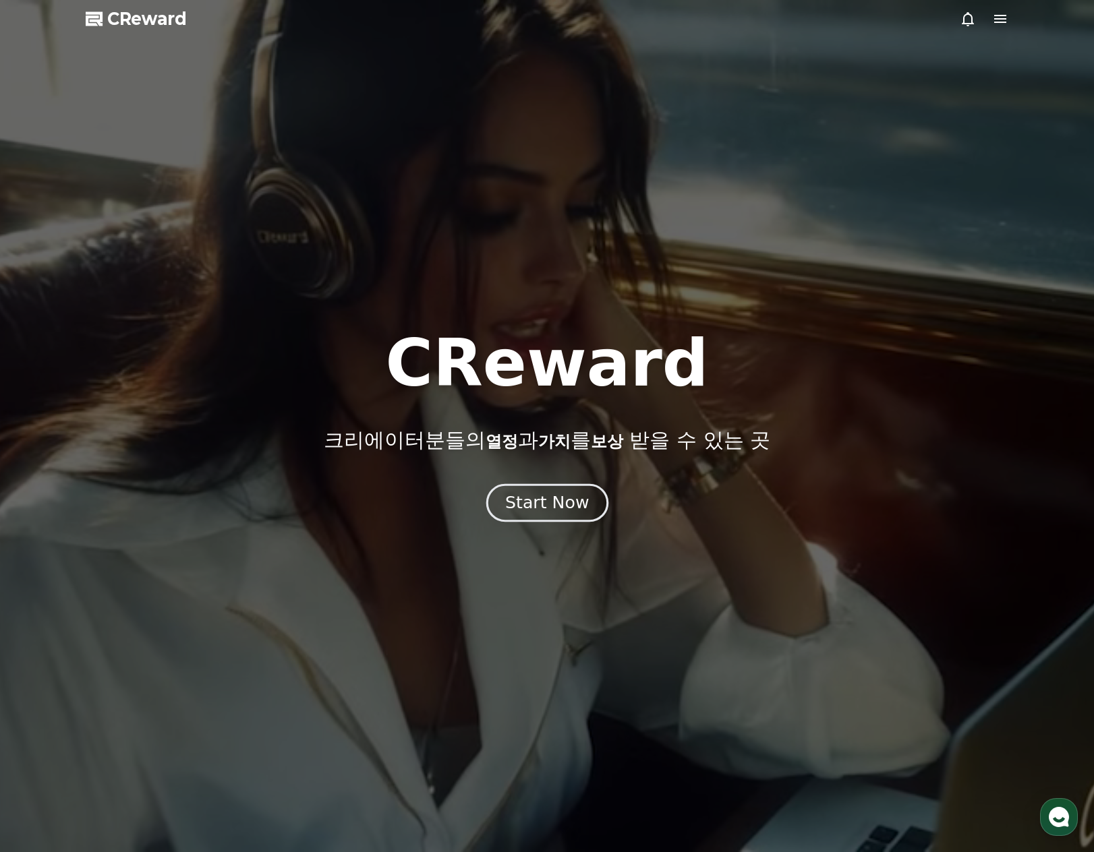
click at [554, 509] on div "Start Now" at bounding box center [547, 503] width 84 height 23
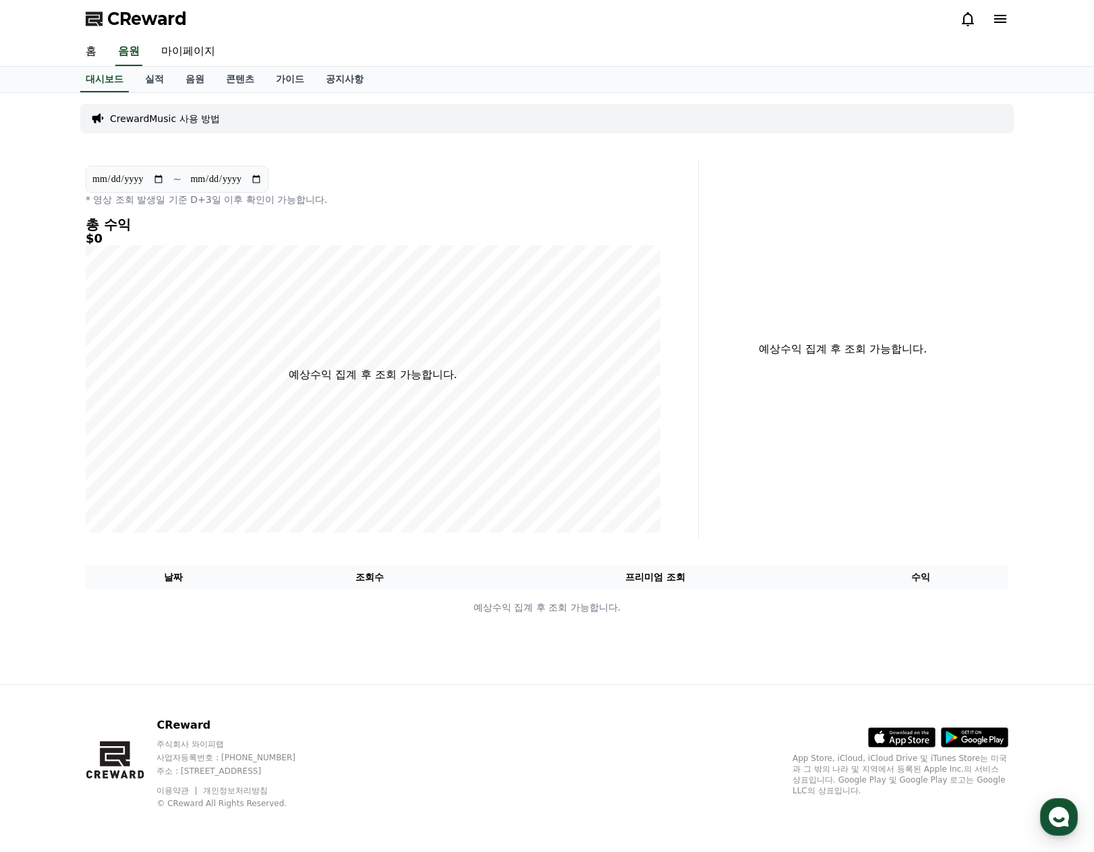
click at [1013, 18] on div "CReward" at bounding box center [547, 19] width 944 height 38
click at [999, 18] on icon at bounding box center [1000, 19] width 12 height 8
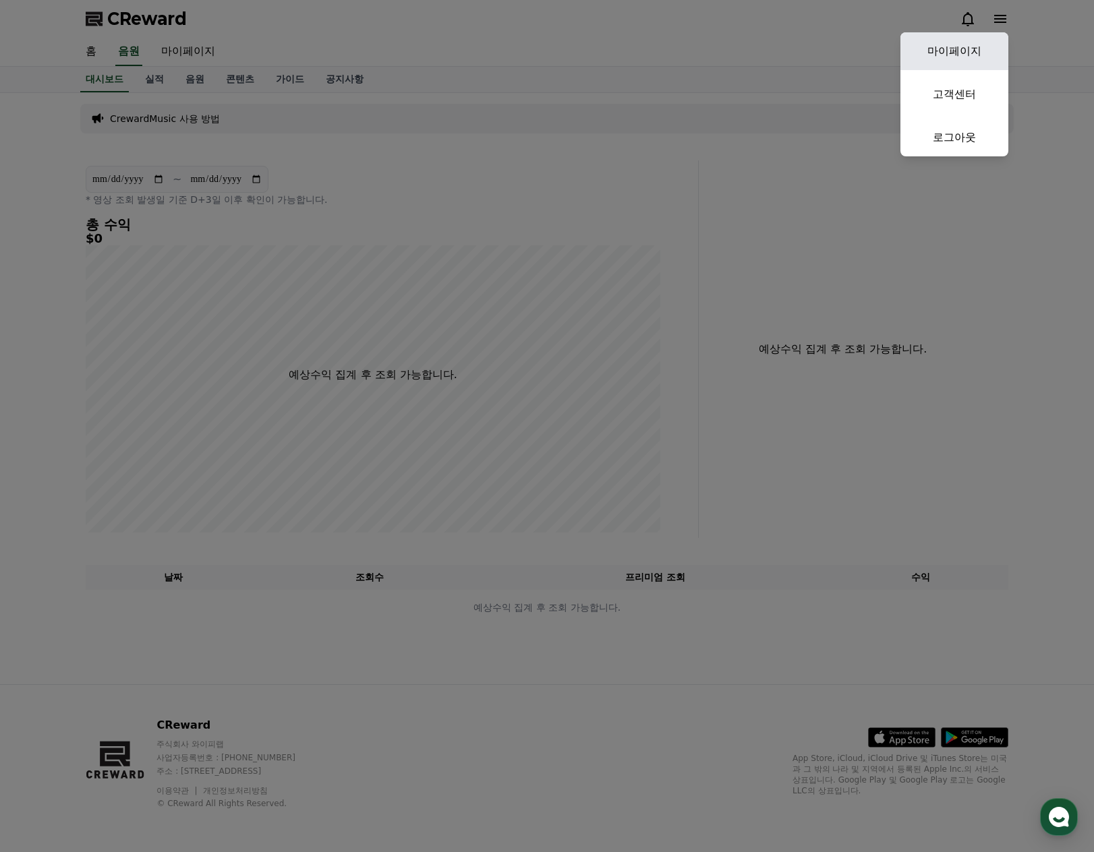
click at [943, 49] on link "마이페이지" at bounding box center [954, 51] width 108 height 38
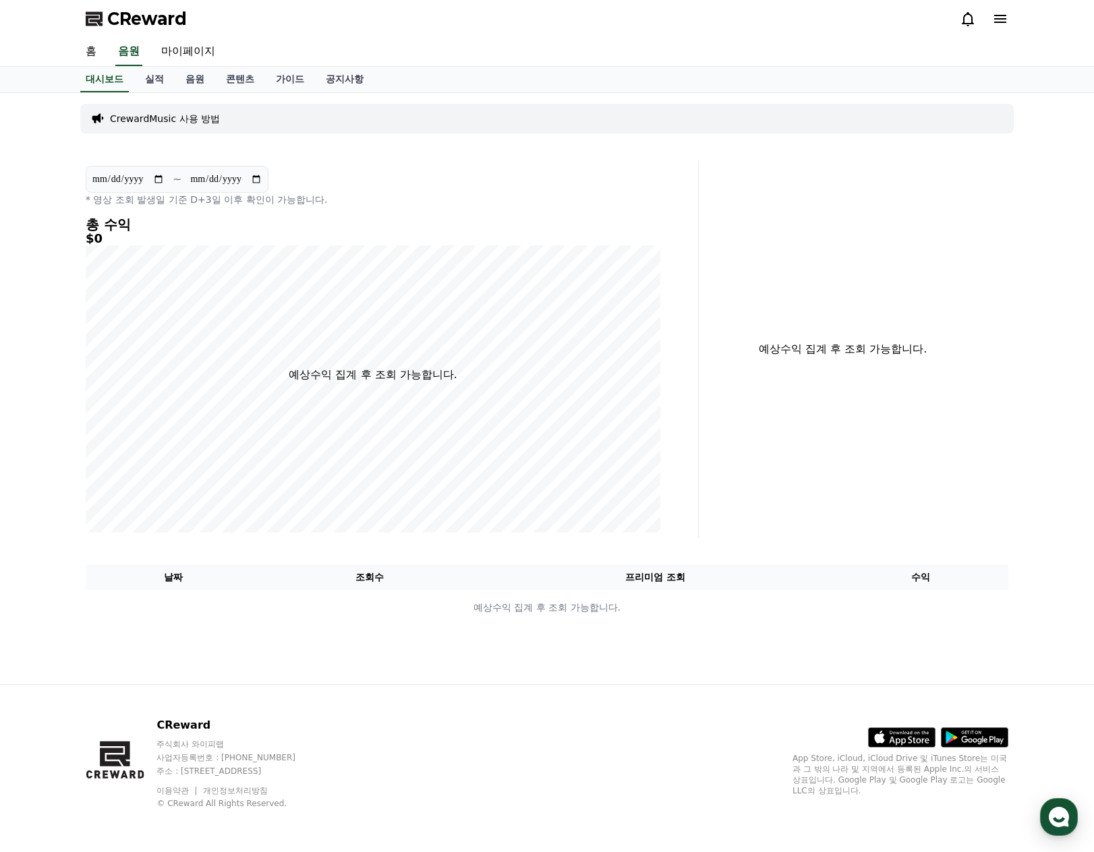
select select "**********"
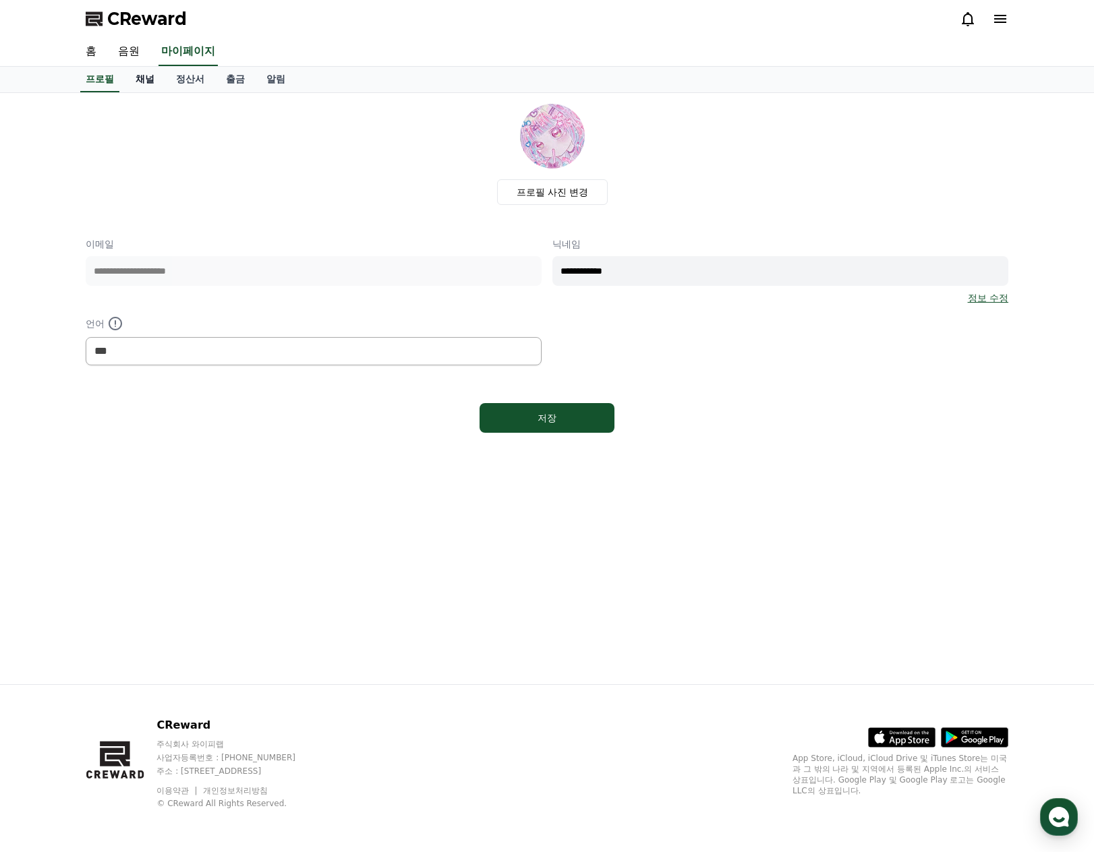
click at [143, 84] on link "채널" at bounding box center [145, 80] width 40 height 26
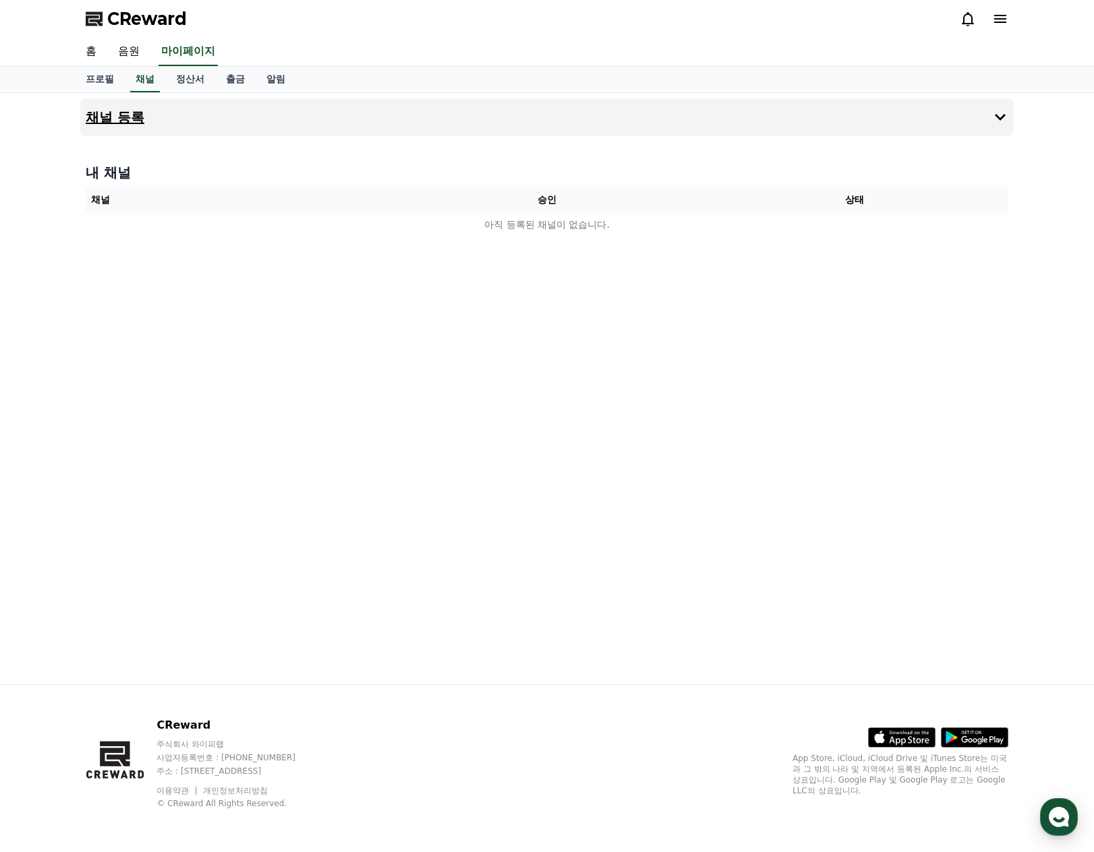
click at [916, 122] on button "채널 등록" at bounding box center [546, 117] width 933 height 38
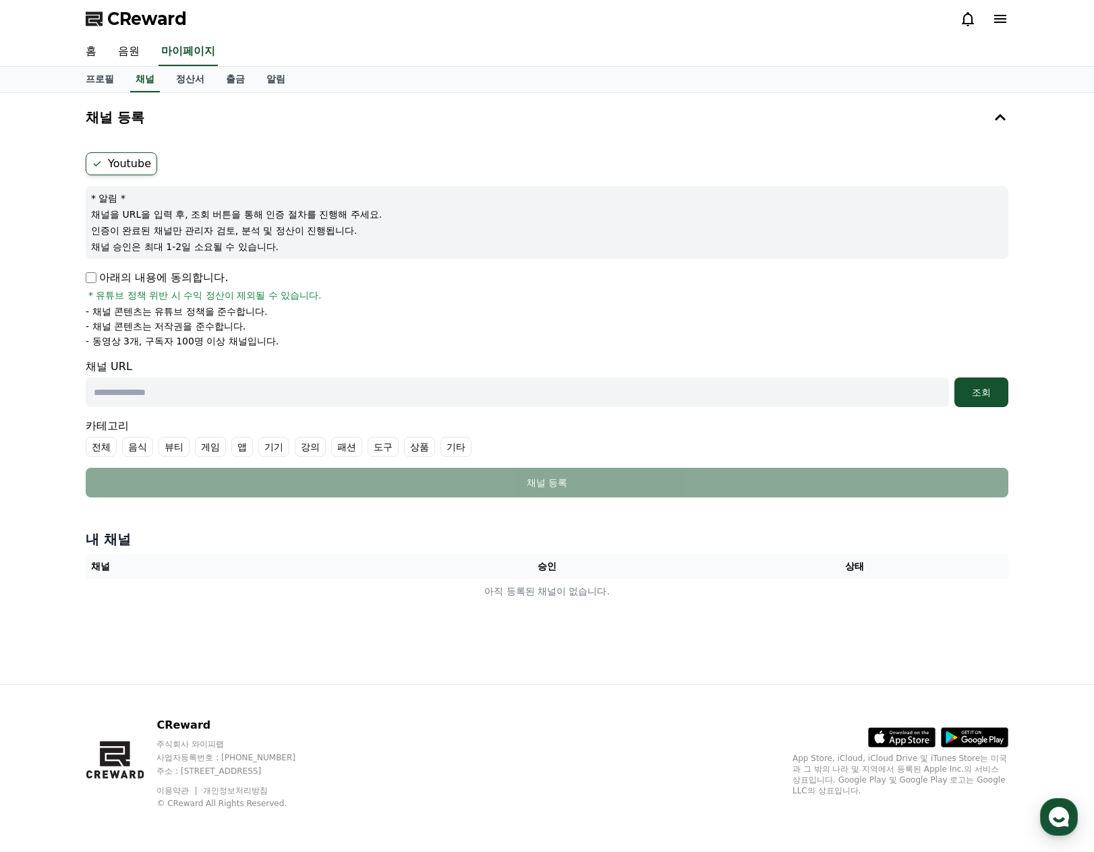
click at [153, 393] on input "text" at bounding box center [517, 393] width 863 height 30
paste input "**********"
type input "**********"
click at [979, 393] on div "조회" at bounding box center [981, 392] width 43 height 13
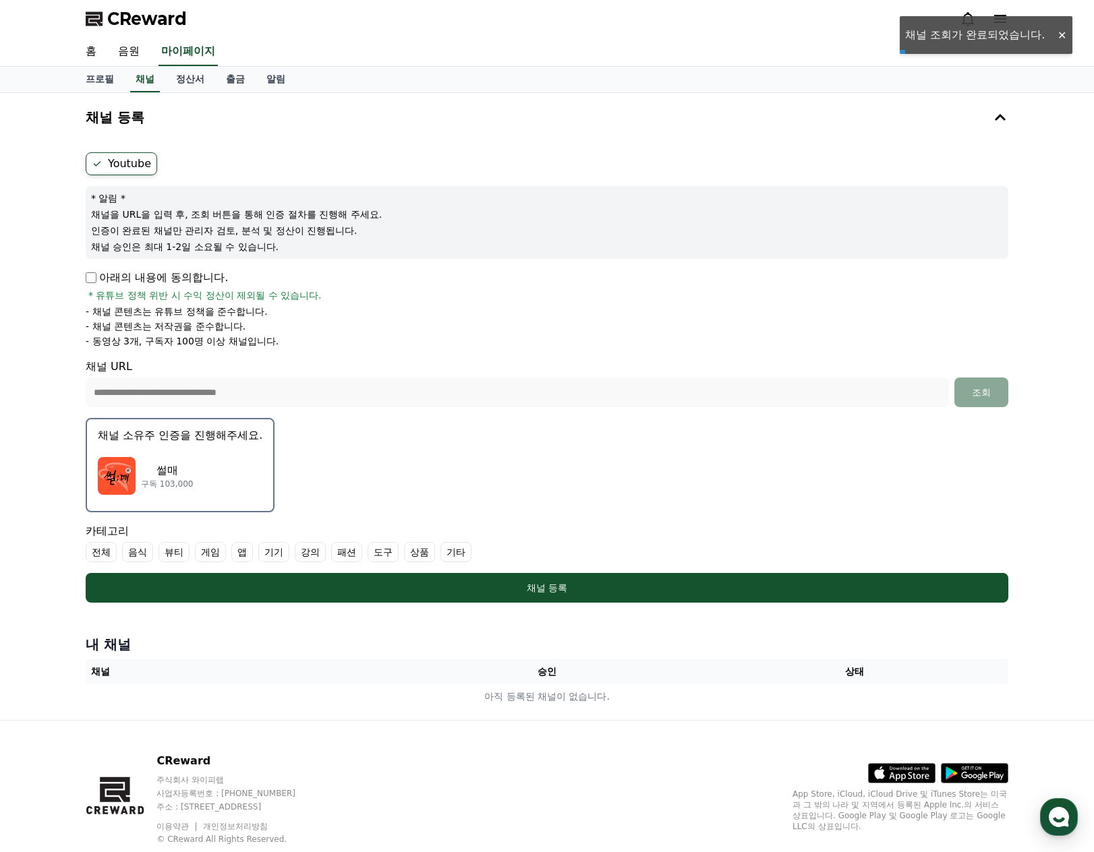
click at [162, 474] on p "썰매" at bounding box center [167, 471] width 52 height 16
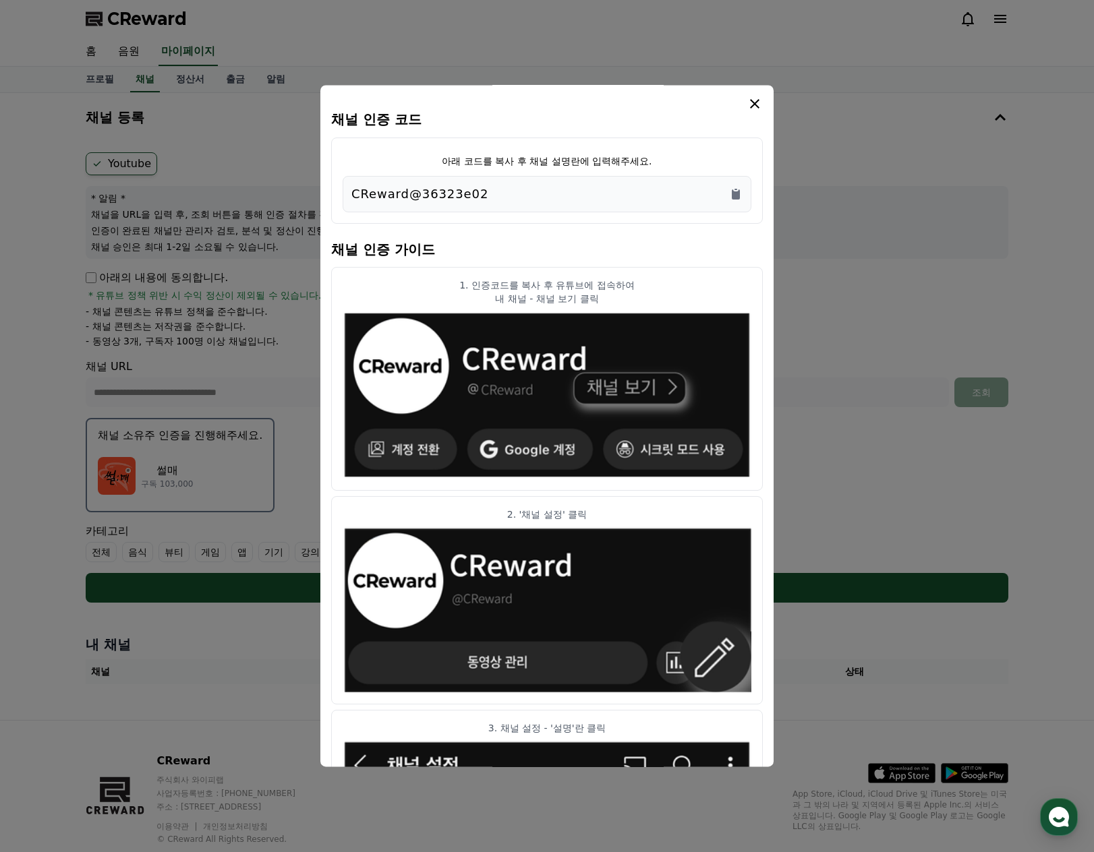
click at [490, 189] on div "CReward@36323e02" at bounding box center [546, 194] width 391 height 19
click at [735, 196] on icon "Copy to clipboard" at bounding box center [736, 194] width 8 height 10
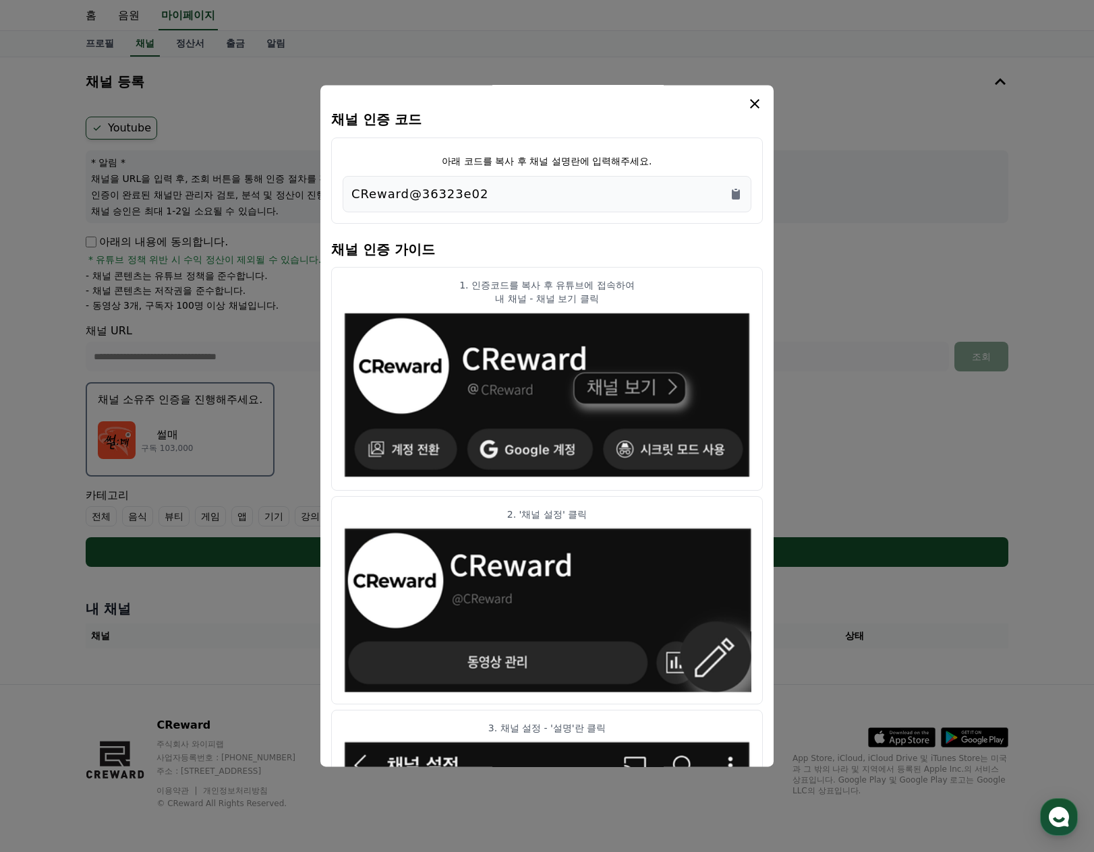
click at [755, 105] on icon "modal" at bounding box center [754, 103] width 9 height 9
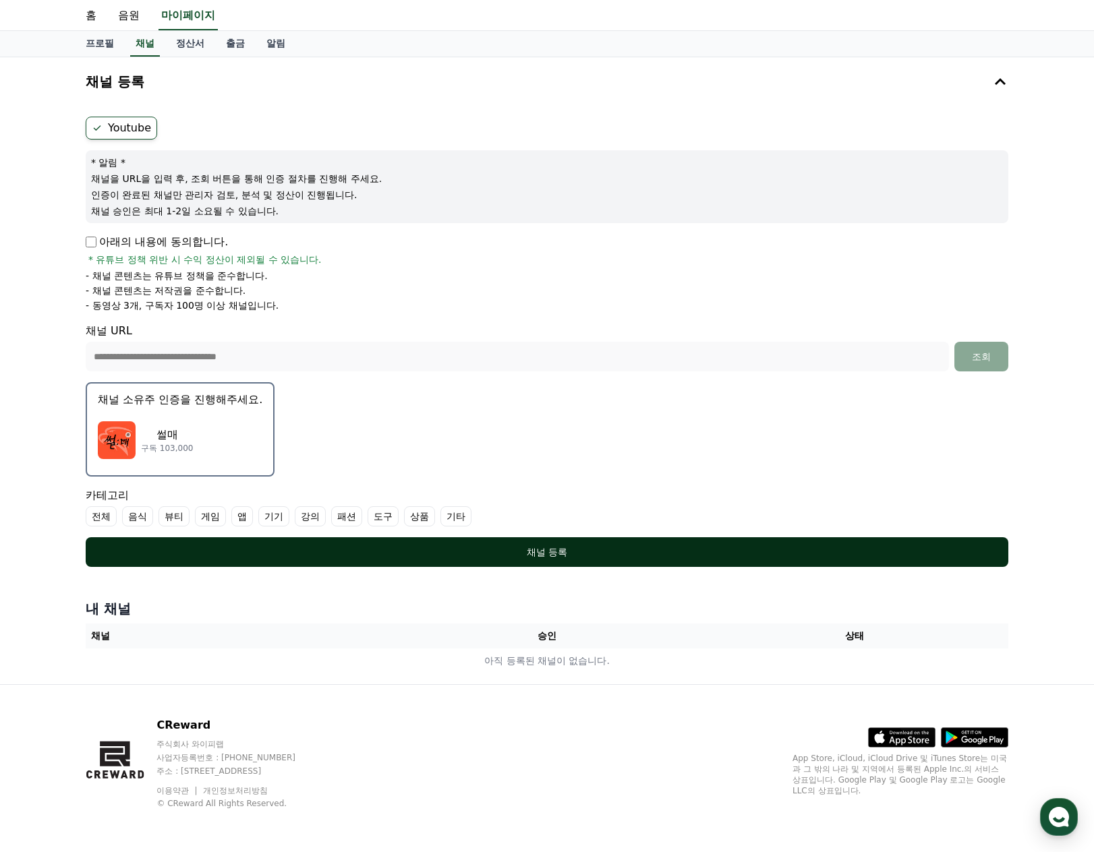
click at [535, 552] on div "채널 등록" at bounding box center [547, 552] width 869 height 13
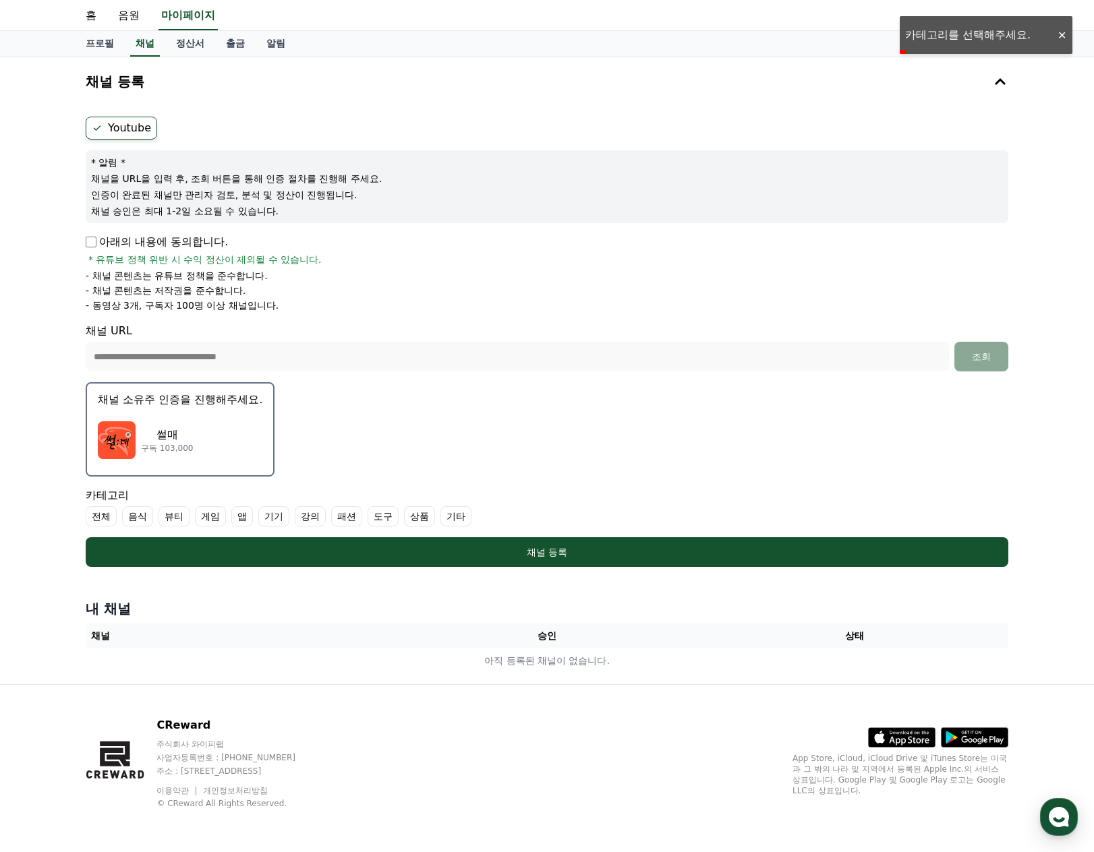
click at [448, 516] on label "기타" at bounding box center [455, 516] width 31 height 20
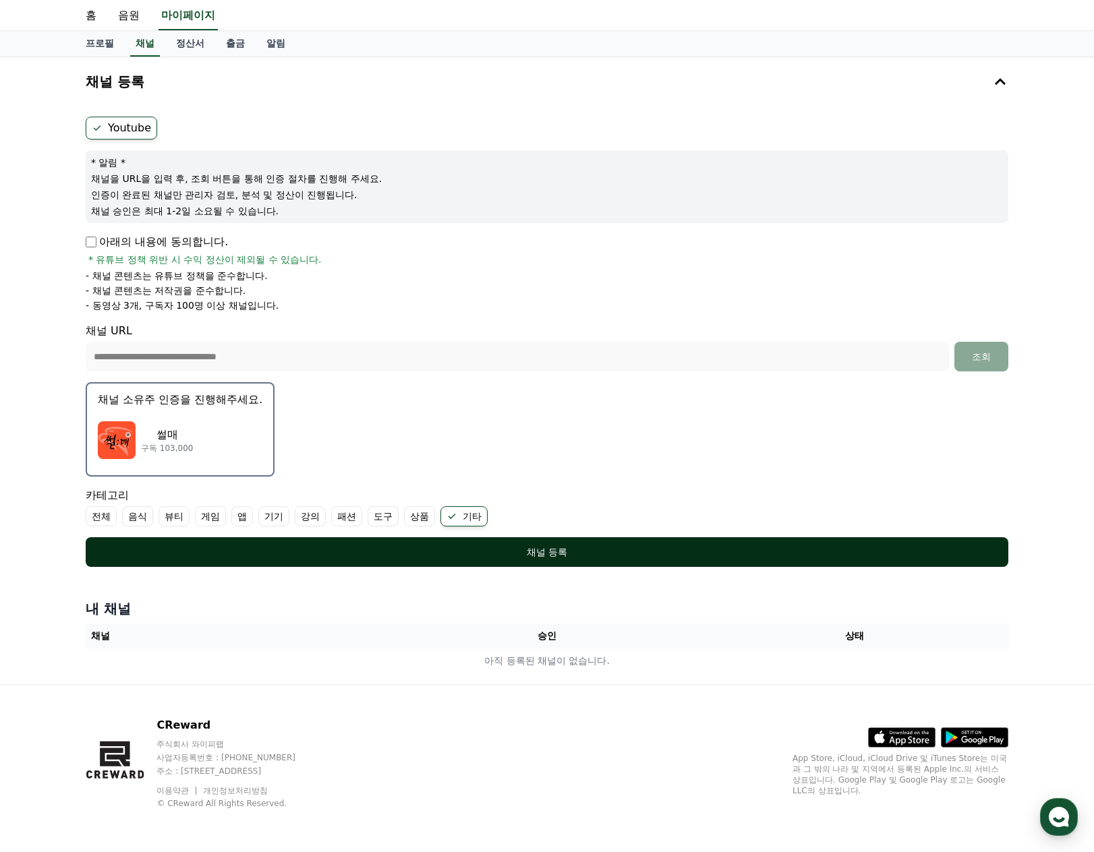
click at [553, 552] on div "채널 등록" at bounding box center [547, 552] width 869 height 13
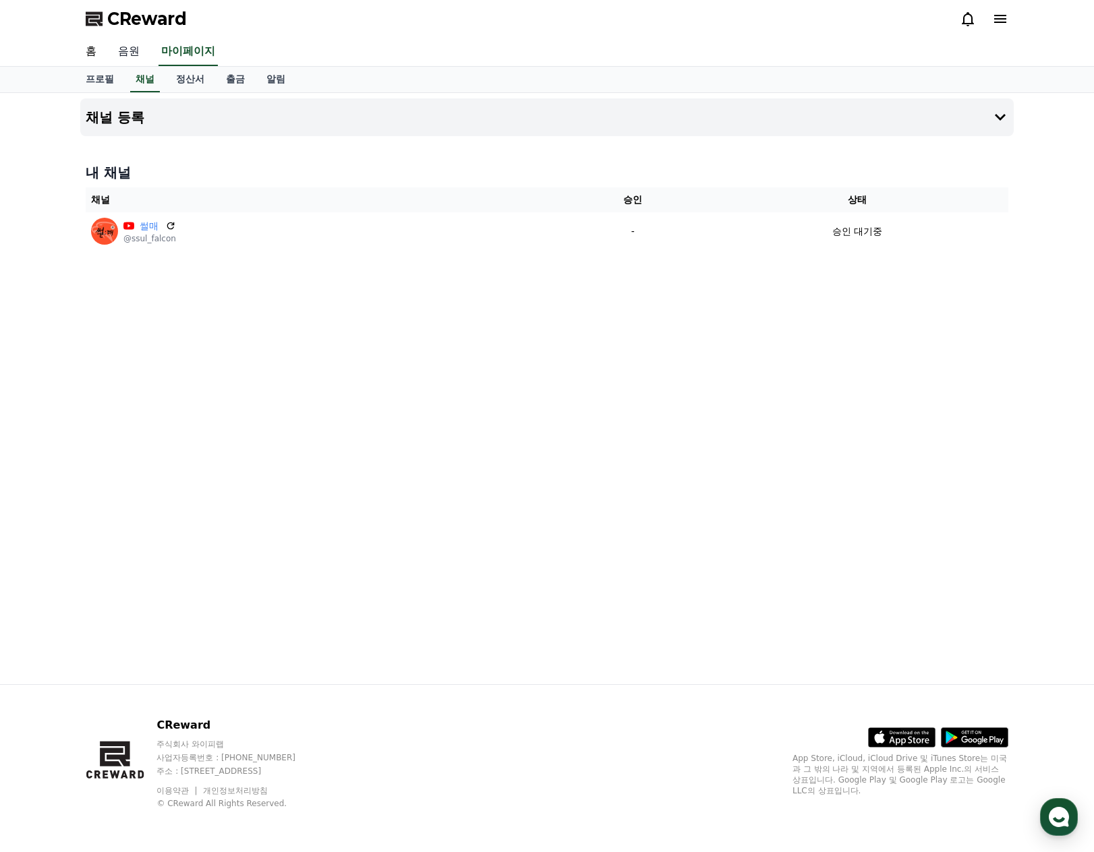
click at [126, 50] on link "음원" at bounding box center [128, 52] width 43 height 28
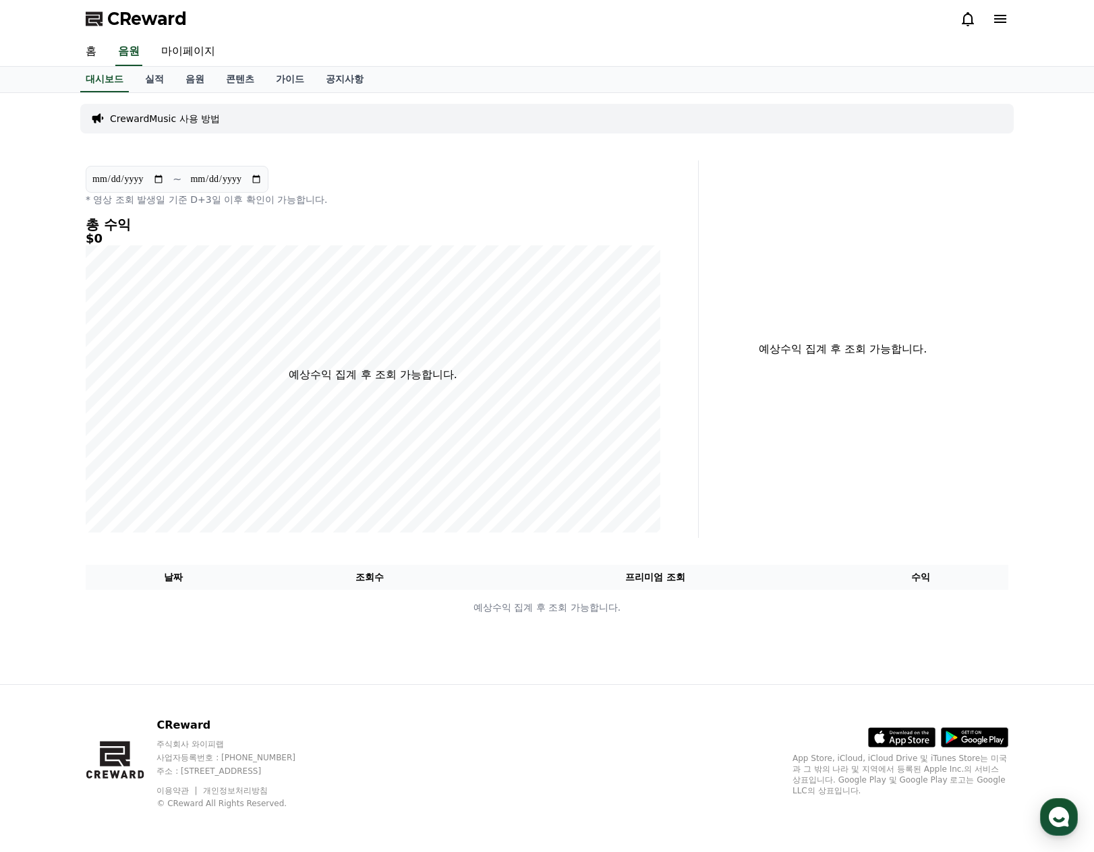
click at [165, 121] on p "CrewardMusic 사용 방법" at bounding box center [165, 118] width 110 height 13
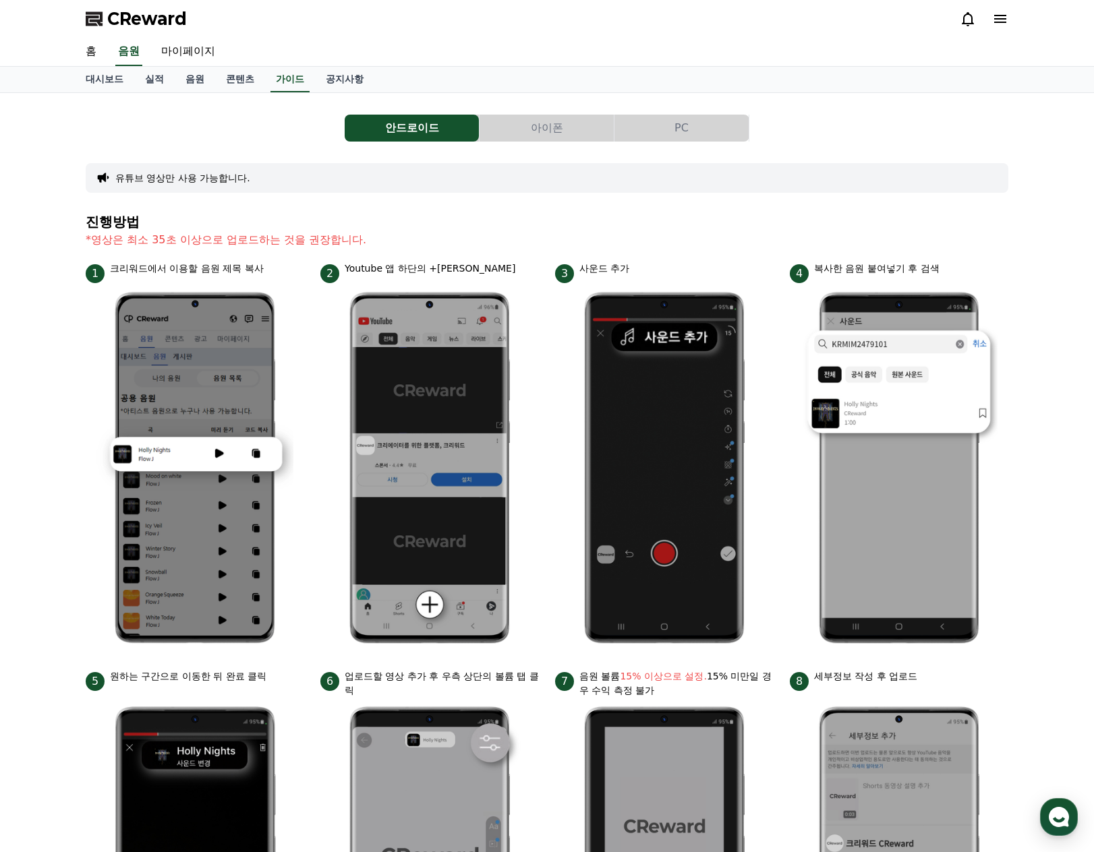
click at [679, 123] on button "PC" at bounding box center [681, 128] width 134 height 27
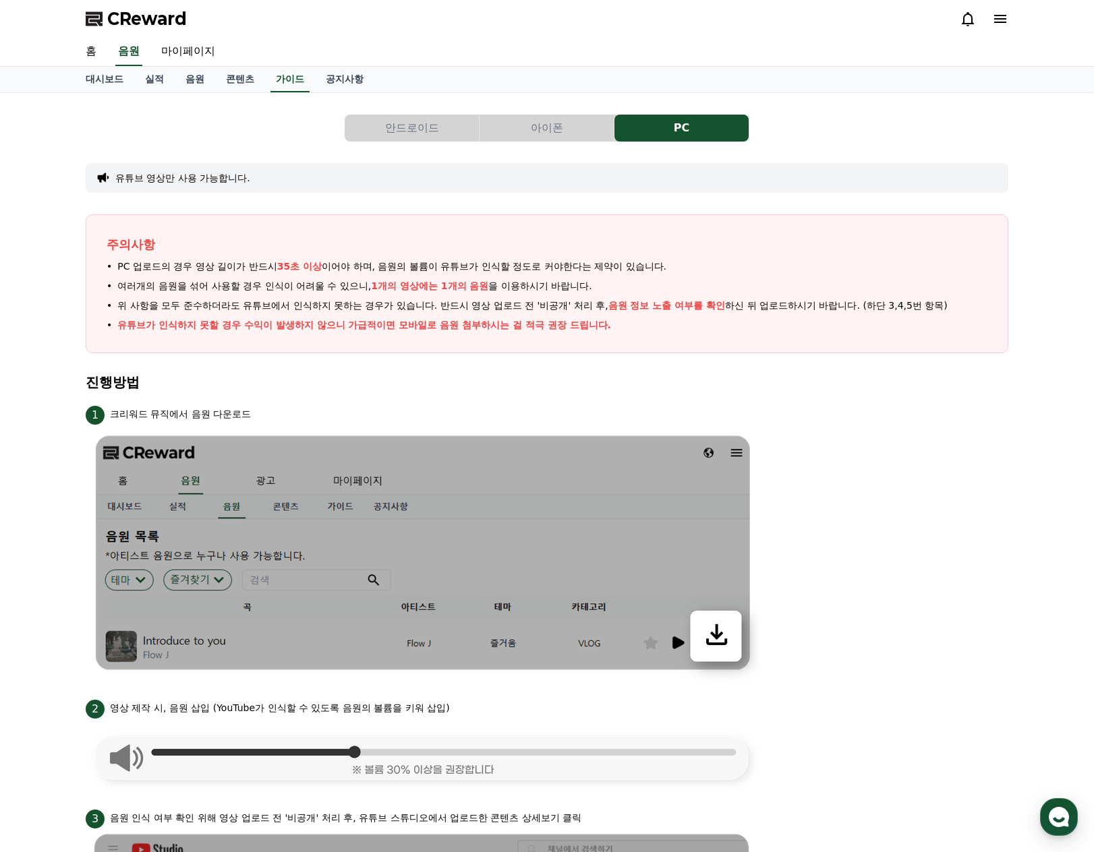
click at [545, 130] on button "아이폰" at bounding box center [546, 128] width 134 height 27
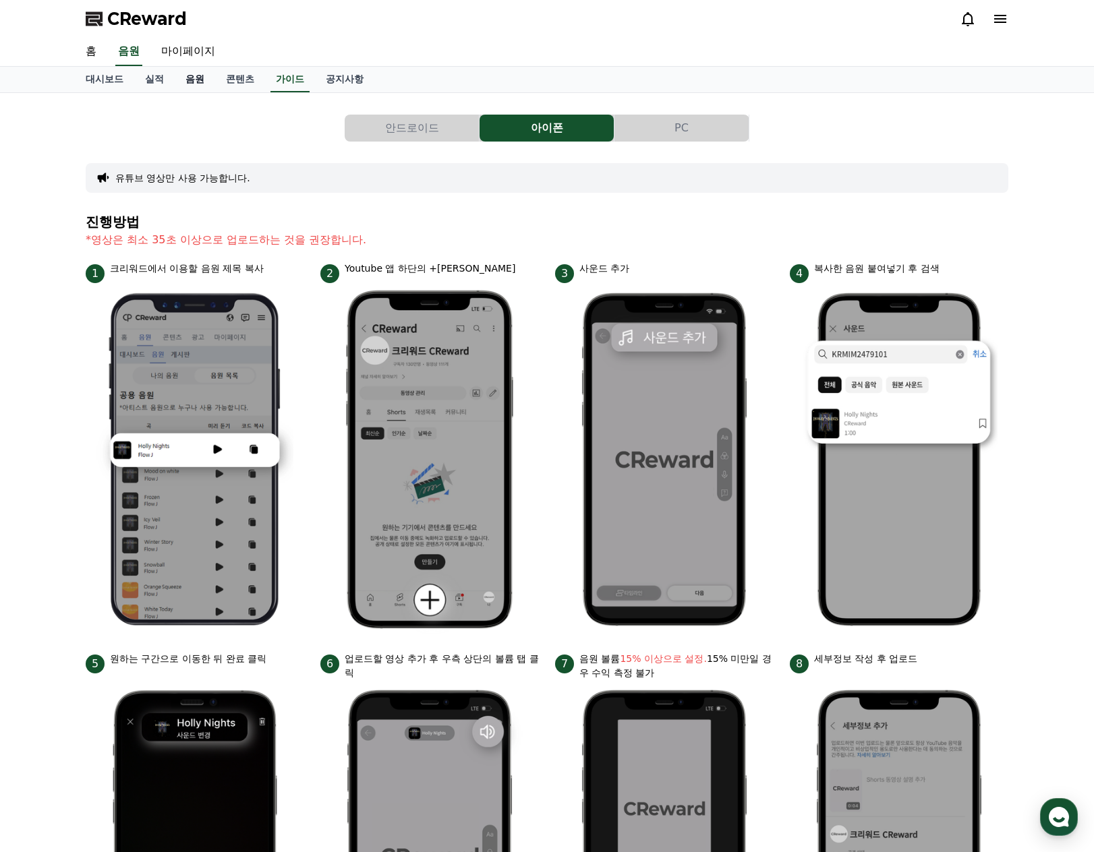
click at [191, 79] on link "음원" at bounding box center [195, 80] width 40 height 26
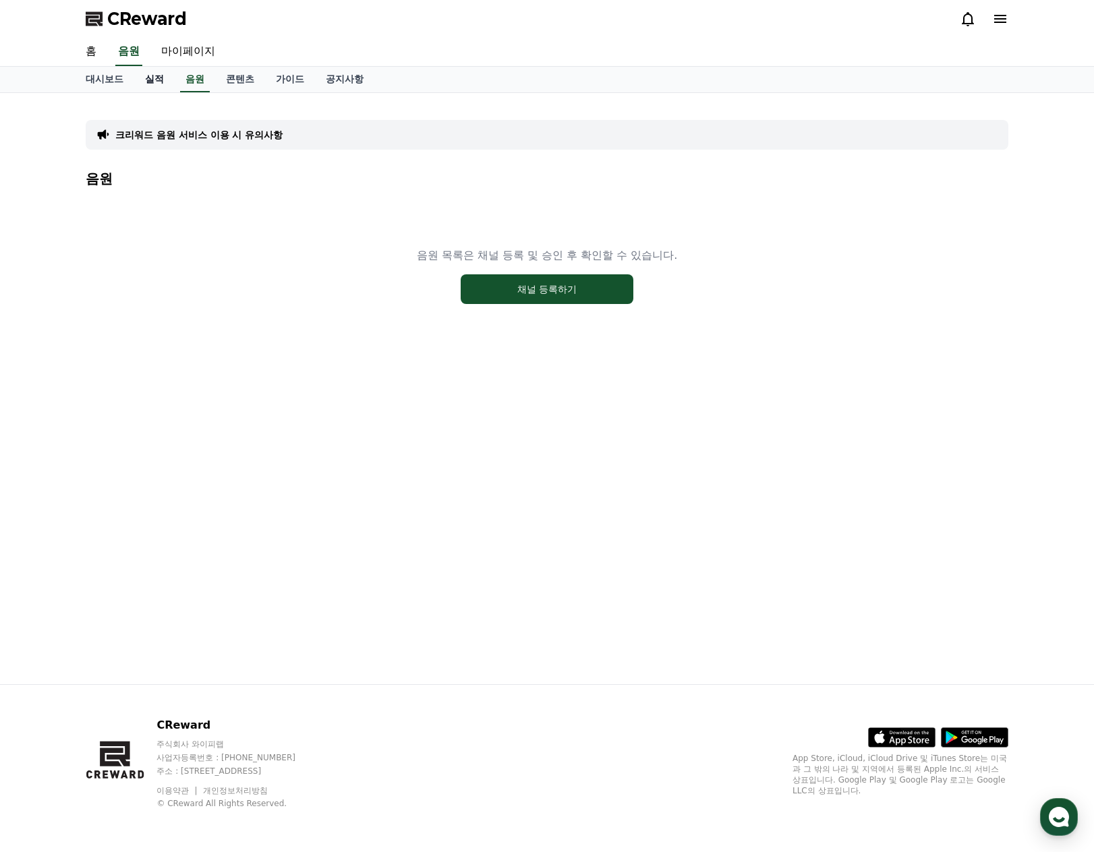
click at [154, 80] on link "실적" at bounding box center [154, 80] width 40 height 26
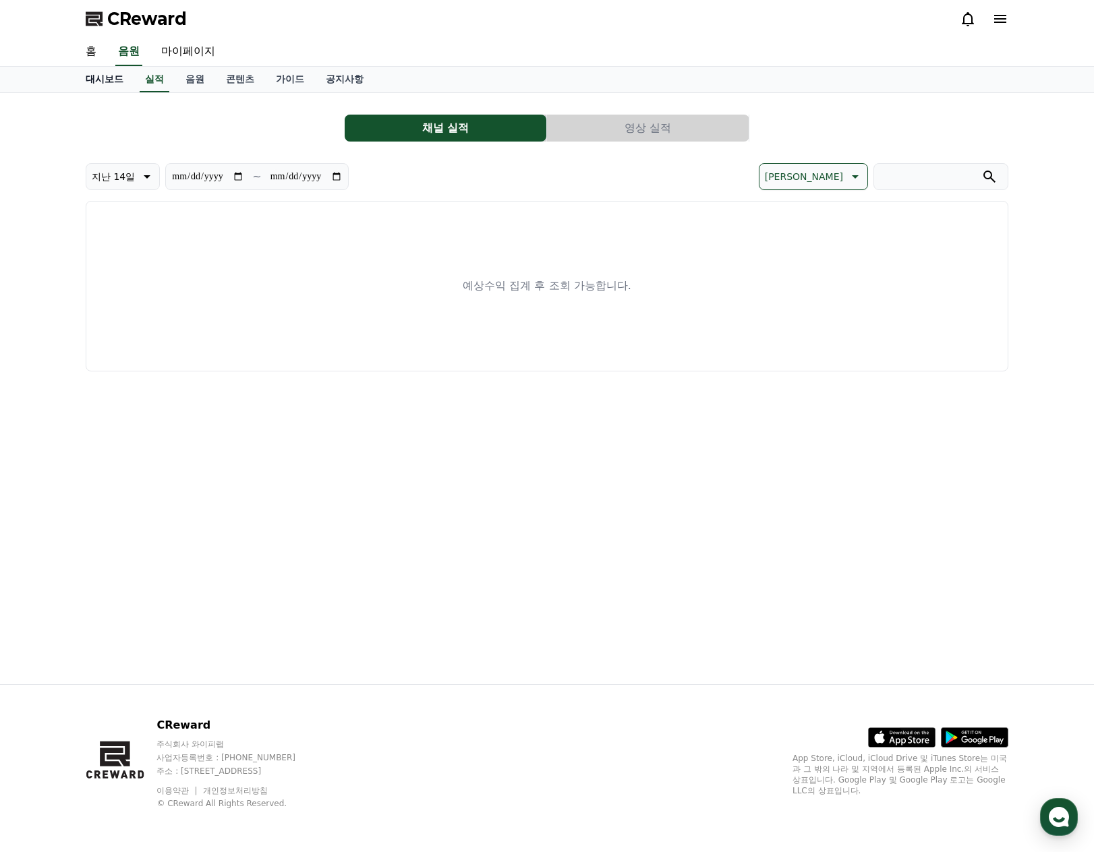
click at [114, 80] on link "대시보드" at bounding box center [104, 80] width 59 height 26
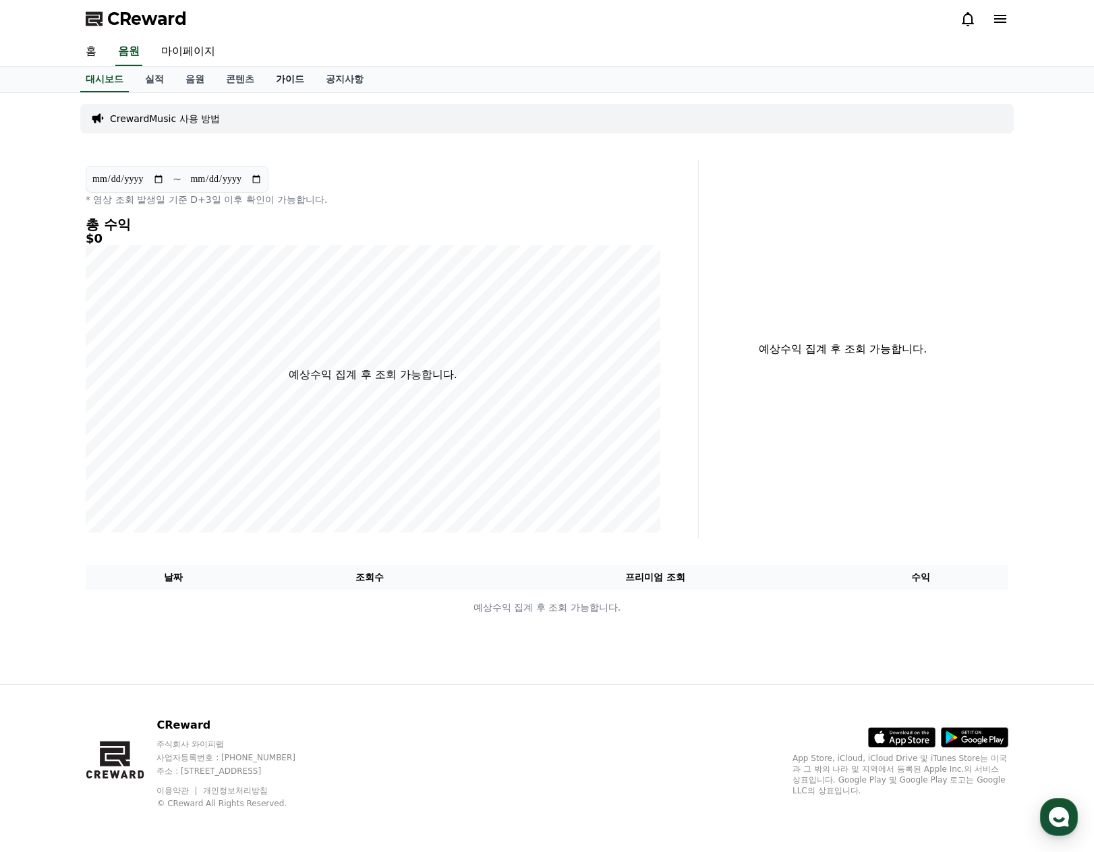
click at [283, 78] on link "가이드" at bounding box center [290, 80] width 50 height 26
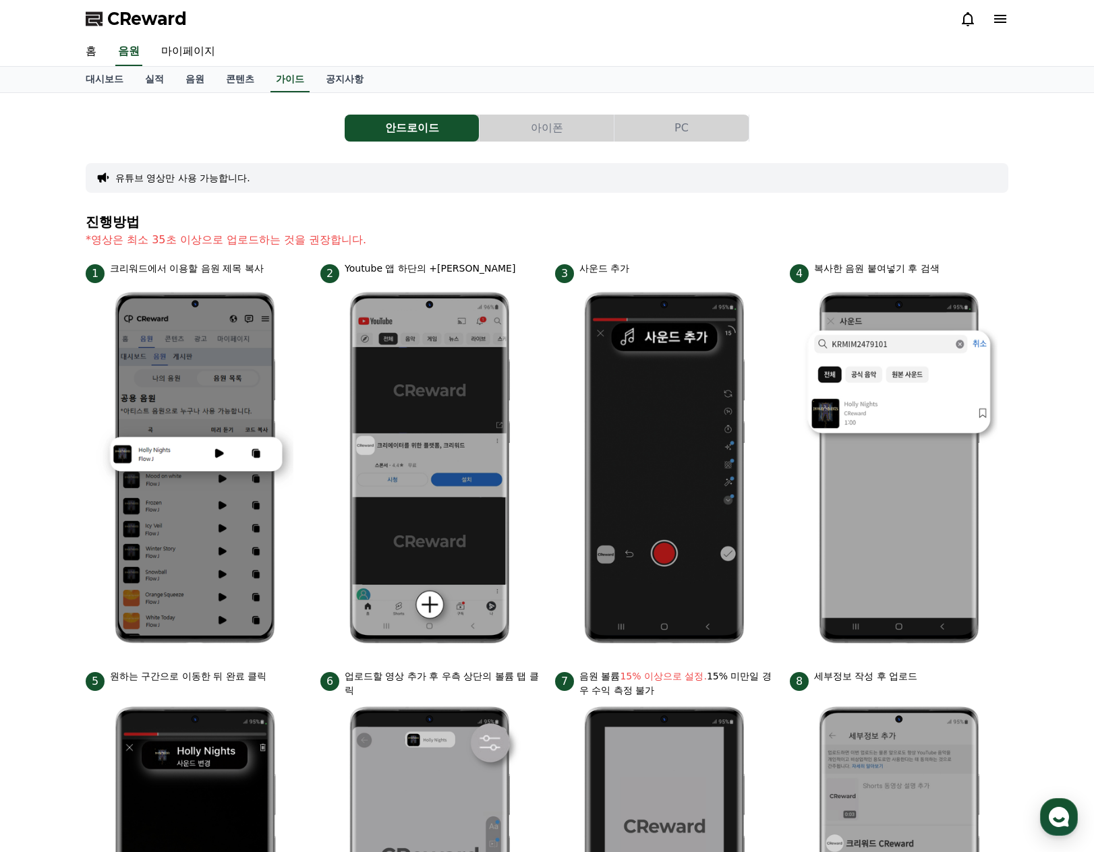
click at [555, 131] on button "아이폰" at bounding box center [546, 128] width 134 height 27
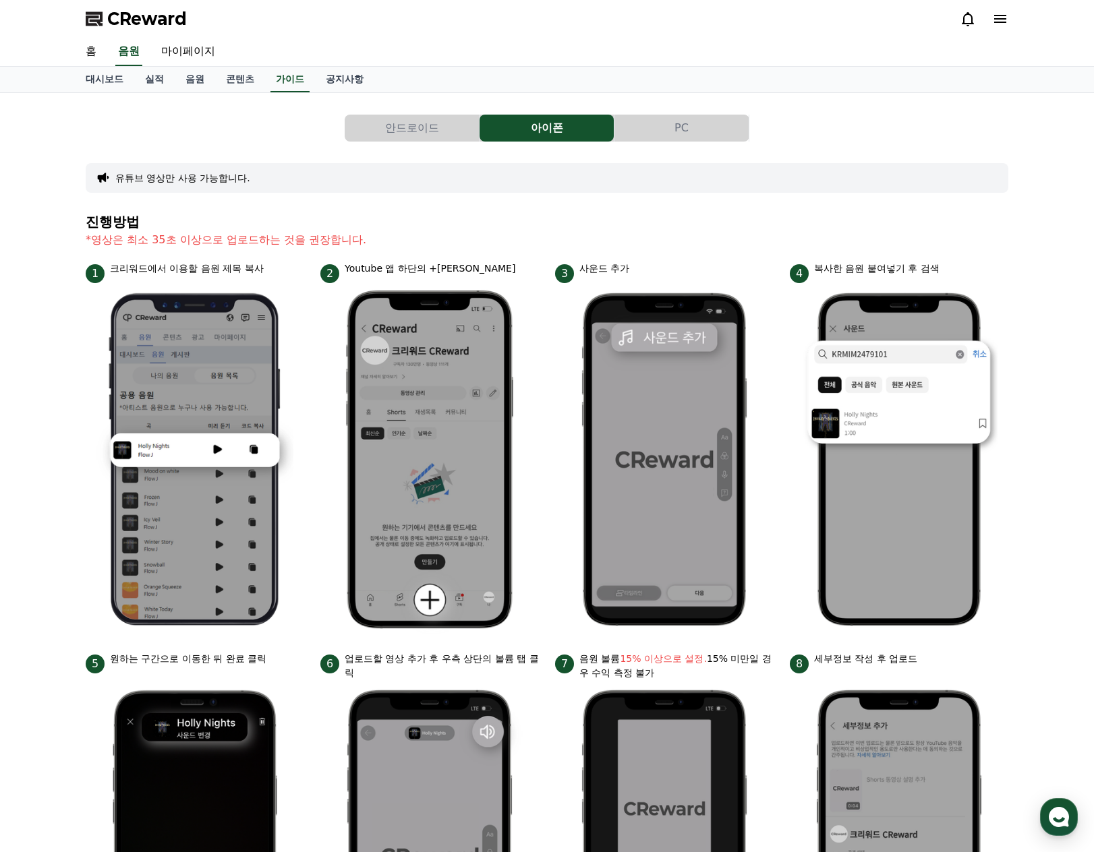
click at [967, 18] on icon at bounding box center [968, 19] width 16 height 16
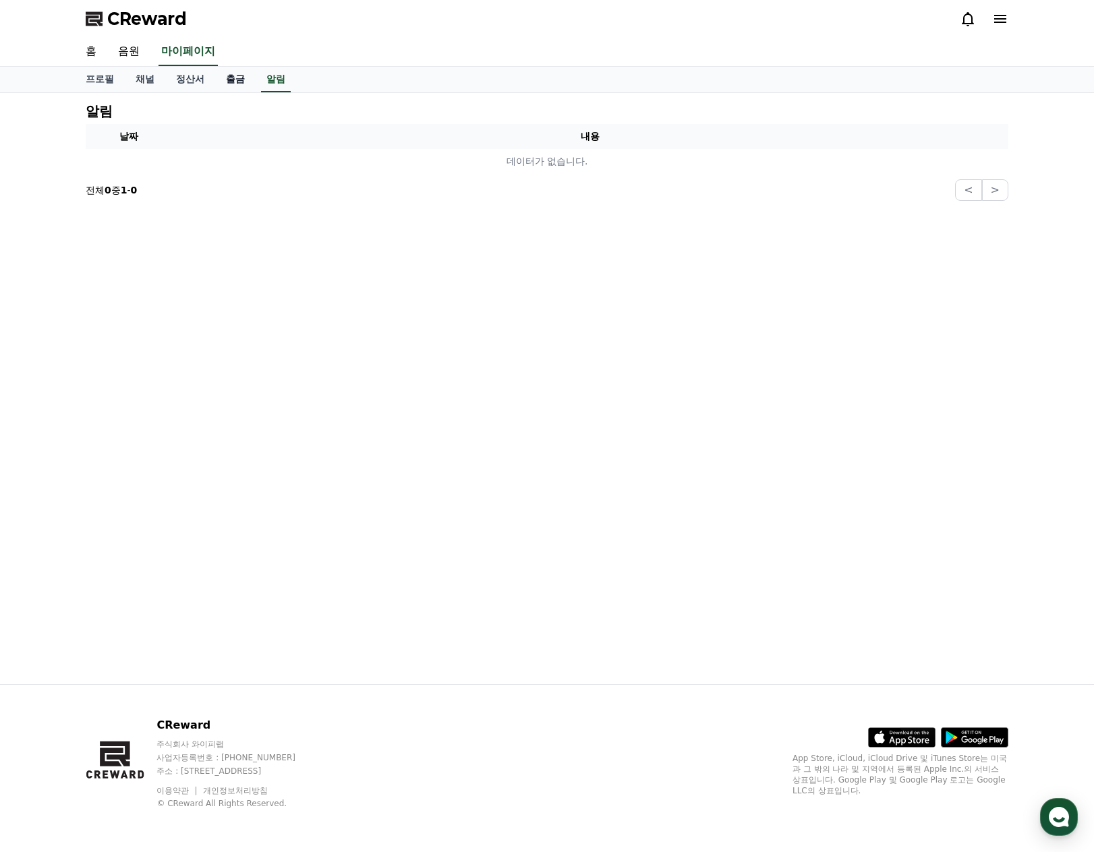
click at [233, 80] on link "출금" at bounding box center [235, 80] width 40 height 26
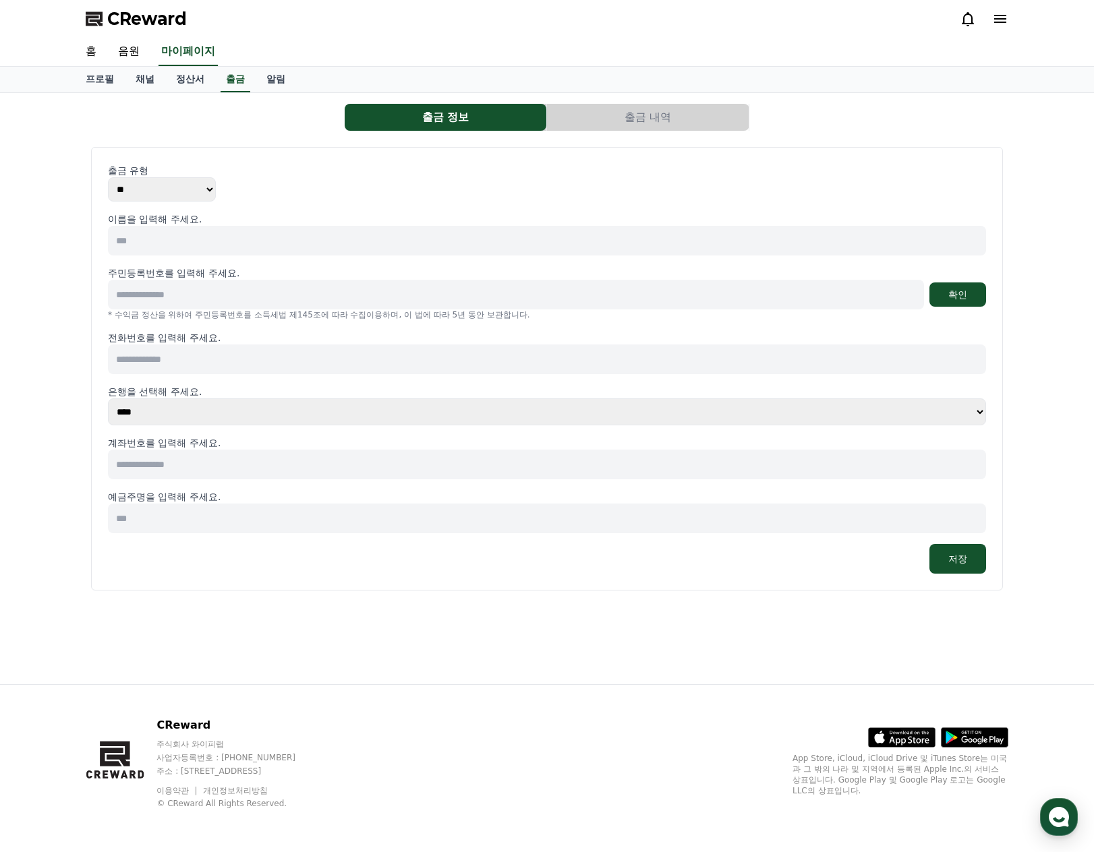
click at [183, 198] on select "** ***" at bounding box center [162, 189] width 108 height 24
click at [293, 186] on div "출금 유형 ** ***" at bounding box center [547, 183] width 878 height 38
click at [192, 82] on link "정산서" at bounding box center [190, 80] width 50 height 26
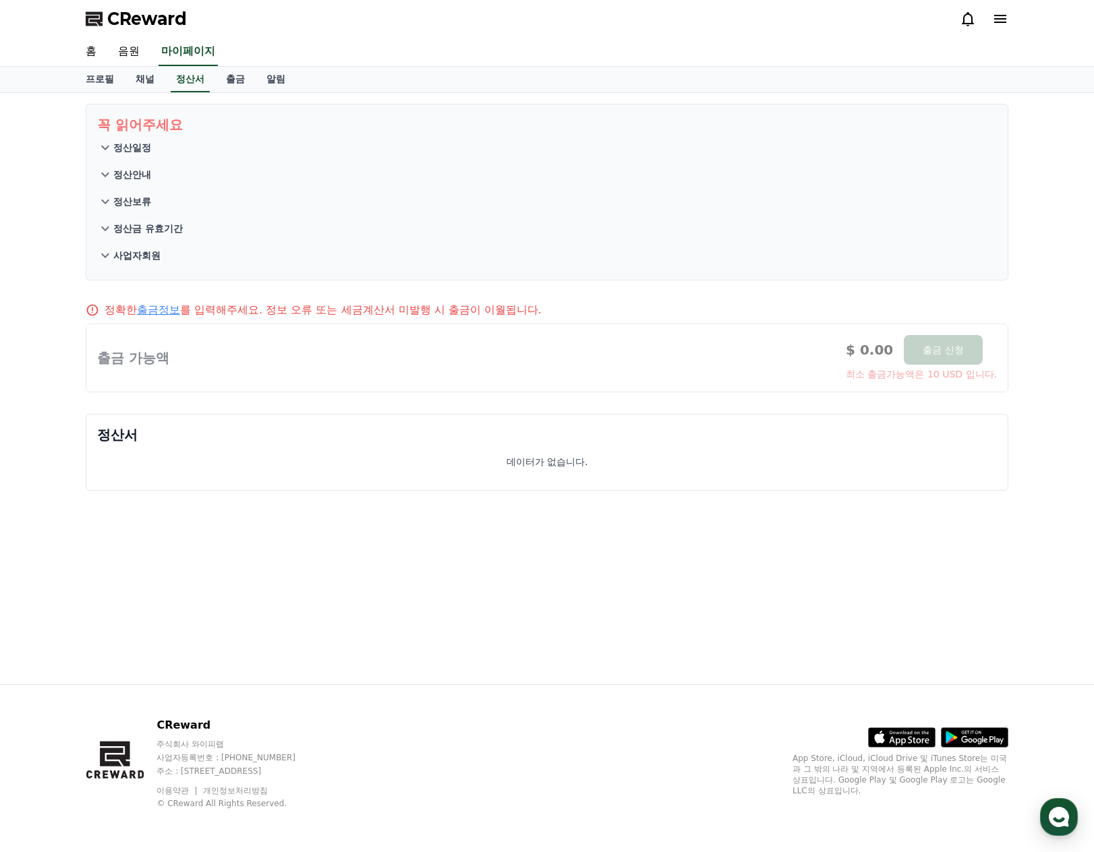
click at [165, 312] on link "출금정보" at bounding box center [158, 309] width 43 height 13
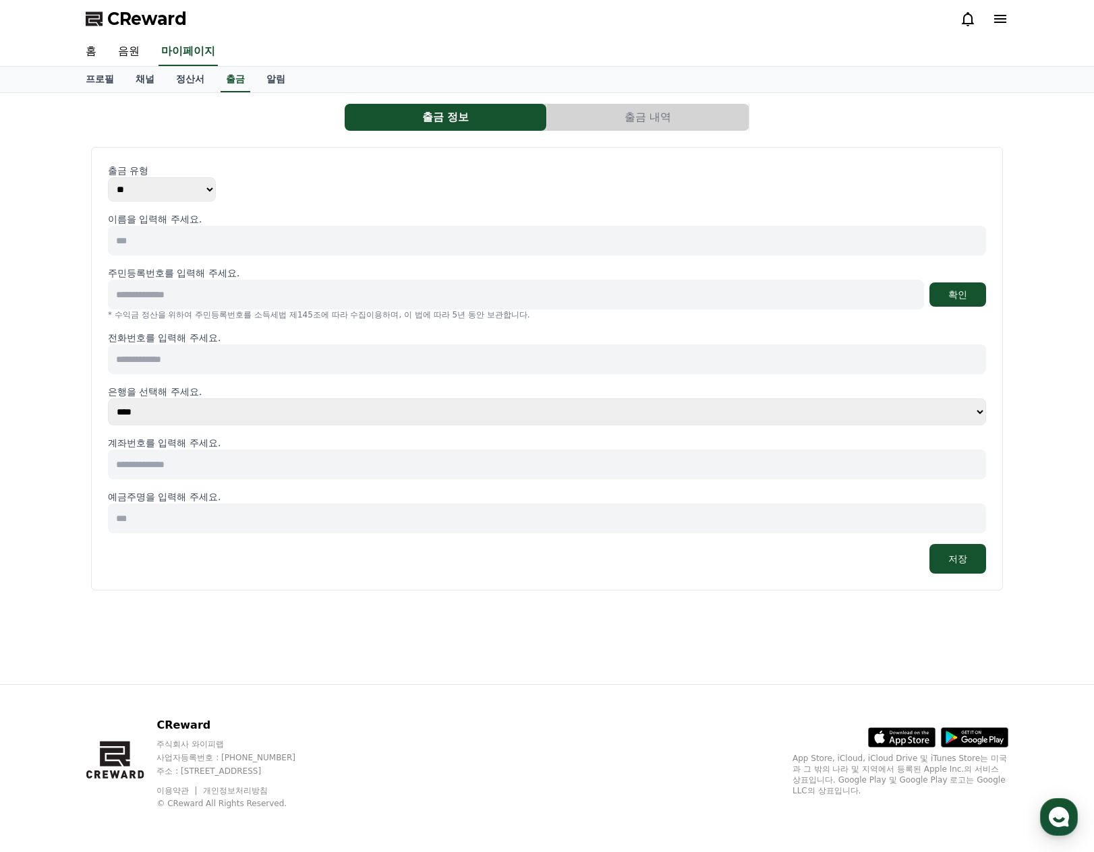
click at [158, 190] on select "** ***" at bounding box center [162, 189] width 108 height 24
click at [172, 241] on input at bounding box center [547, 241] width 878 height 30
type input "***"
type input "**********"
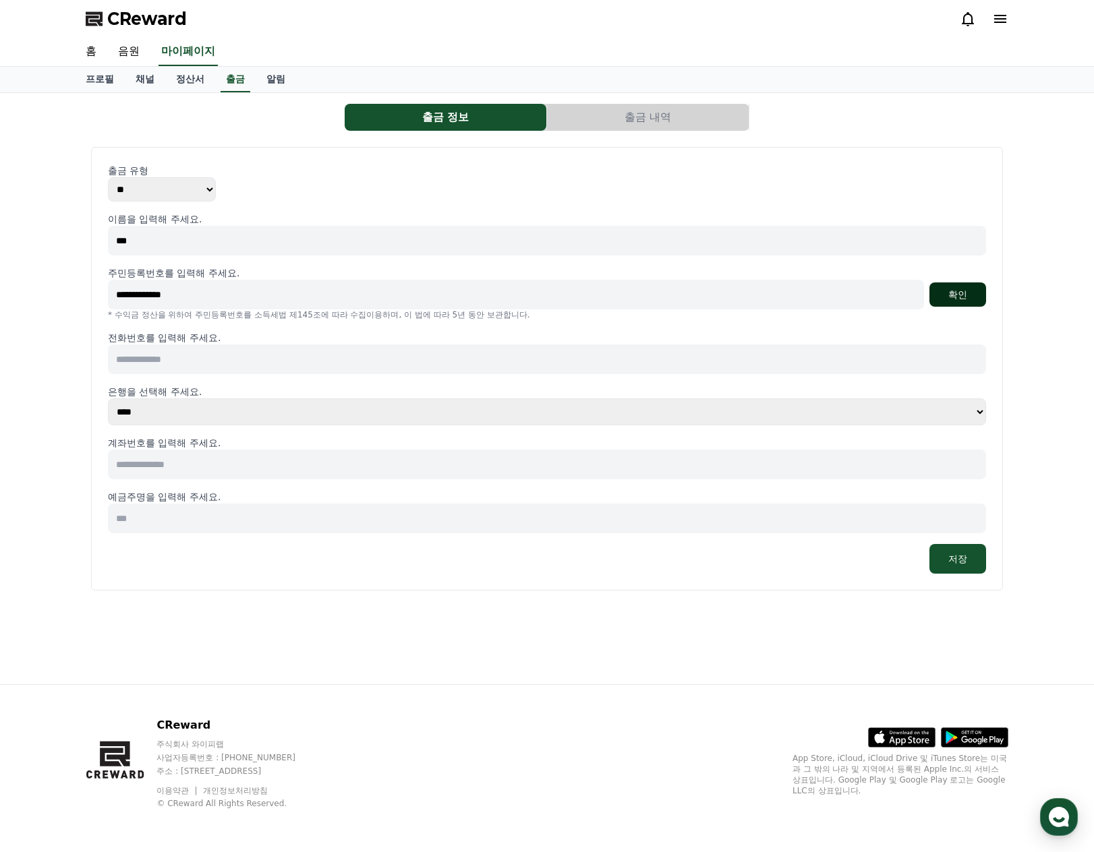
click at [968, 295] on button "확인" at bounding box center [957, 295] width 57 height 24
click at [170, 360] on input at bounding box center [547, 360] width 878 height 30
type input "**********"
click at [187, 406] on select "**** **** **** **** **** **** **** ** ** ** ** **** *** **** **** *****" at bounding box center [547, 412] width 878 height 27
select select "********"
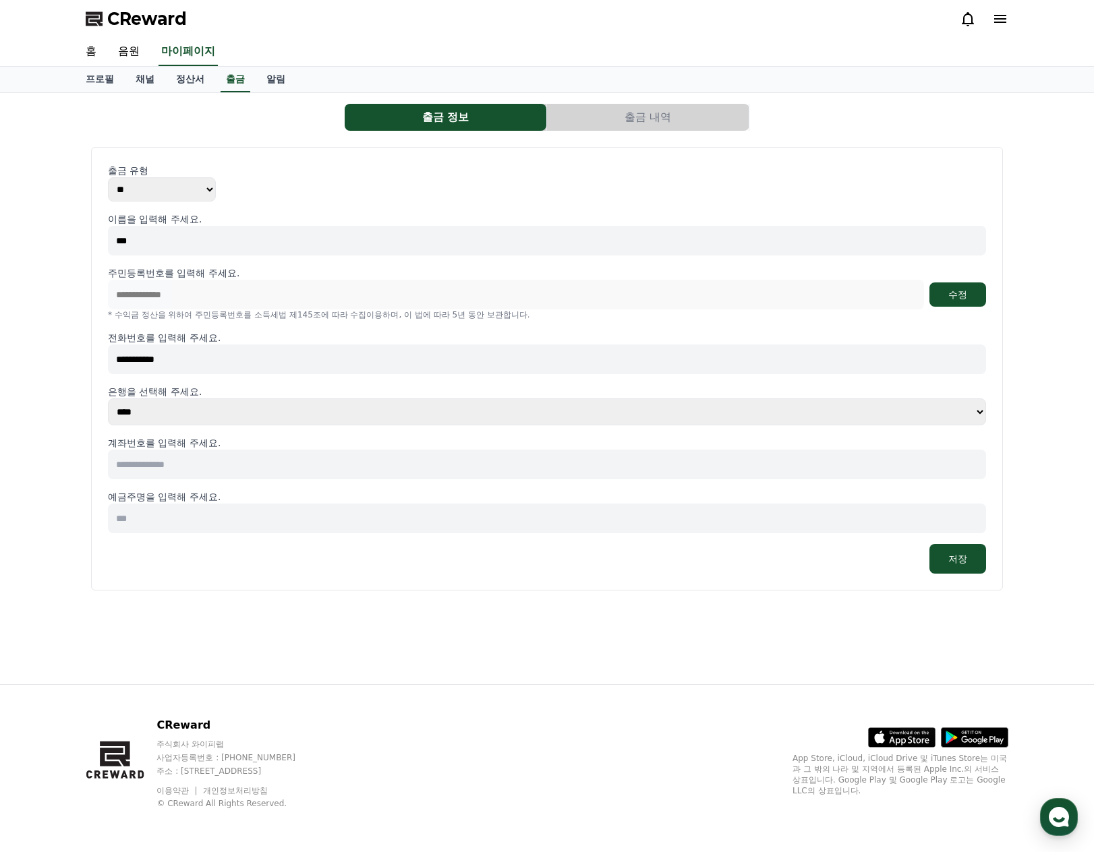
click at [108, 399] on select "**** **** **** **** **** **** **** ** ** ** ** **** *** **** **** *****" at bounding box center [547, 412] width 878 height 27
click at [156, 461] on input at bounding box center [547, 465] width 878 height 30
type input "**********"
click at [271, 515] on input at bounding box center [547, 519] width 878 height 30
type input "***"
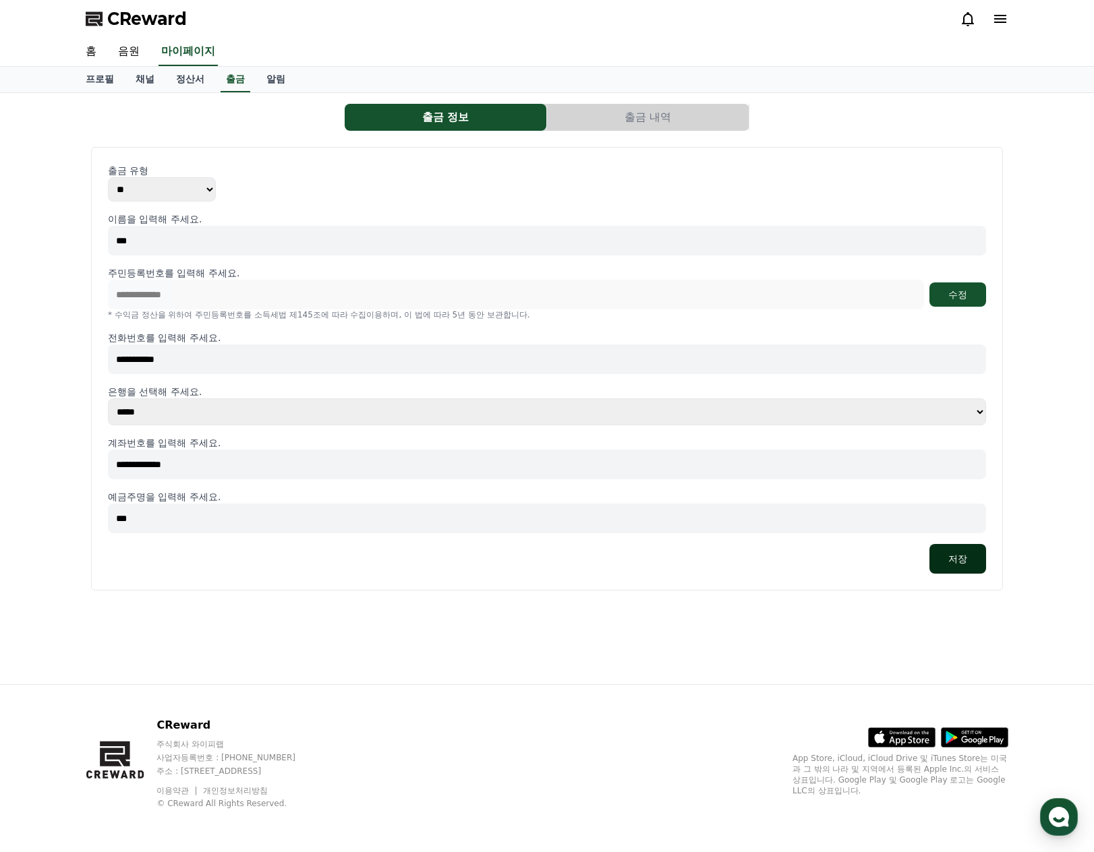
click at [960, 560] on button "저장" at bounding box center [957, 559] width 57 height 30
click at [621, 110] on button "출금 내역" at bounding box center [648, 117] width 202 height 27
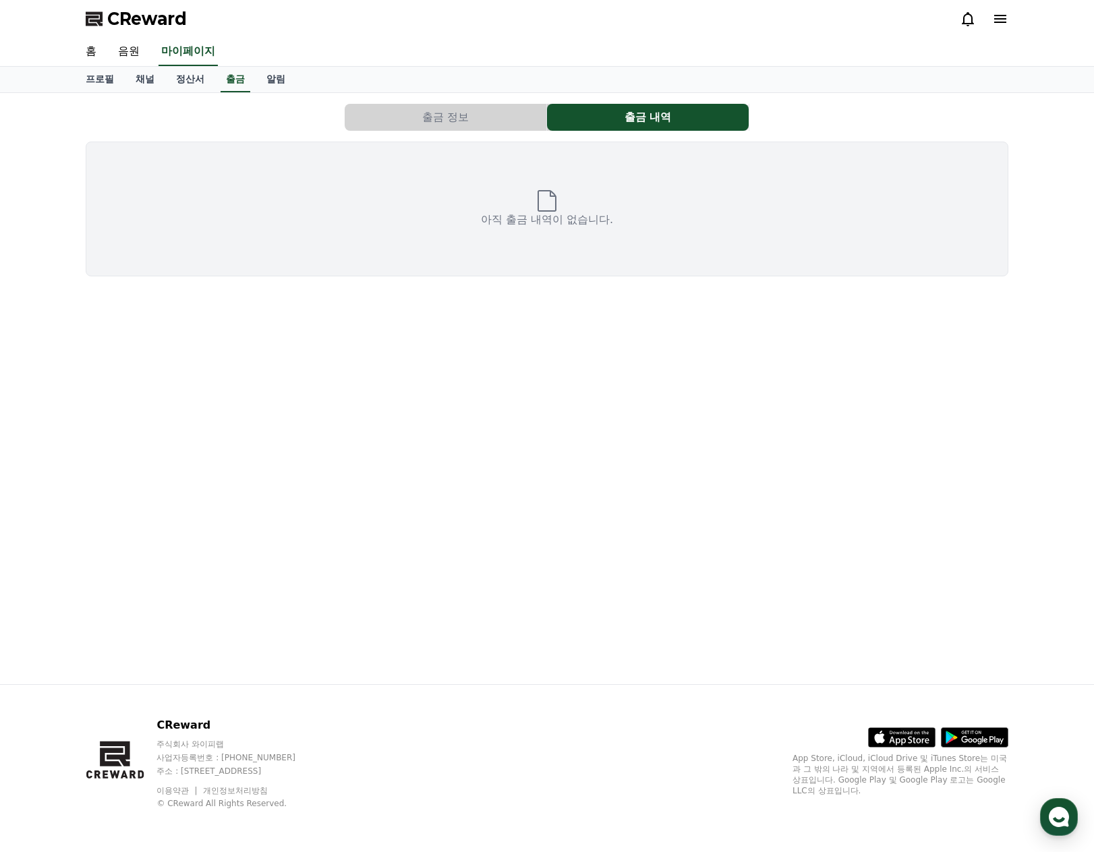
click at [470, 118] on button "출금 정보" at bounding box center [446, 117] width 202 height 27
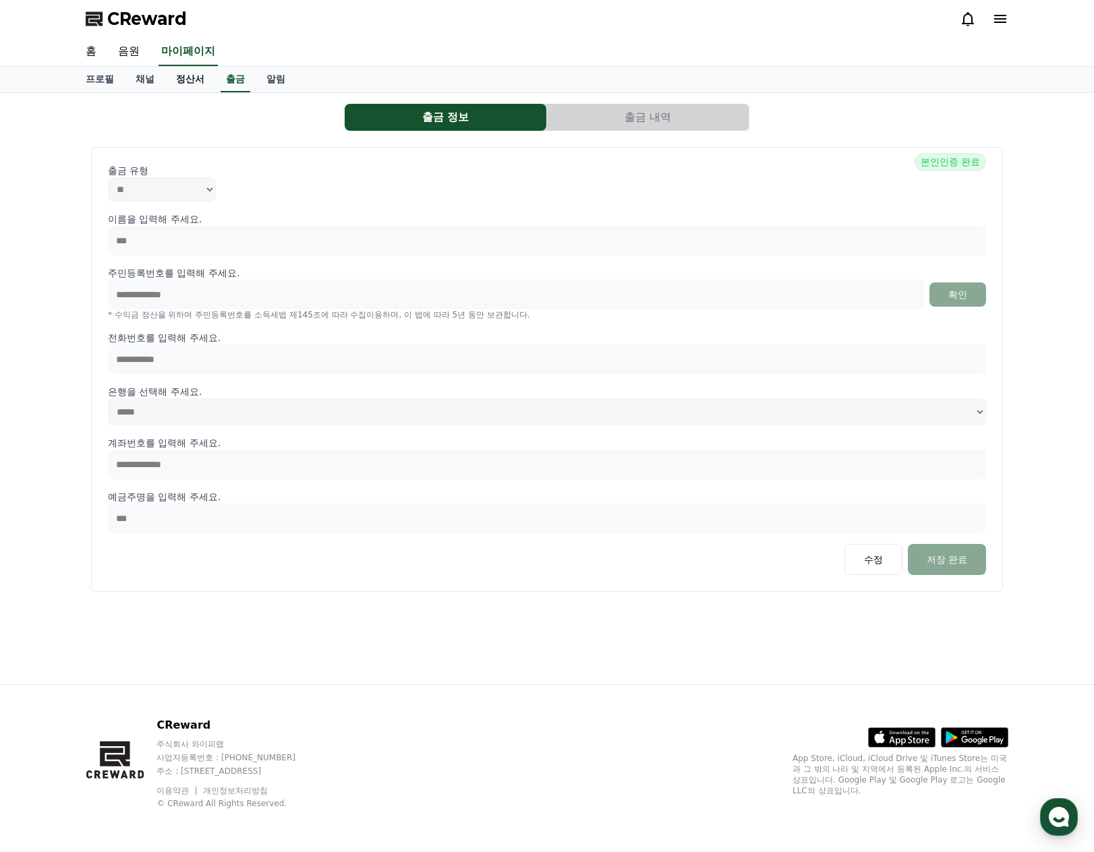
click at [181, 79] on link "정산서" at bounding box center [190, 80] width 50 height 26
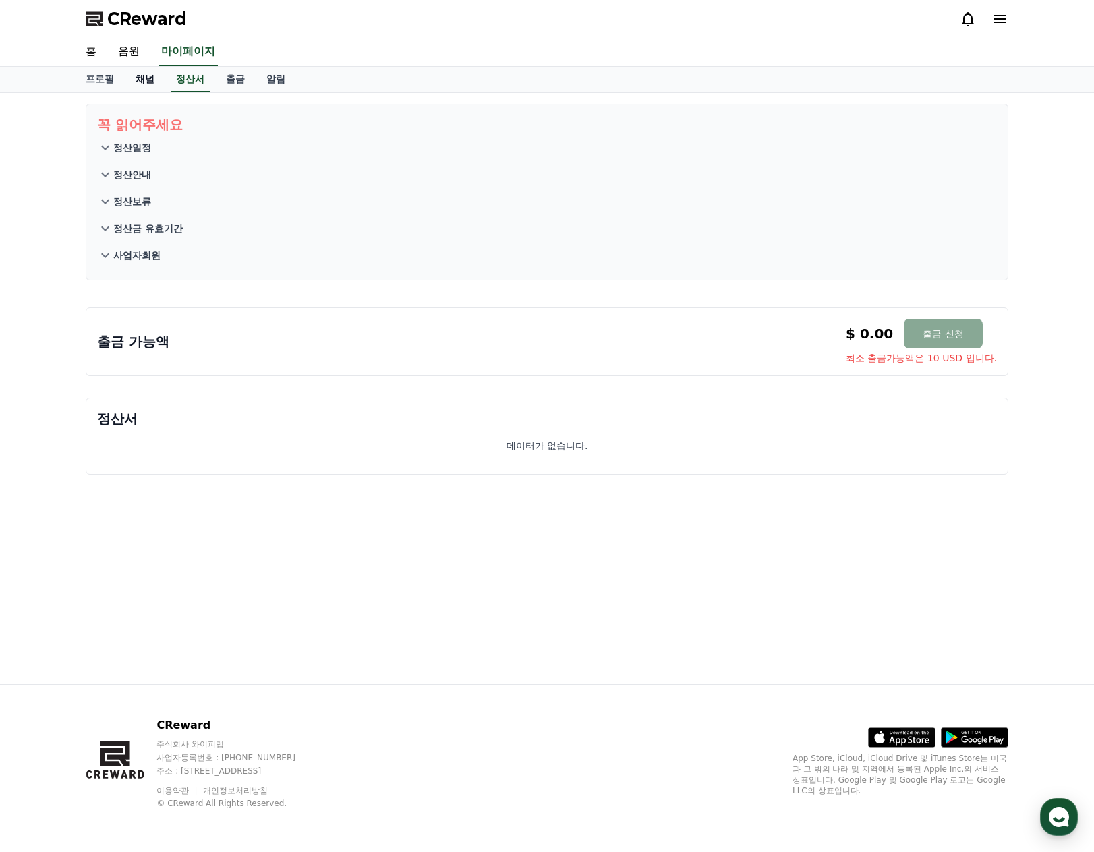
click at [140, 76] on link "채널" at bounding box center [145, 80] width 40 height 26
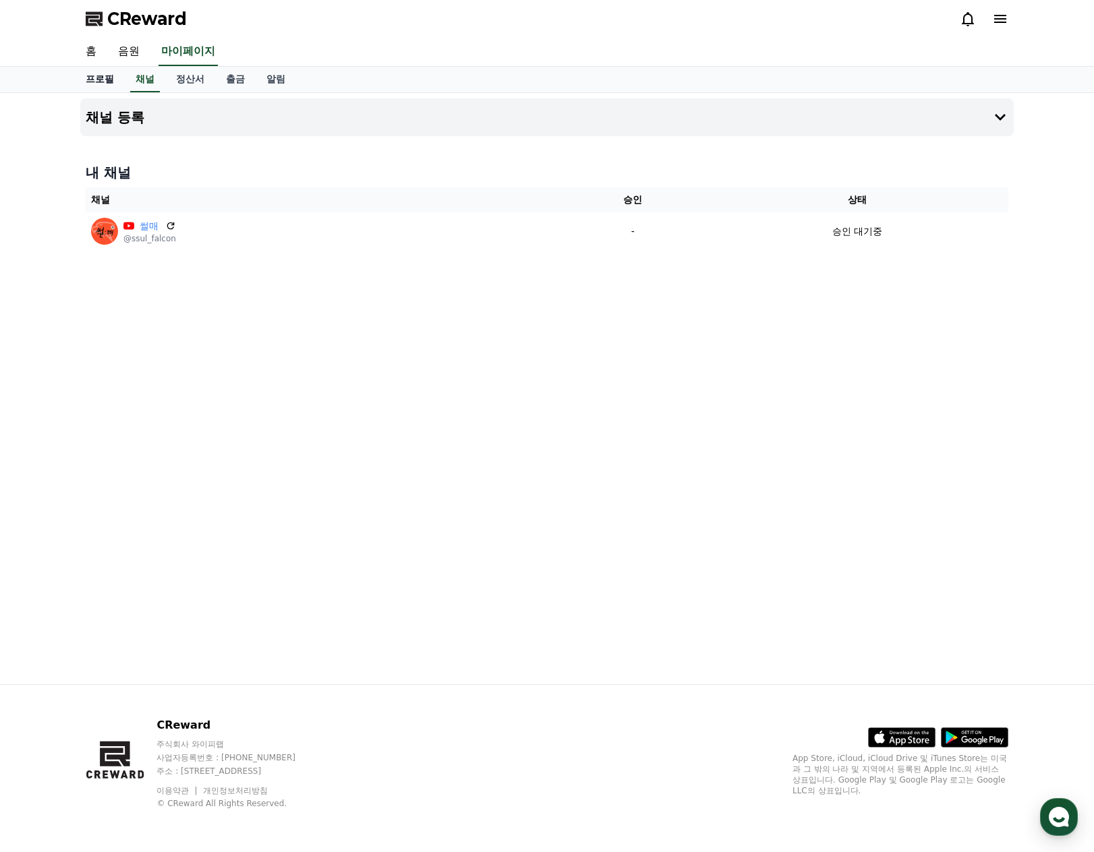
click at [99, 81] on link "프로필" at bounding box center [100, 80] width 50 height 26
select select "**********"
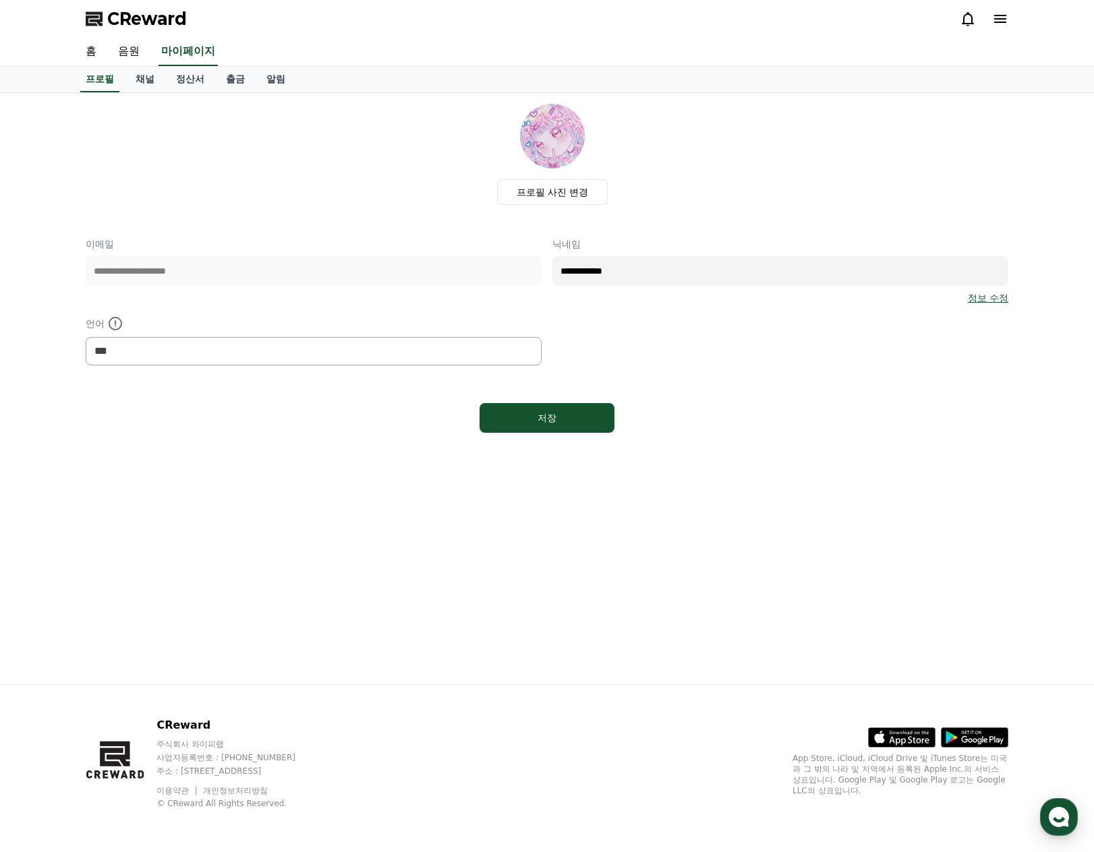
drag, startPoint x: 637, startPoint y: 272, endPoint x: 209, endPoint y: 291, distance: 427.9
click at [326, 290] on div "**********" at bounding box center [547, 301] width 922 height 128
type input "**"
click at [570, 420] on div "저장" at bounding box center [546, 417] width 81 height 13
select select "**********"
